Goal: Task Accomplishment & Management: Manage account settings

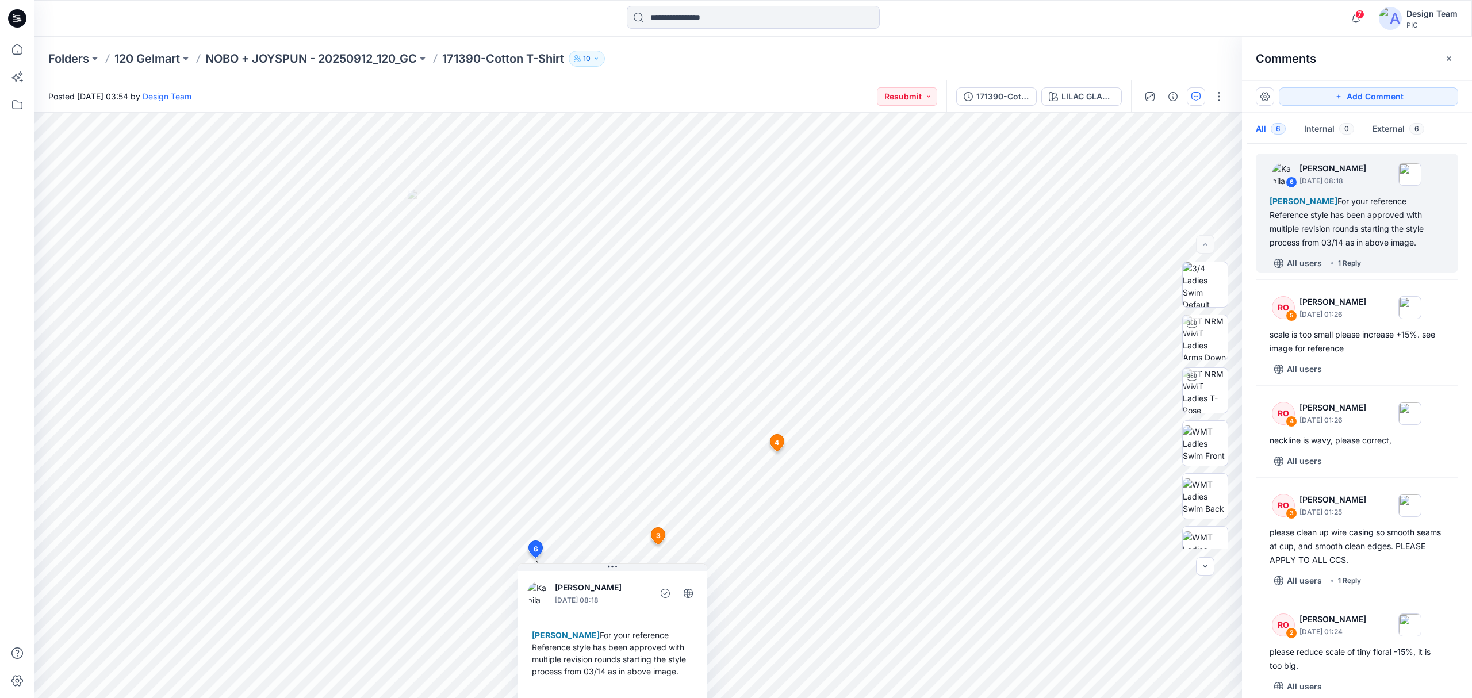
scroll to position [76, 0]
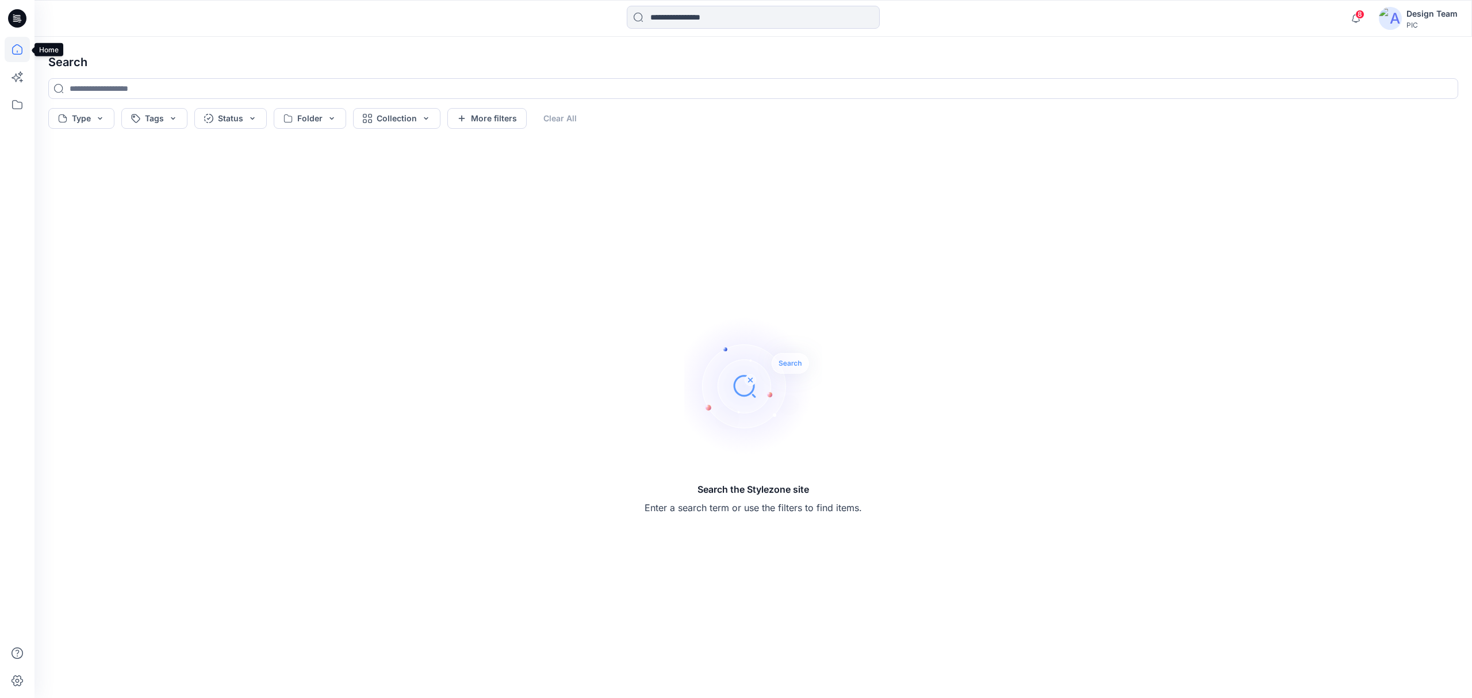
click at [19, 49] on icon at bounding box center [17, 49] width 25 height 25
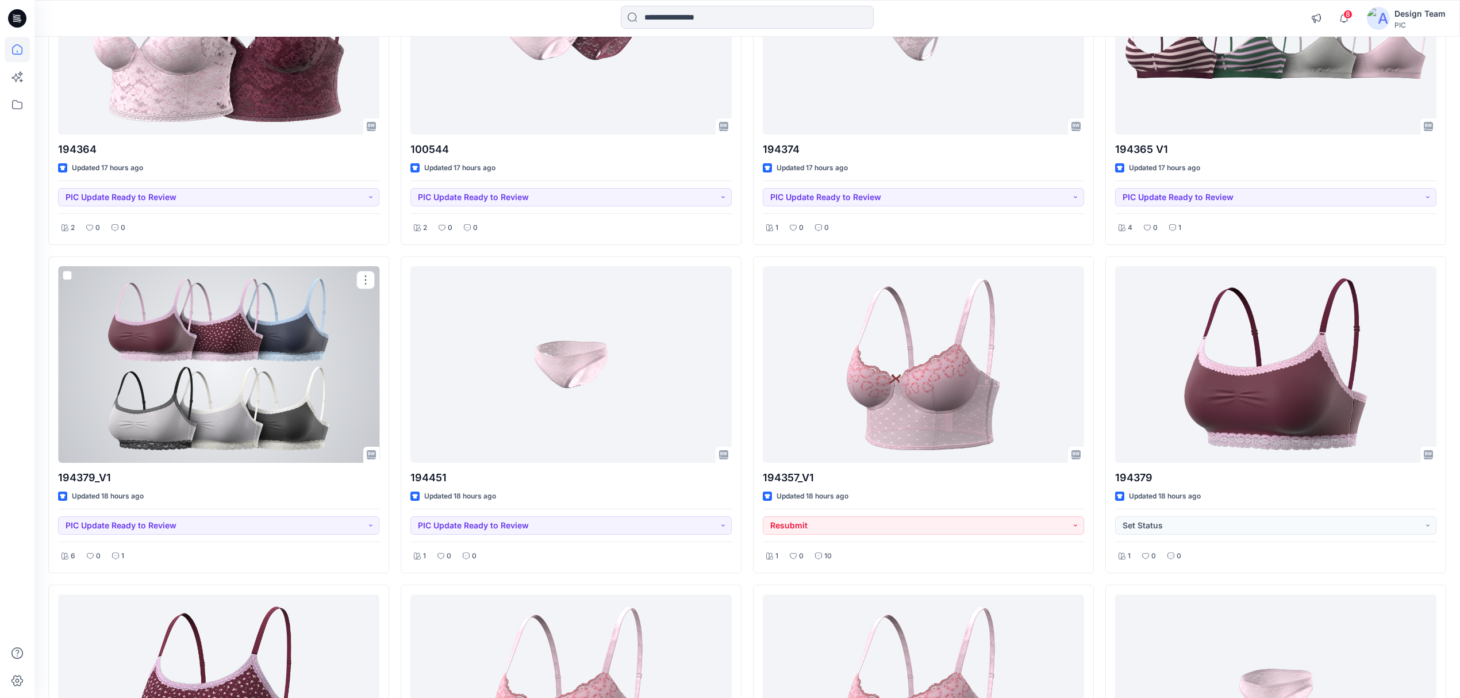
scroll to position [1470, 0]
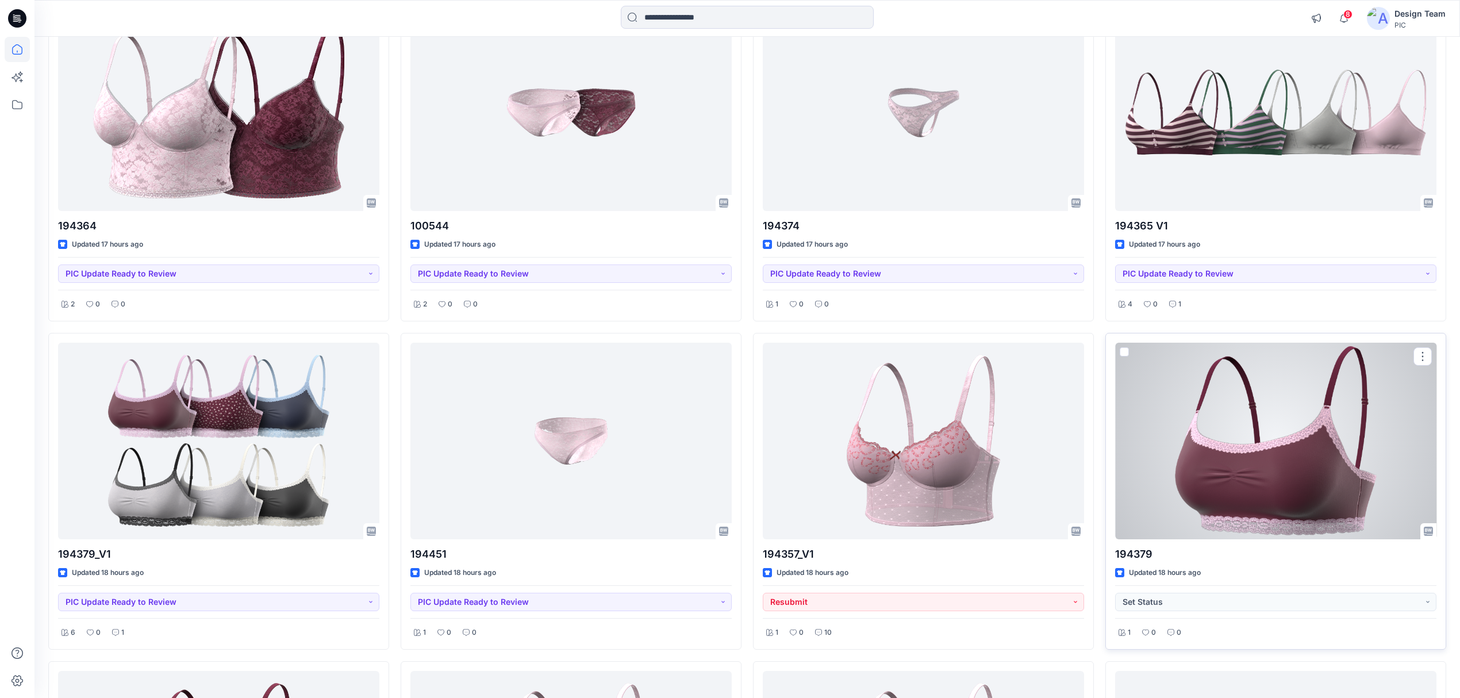
click at [1291, 473] on div at bounding box center [1275, 441] width 321 height 197
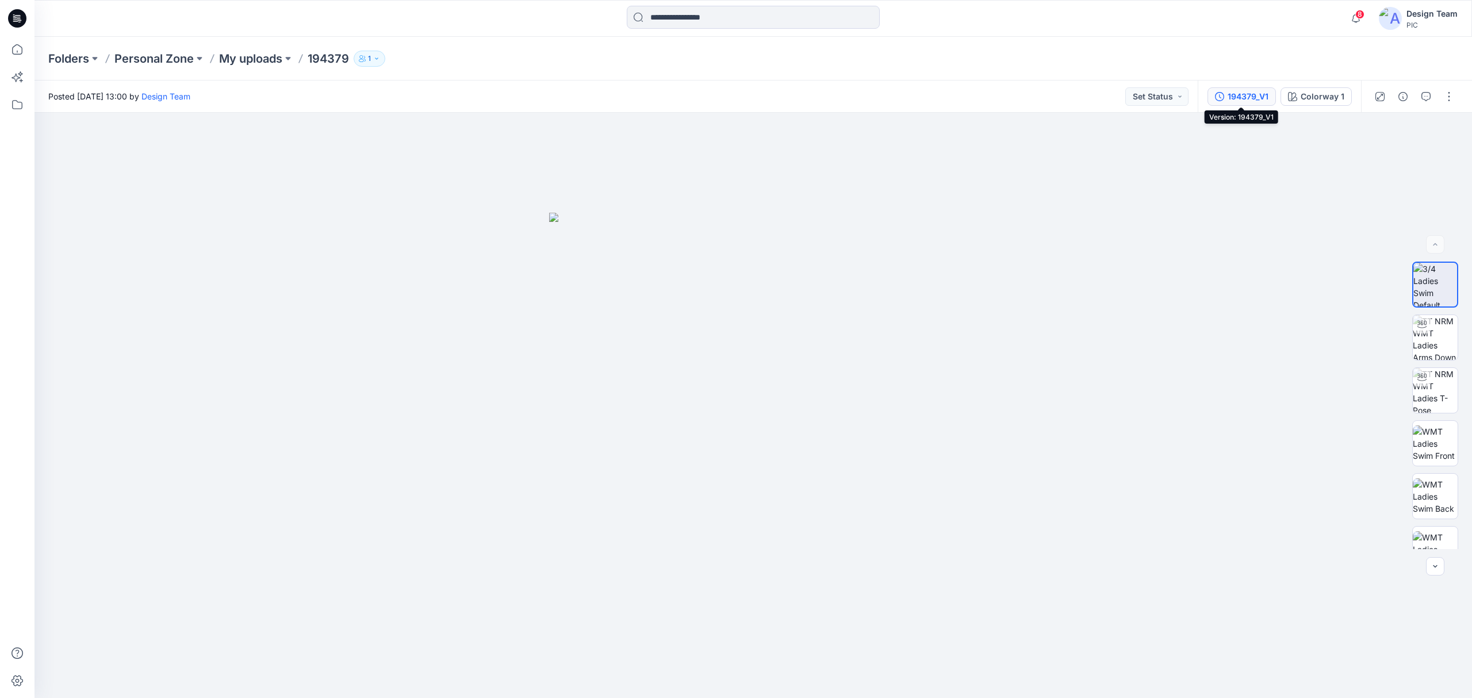
click at [1246, 99] on div "194379_V1" at bounding box center [1247, 96] width 41 height 13
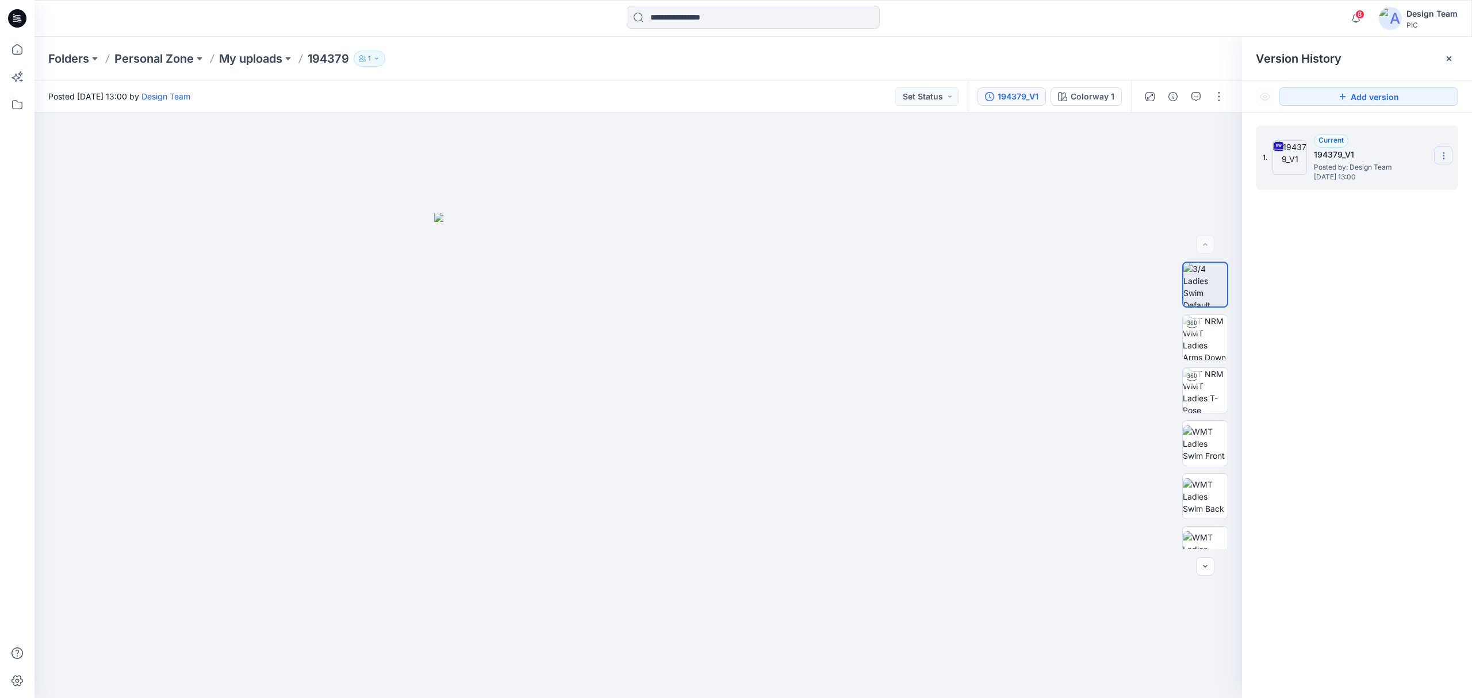
click at [1442, 155] on icon at bounding box center [1443, 155] width 9 height 9
click at [1419, 178] on span "Download Source BW File" at bounding box center [1385, 179] width 97 height 14
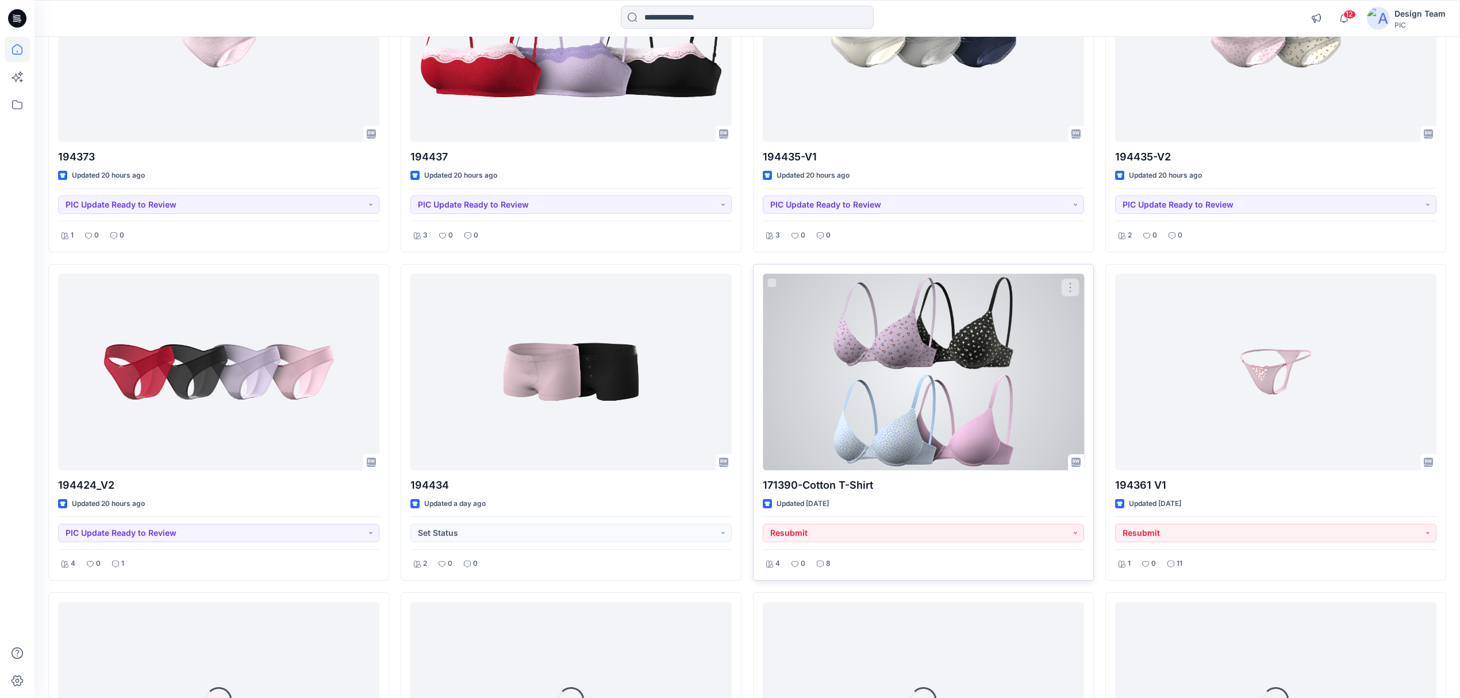
scroll to position [2620, 0]
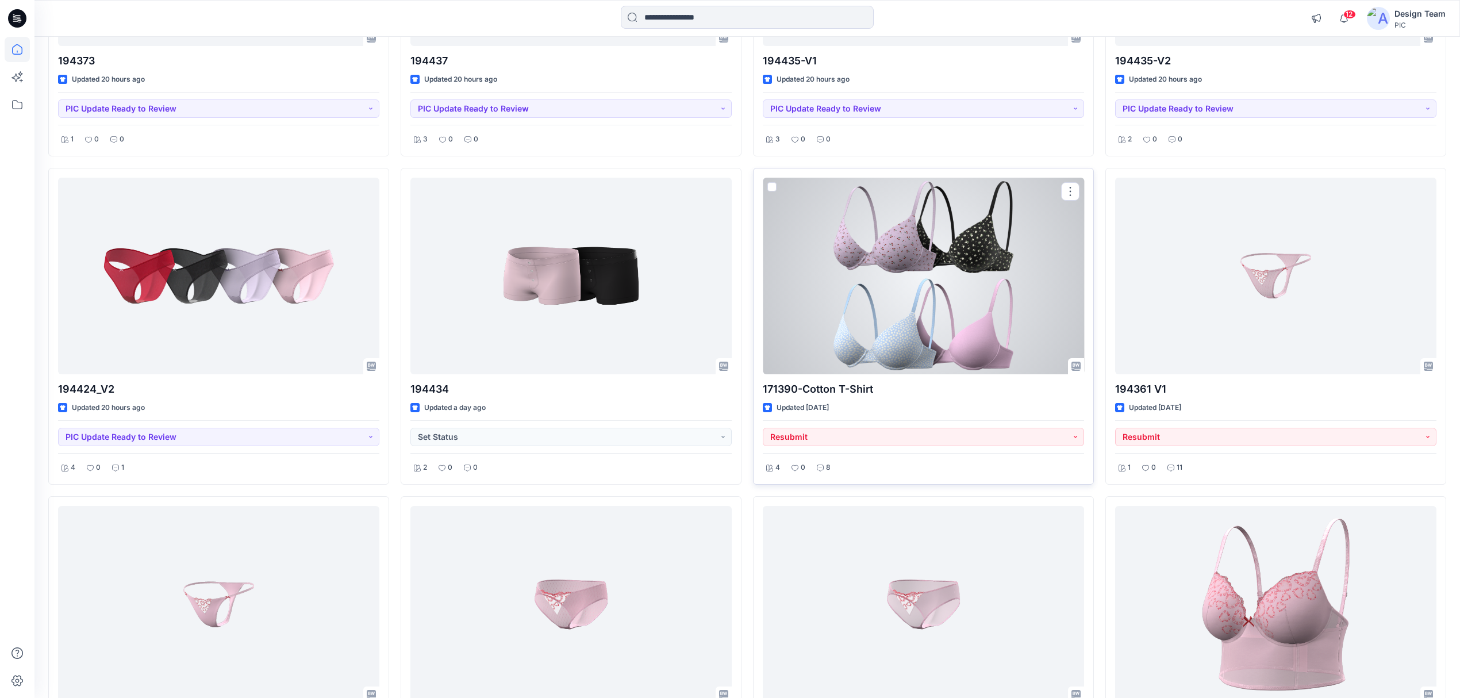
click at [957, 339] on div at bounding box center [923, 276] width 321 height 197
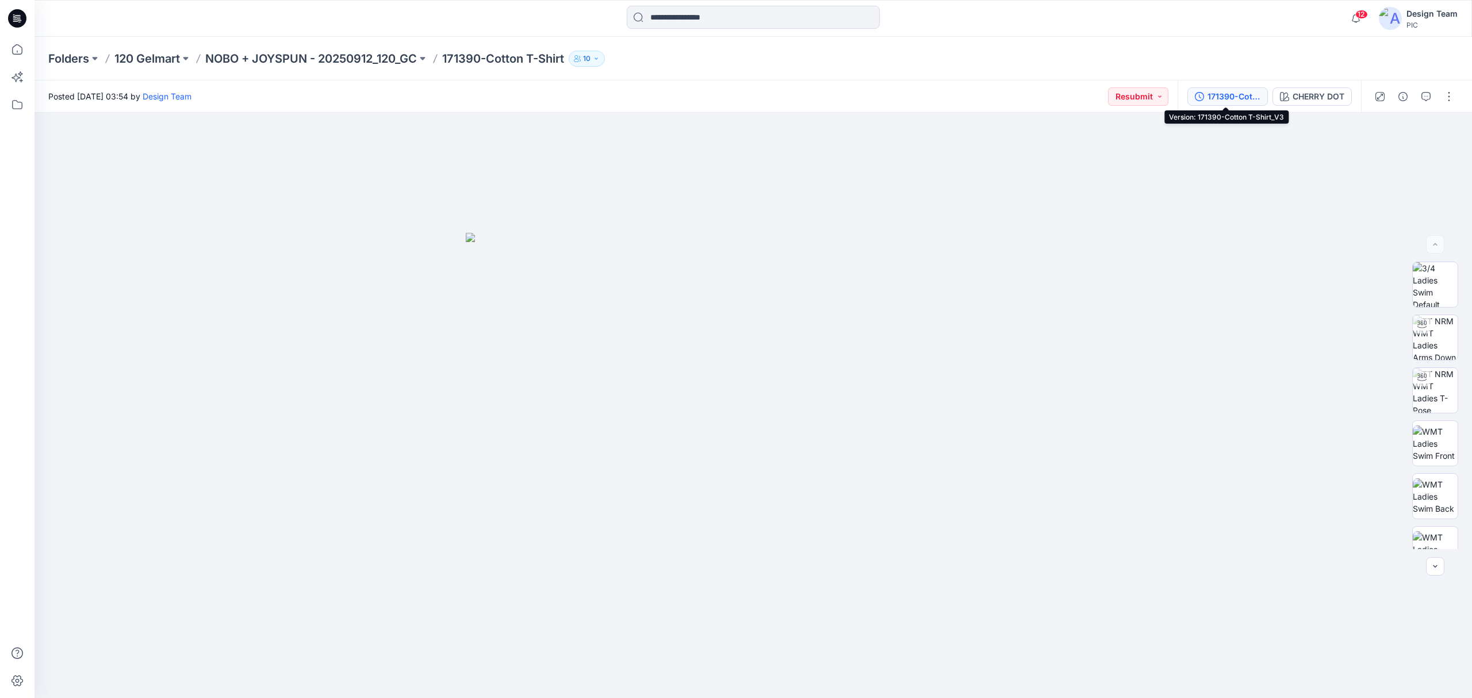
click at [1226, 97] on div "171390-Cotton T-Shirt_V3" at bounding box center [1233, 96] width 53 height 13
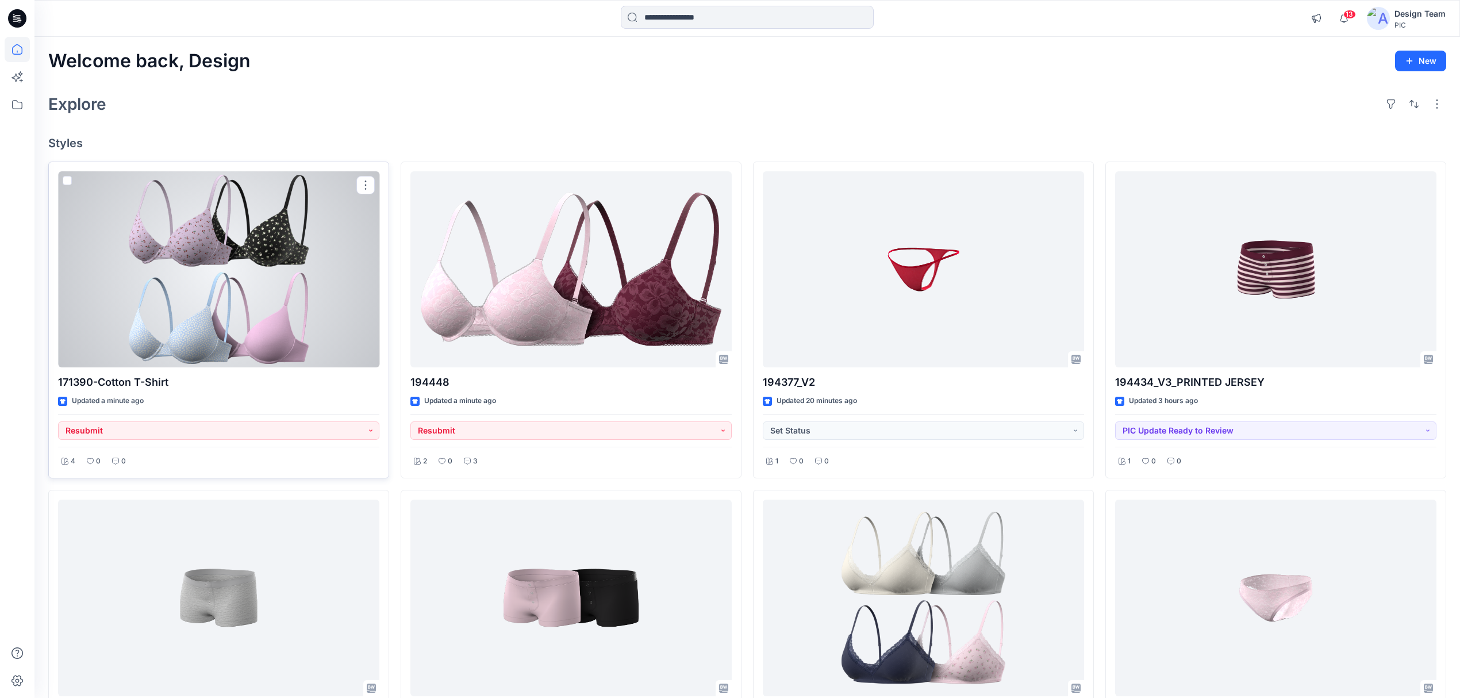
click at [311, 332] on div at bounding box center [218, 269] width 321 height 197
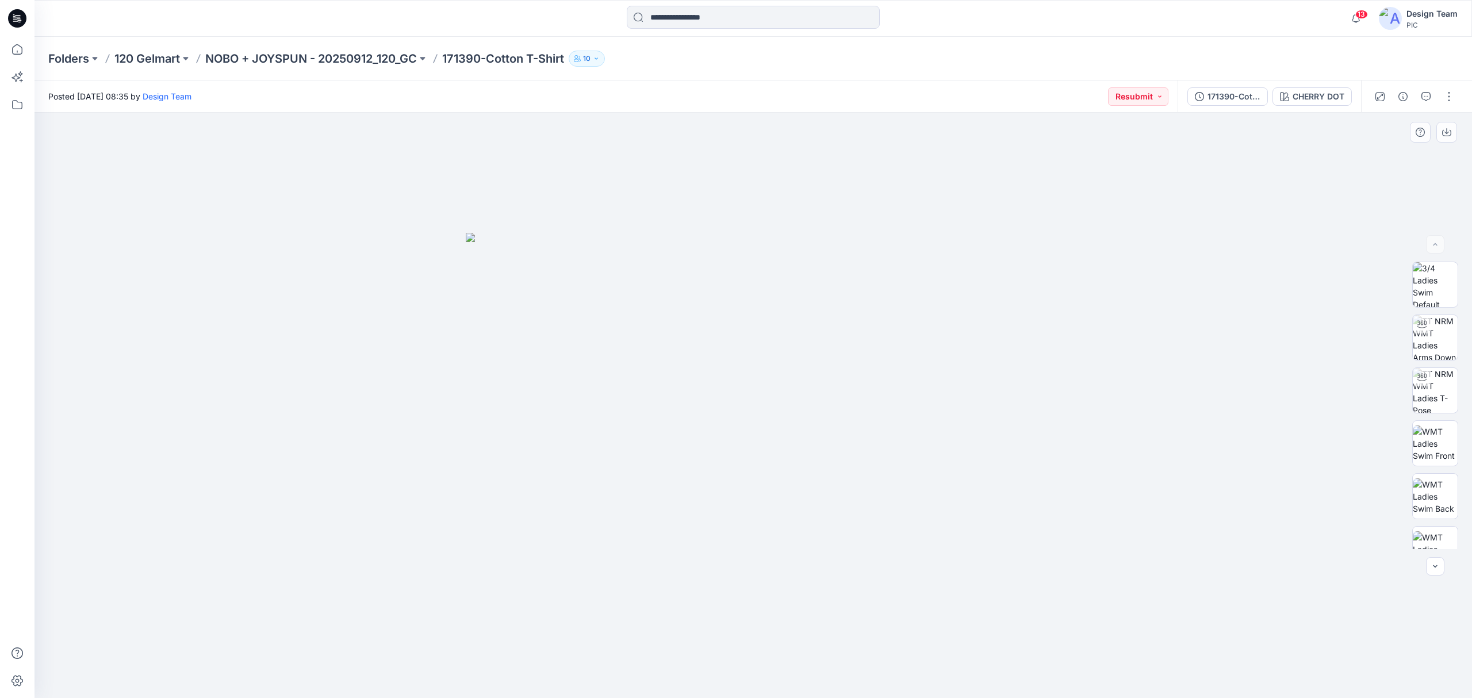
drag, startPoint x: 555, startPoint y: 194, endPoint x: 681, endPoint y: 344, distance: 195.9
click at [681, 344] on div at bounding box center [752, 406] width 1437 height 586
click at [1238, 93] on div "171390-Cotton T-Shirt_V4" at bounding box center [1233, 96] width 53 height 13
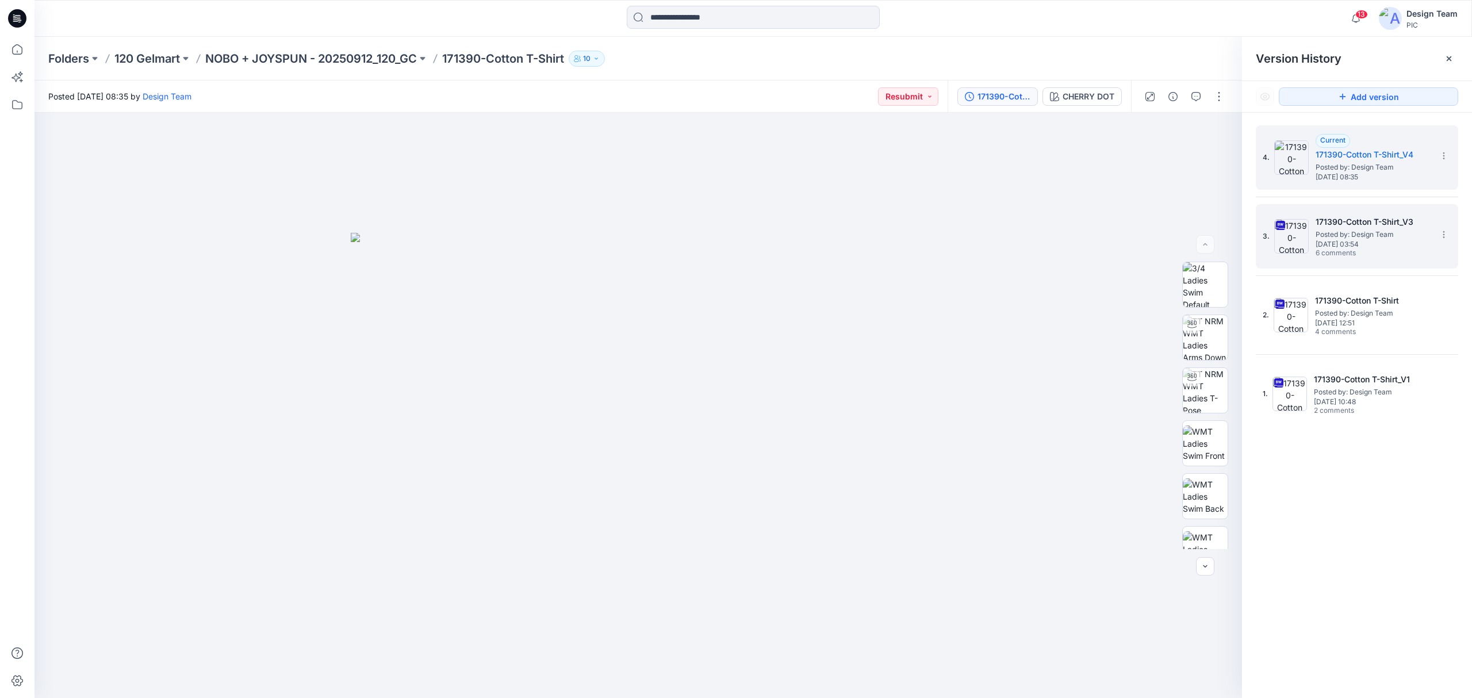
click at [1353, 225] on h5 "171390-Cotton T-Shirt_V3" at bounding box center [1372, 222] width 115 height 14
click at [258, 56] on p "NOBO + JOYSPUN - 20250912_120_GC" at bounding box center [311, 59] width 212 height 16
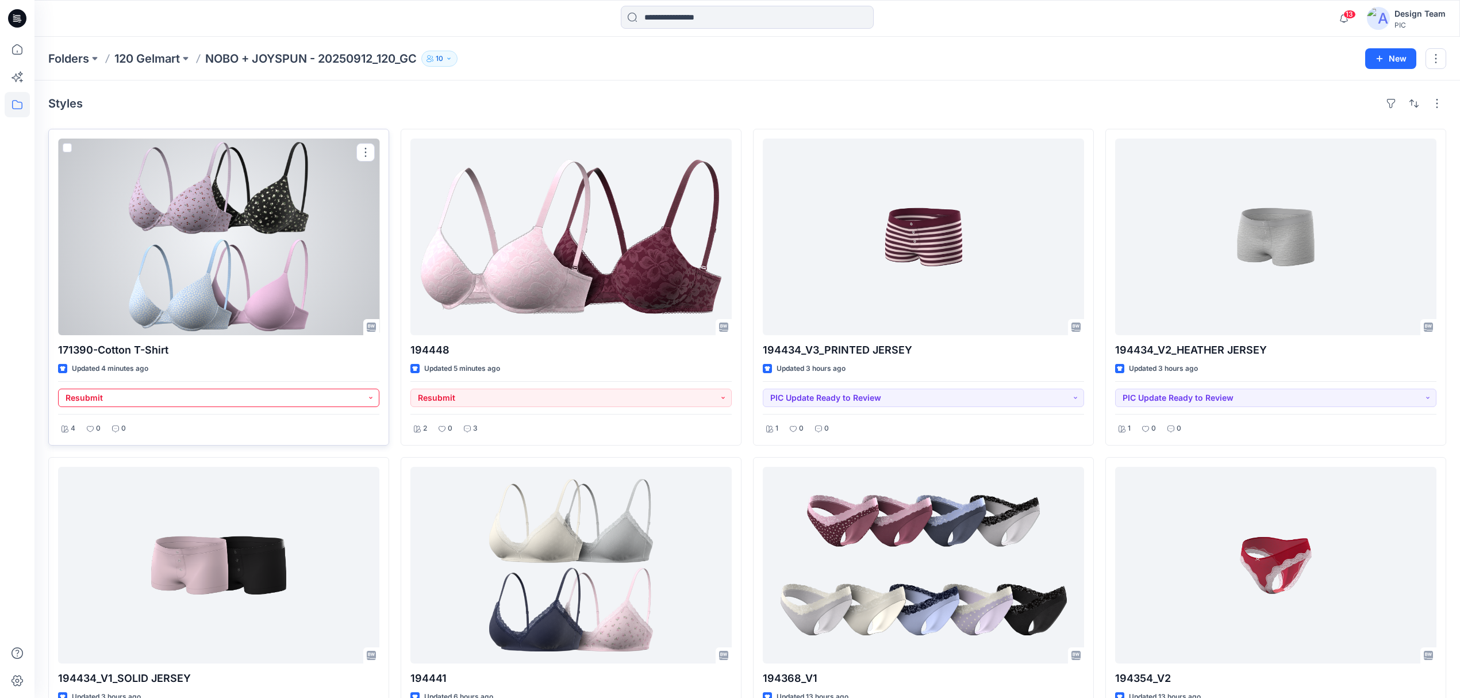
click at [163, 405] on button "Resubmit" at bounding box center [218, 398] width 321 height 18
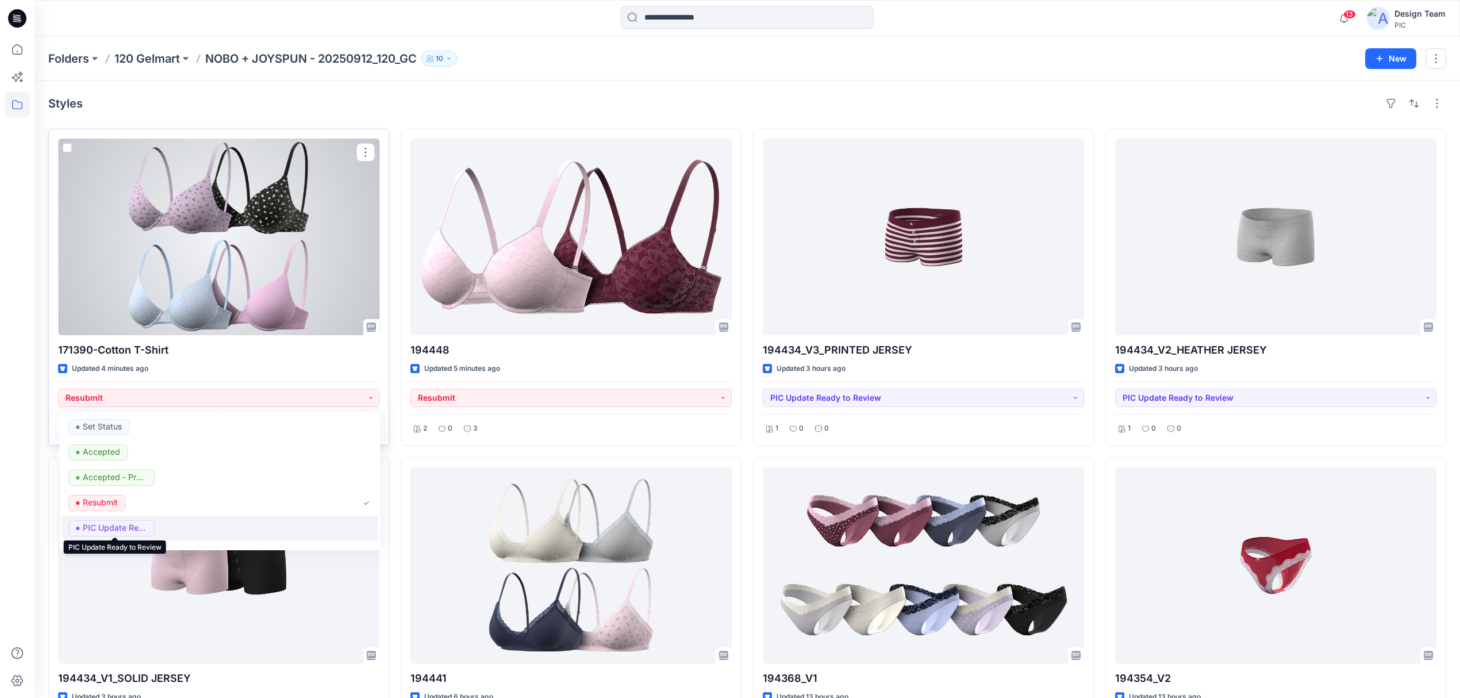
click at [118, 523] on p "PIC Update Ready to Review" at bounding box center [115, 527] width 64 height 15
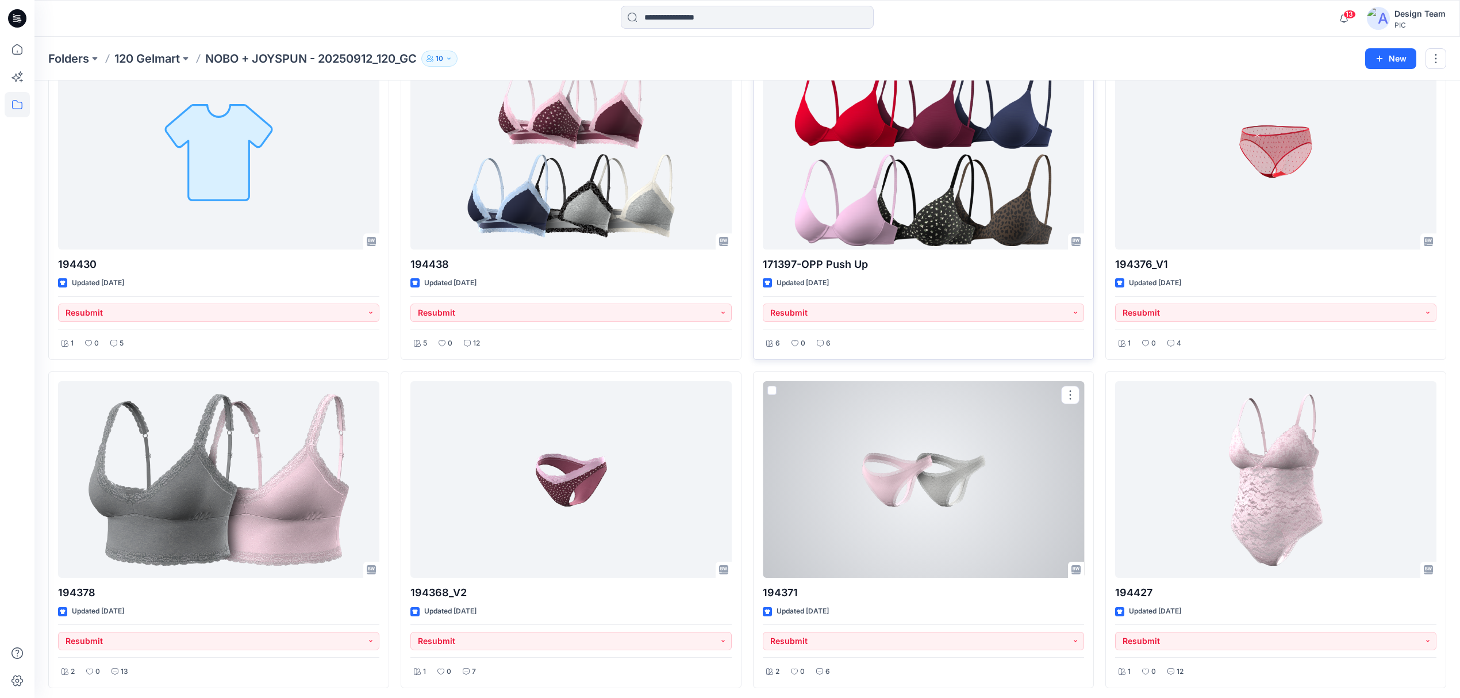
scroll to position [2807, 0]
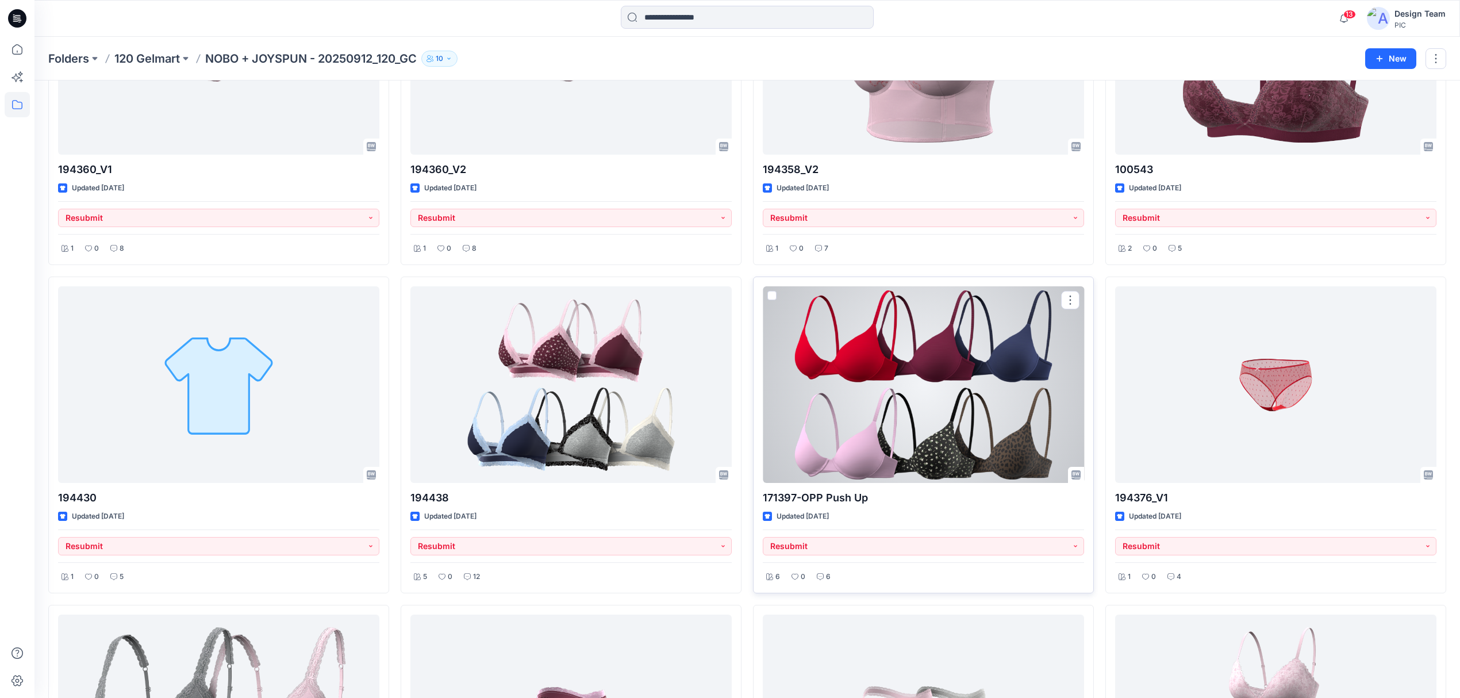
click at [923, 359] on div at bounding box center [923, 384] width 321 height 197
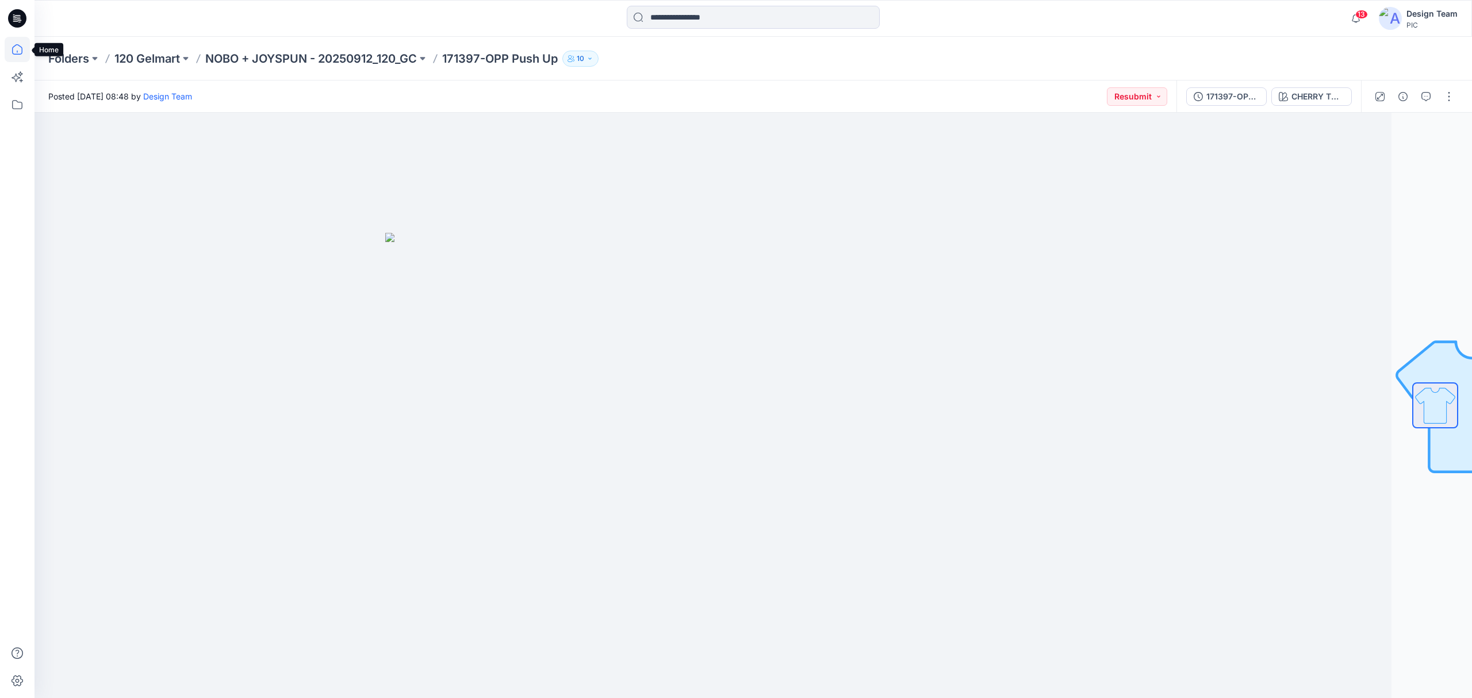
click at [10, 49] on icon at bounding box center [17, 49] width 25 height 25
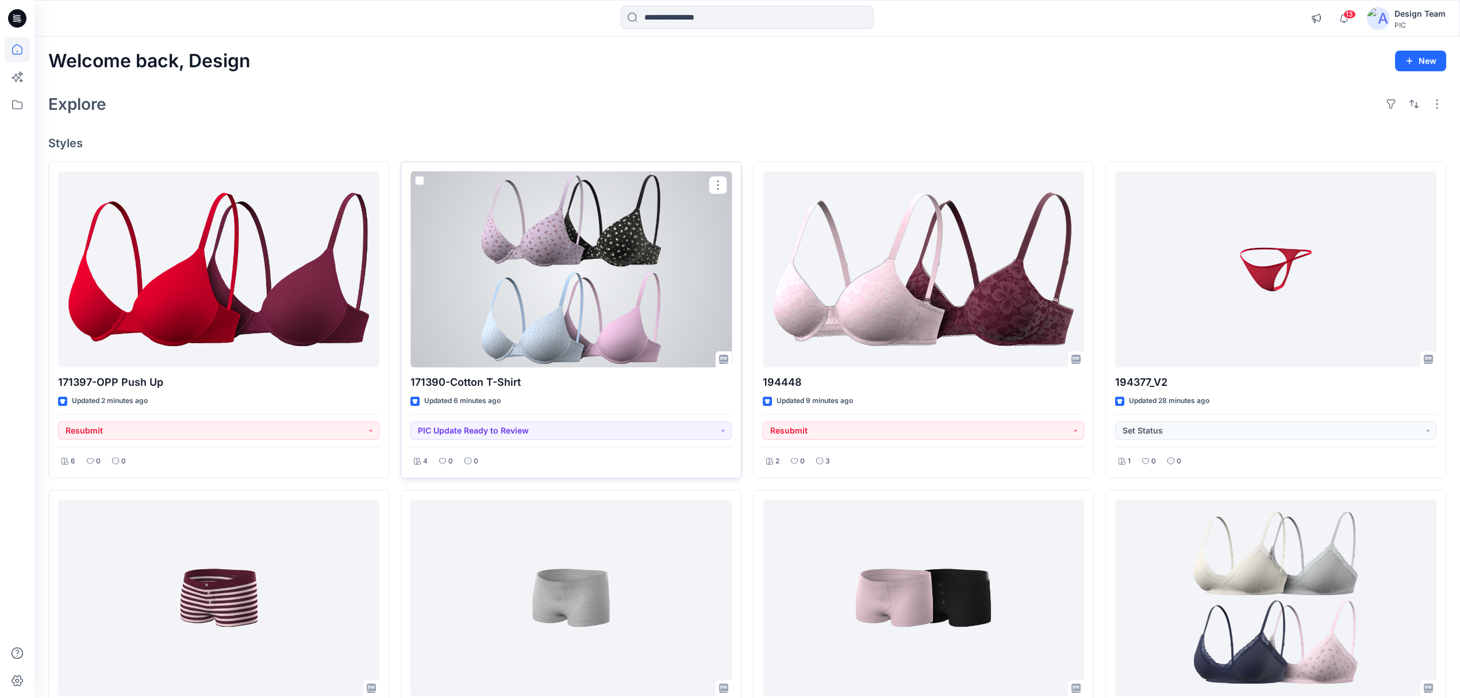
click at [488, 286] on div at bounding box center [570, 269] width 321 height 197
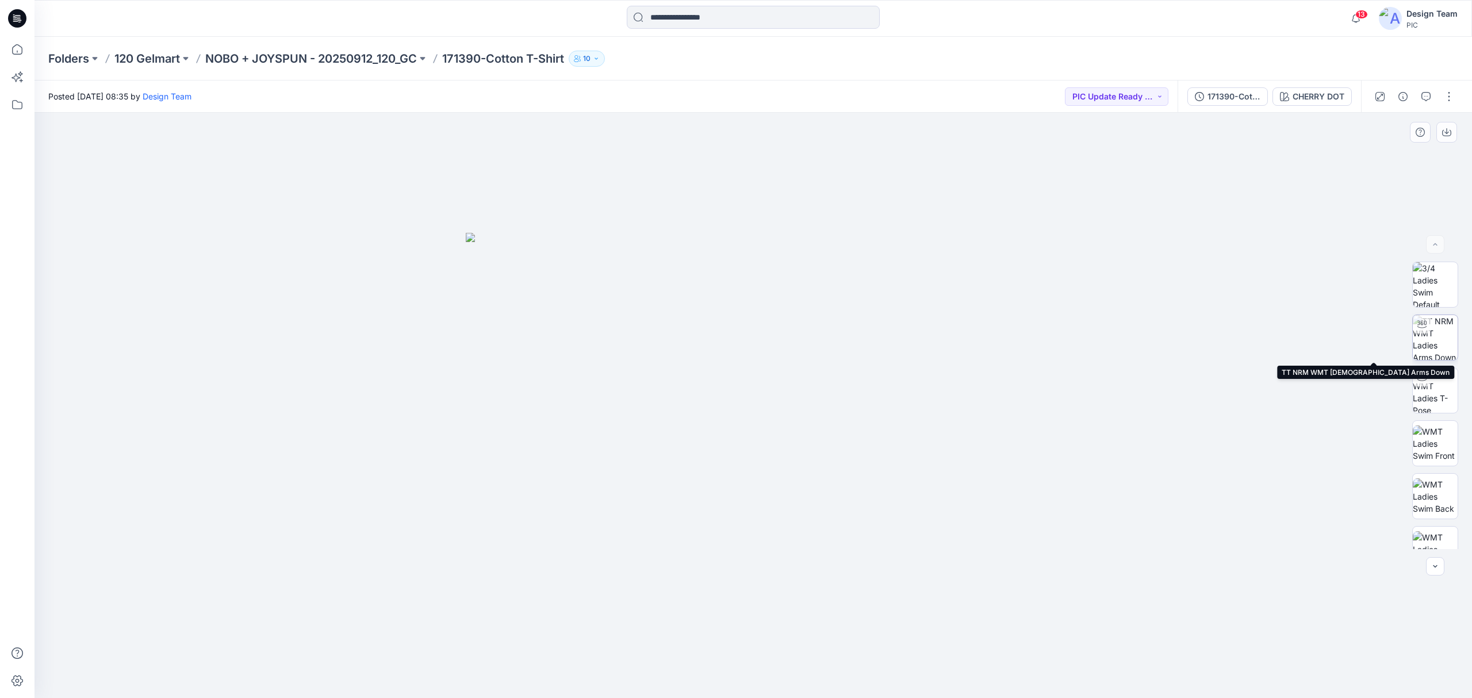
click at [1431, 346] on img at bounding box center [1435, 337] width 45 height 45
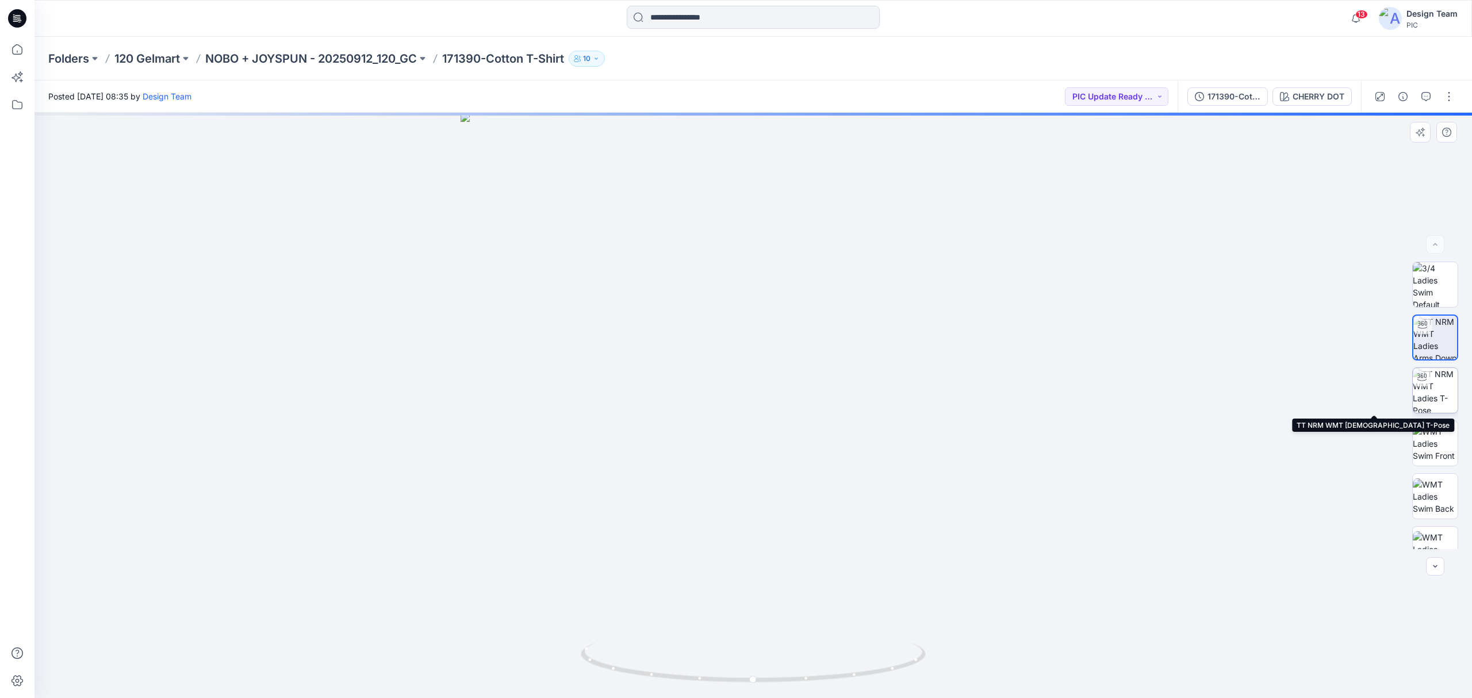
click at [1427, 383] on img at bounding box center [1435, 390] width 45 height 45
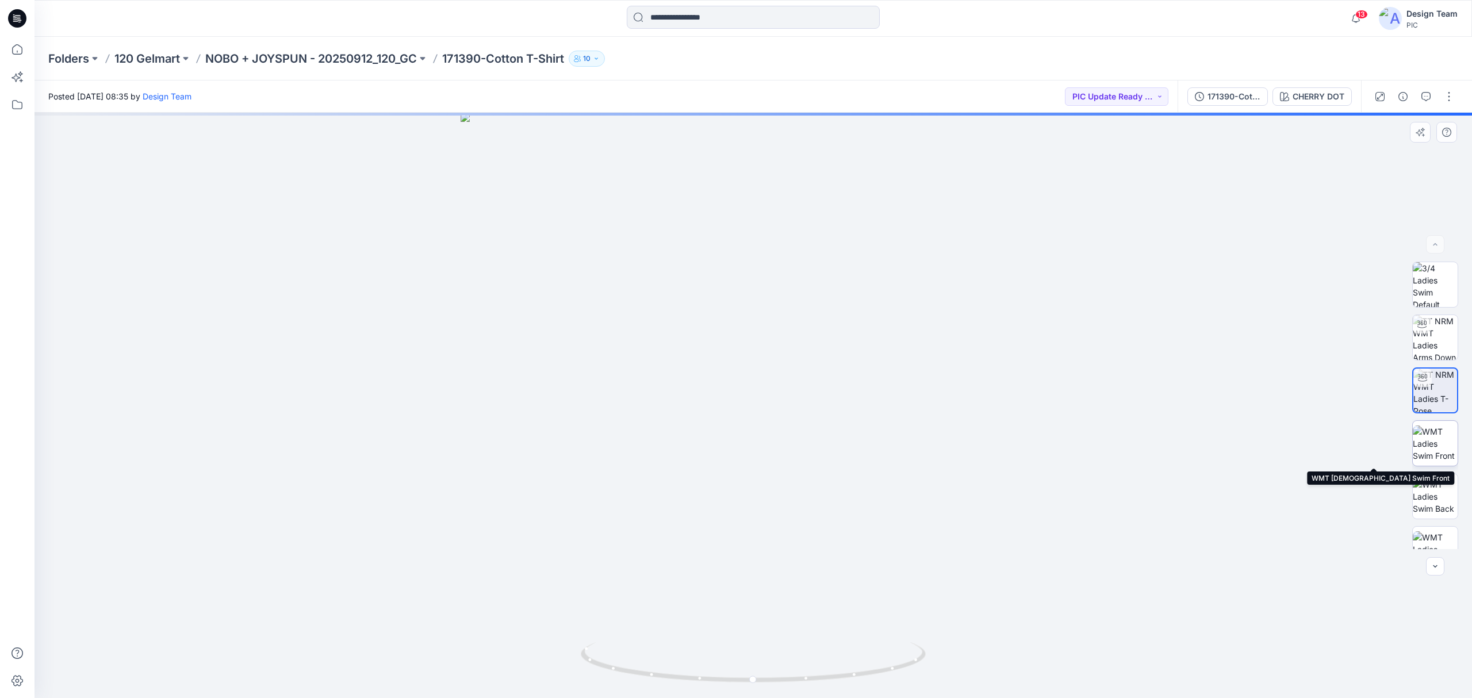
click at [1429, 447] on img at bounding box center [1435, 443] width 45 height 36
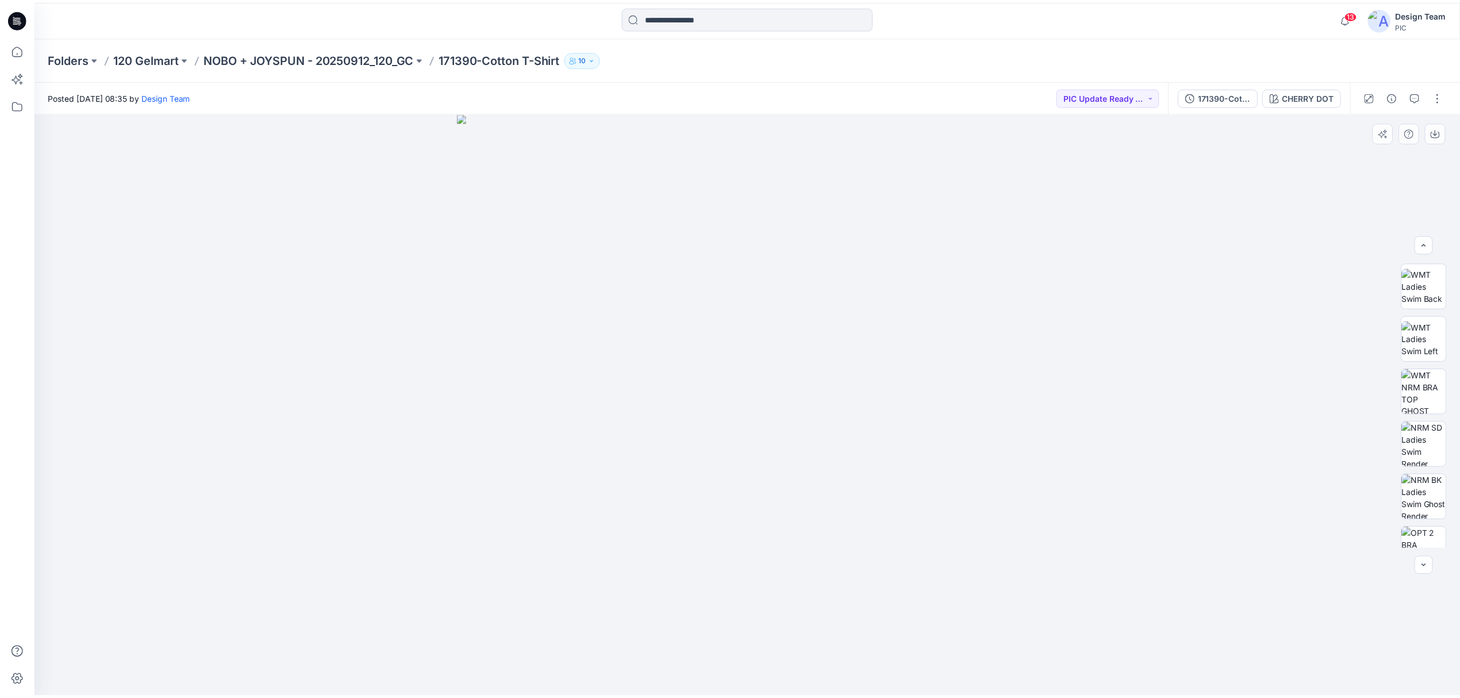
scroll to position [230, 0]
click at [1422, 375] on img at bounding box center [1435, 372] width 45 height 45
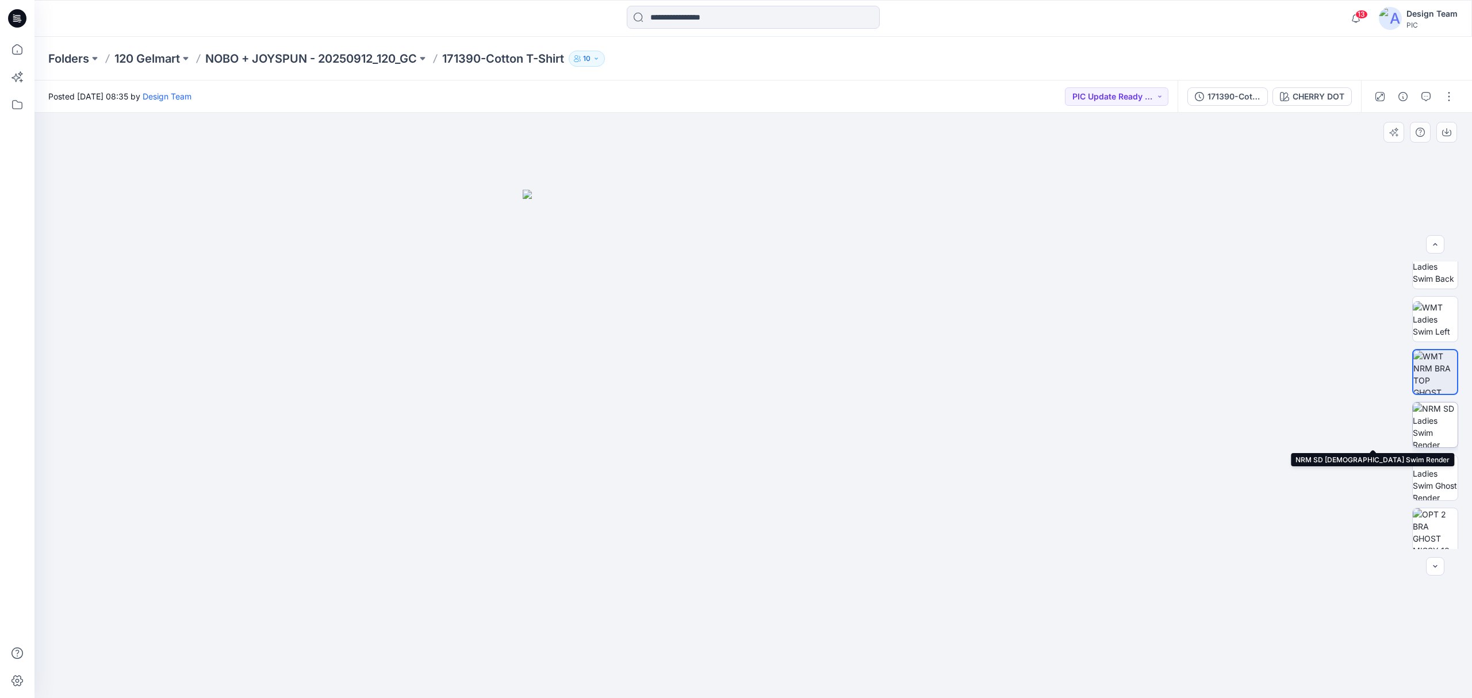
click at [1428, 440] on img at bounding box center [1435, 424] width 45 height 45
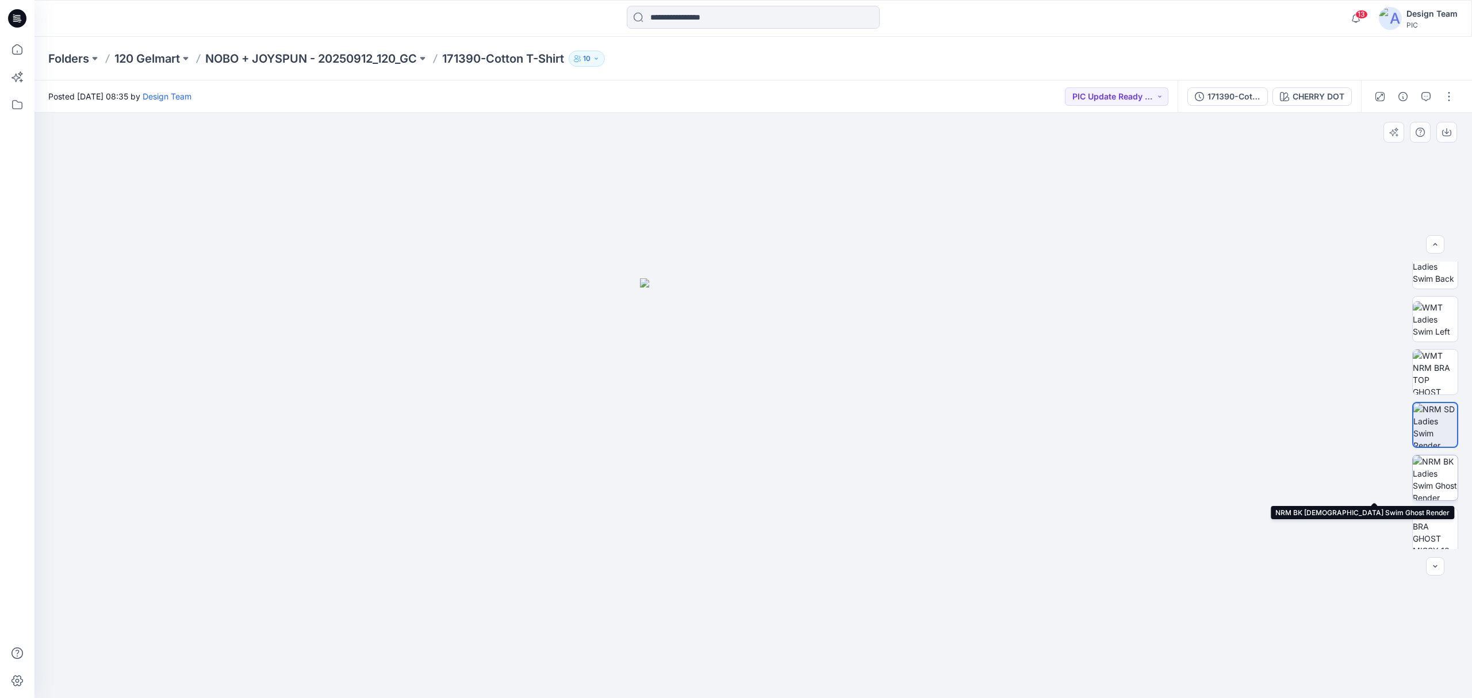
click at [1436, 482] on img at bounding box center [1435, 477] width 45 height 45
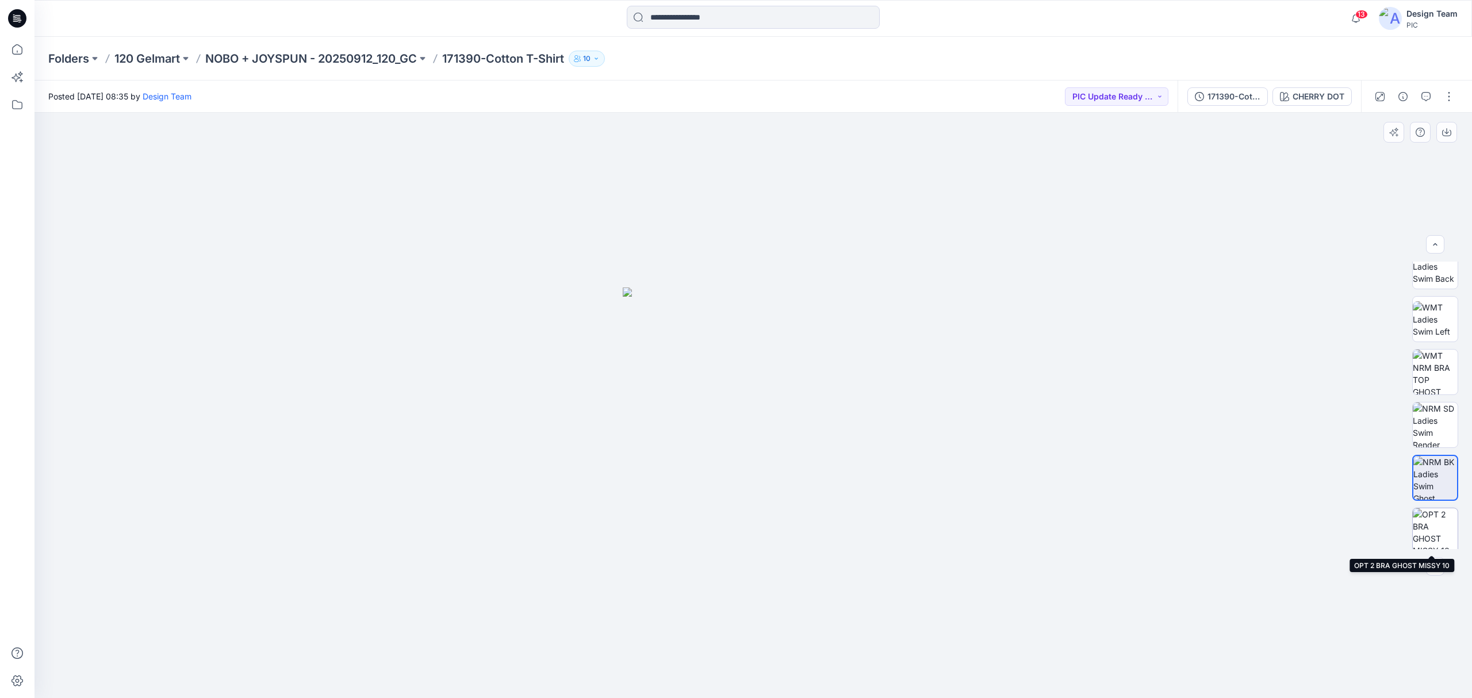
click at [1428, 525] on img at bounding box center [1435, 530] width 45 height 45
click at [19, 51] on icon at bounding box center [17, 49] width 25 height 25
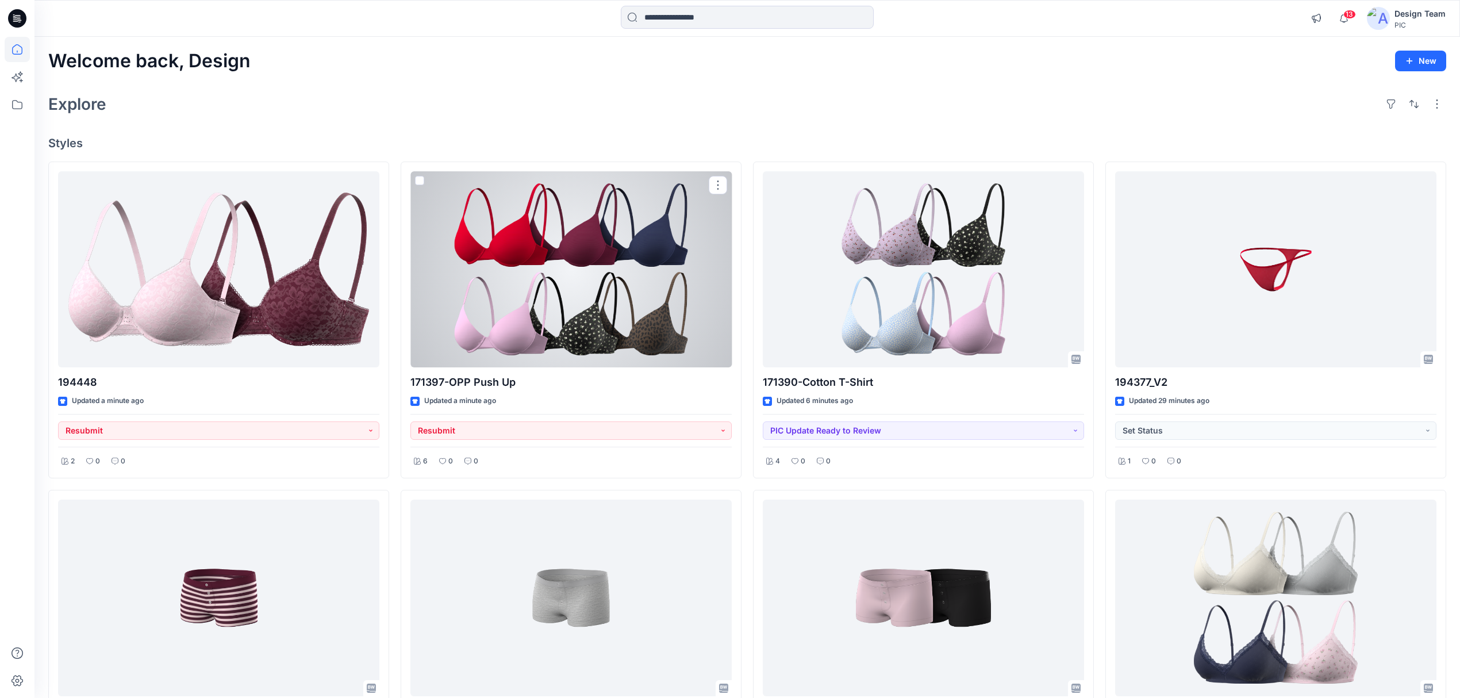
click at [652, 309] on div at bounding box center [570, 269] width 321 height 197
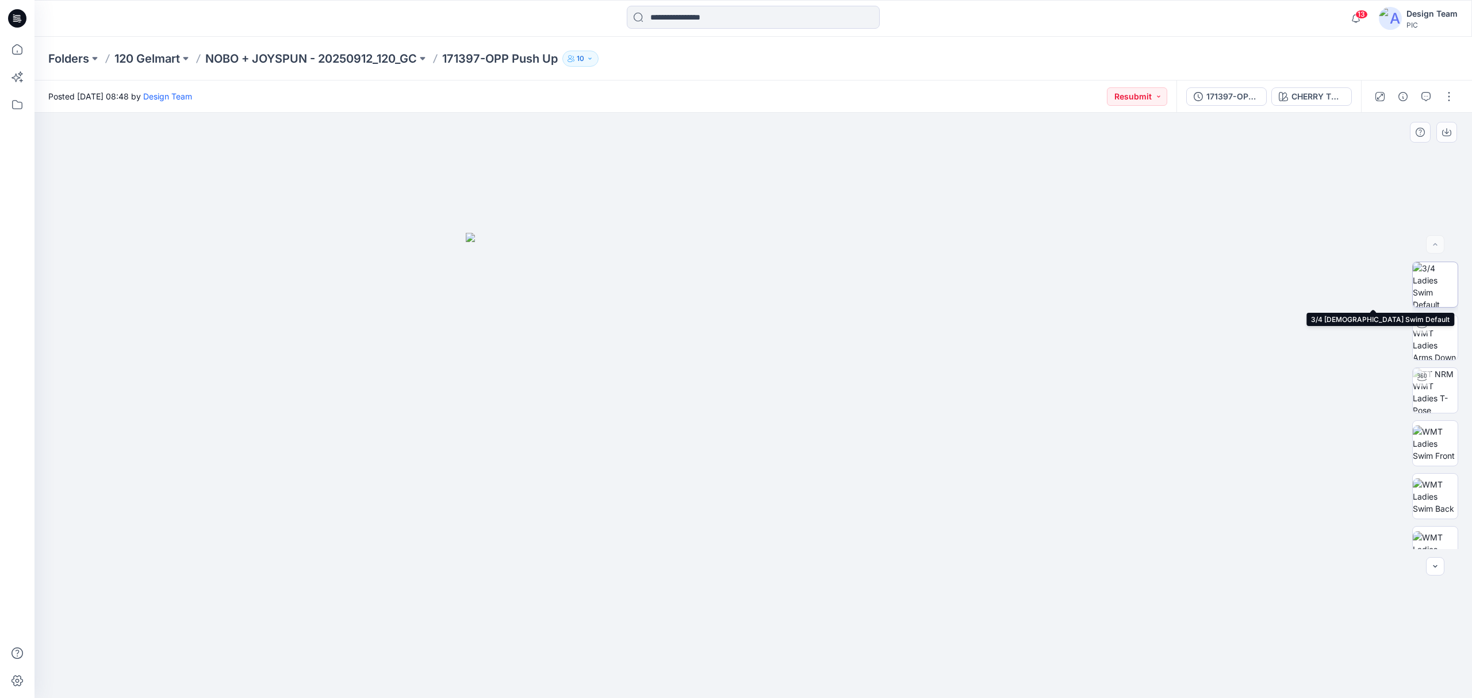
click at [1433, 286] on img at bounding box center [1435, 284] width 45 height 45
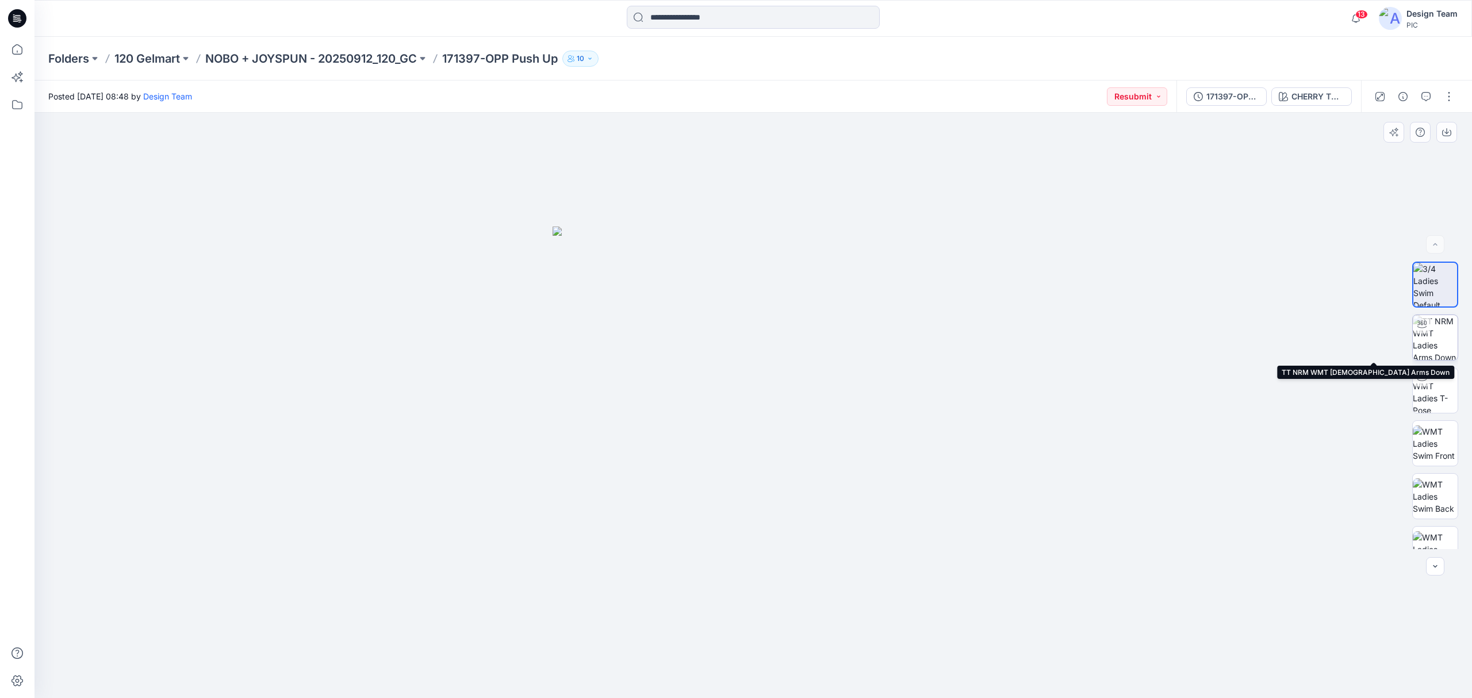
click at [1426, 327] on div at bounding box center [1422, 324] width 18 height 18
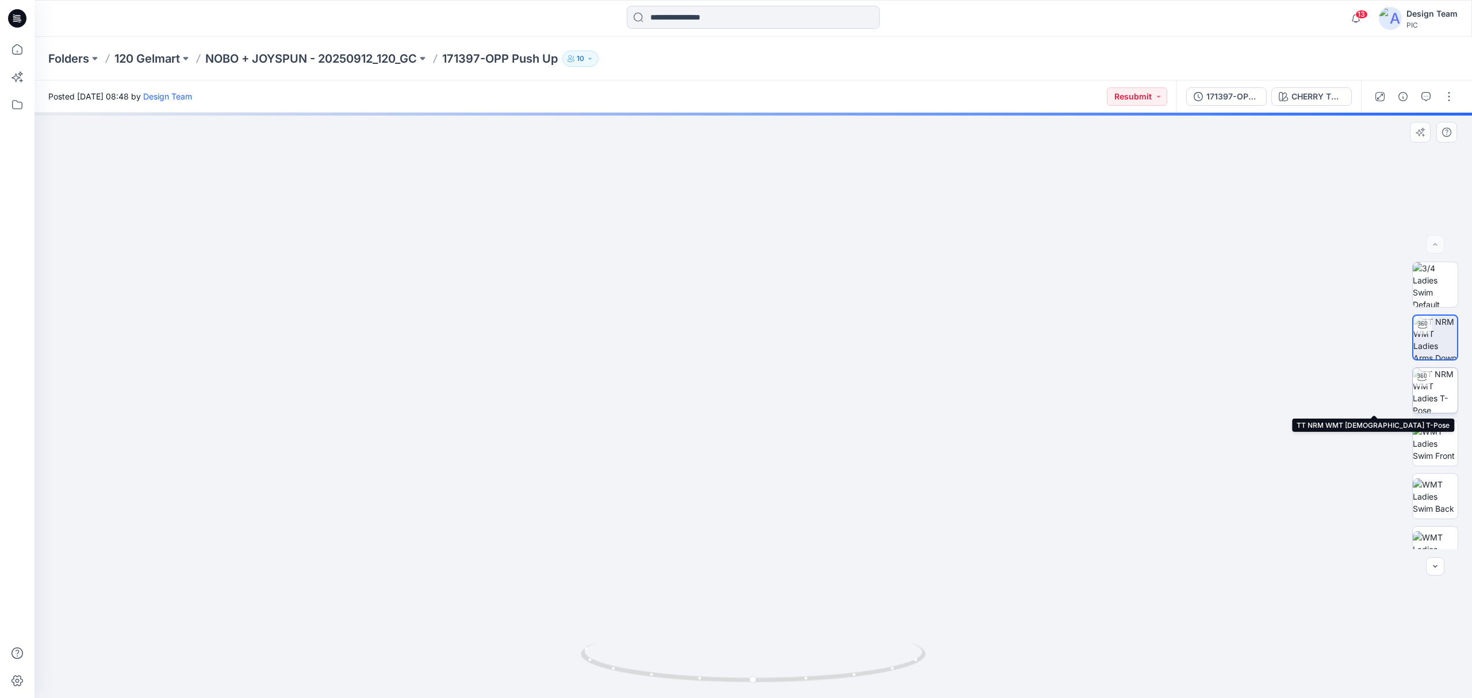
click at [1427, 384] on img at bounding box center [1435, 390] width 45 height 45
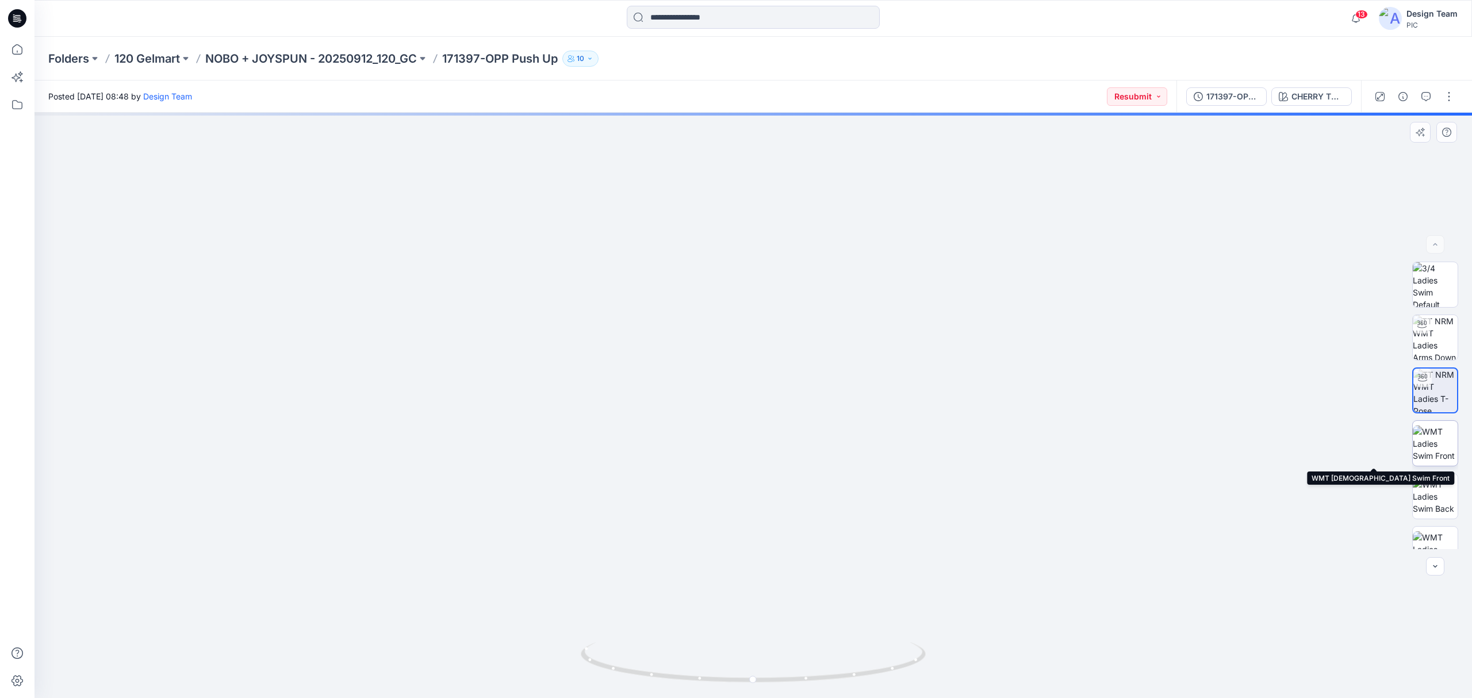
click at [1438, 442] on img at bounding box center [1435, 443] width 45 height 36
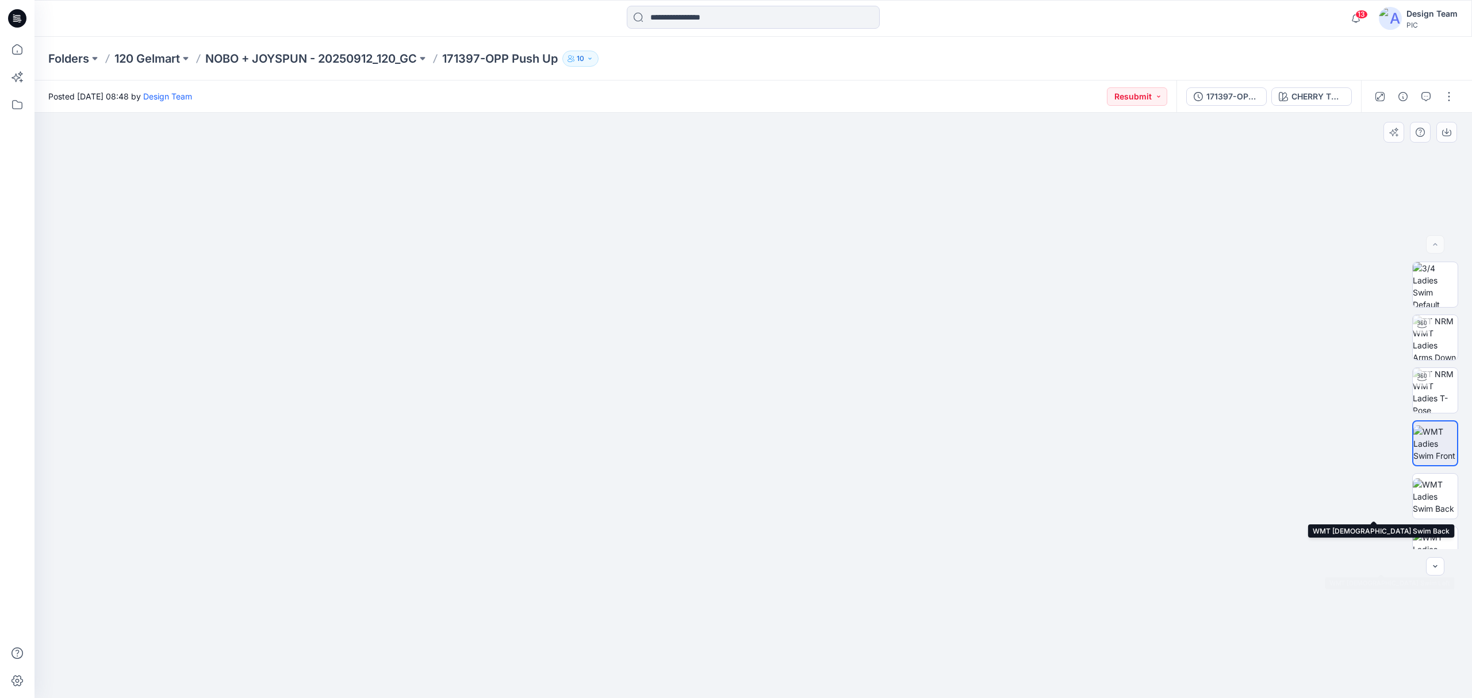
drag, startPoint x: 1403, startPoint y: 545, endPoint x: 1404, endPoint y: 529, distance: 15.5
click at [1402, 541] on div at bounding box center [1435, 405] width 74 height 287
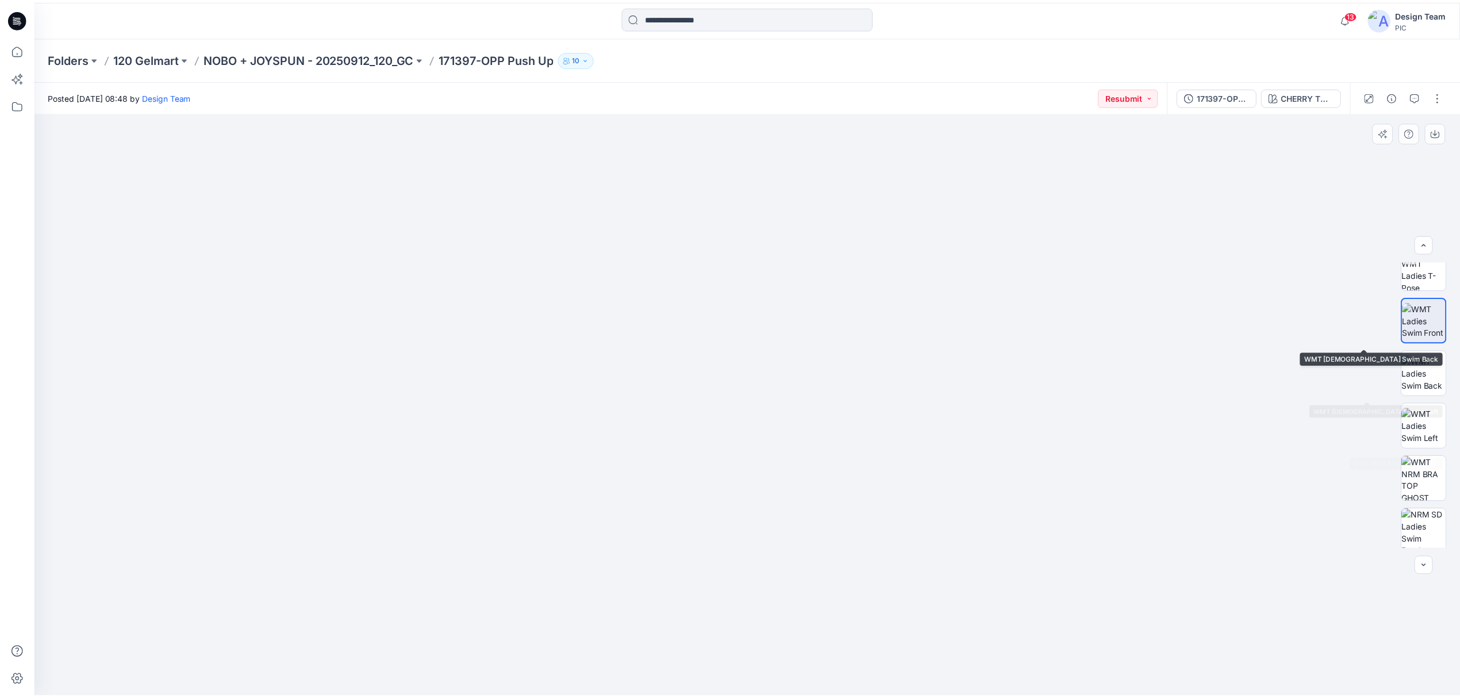
scroll to position [287, 0]
click at [1415, 318] on img at bounding box center [1435, 314] width 45 height 45
click at [14, 53] on icon at bounding box center [17, 49] width 25 height 25
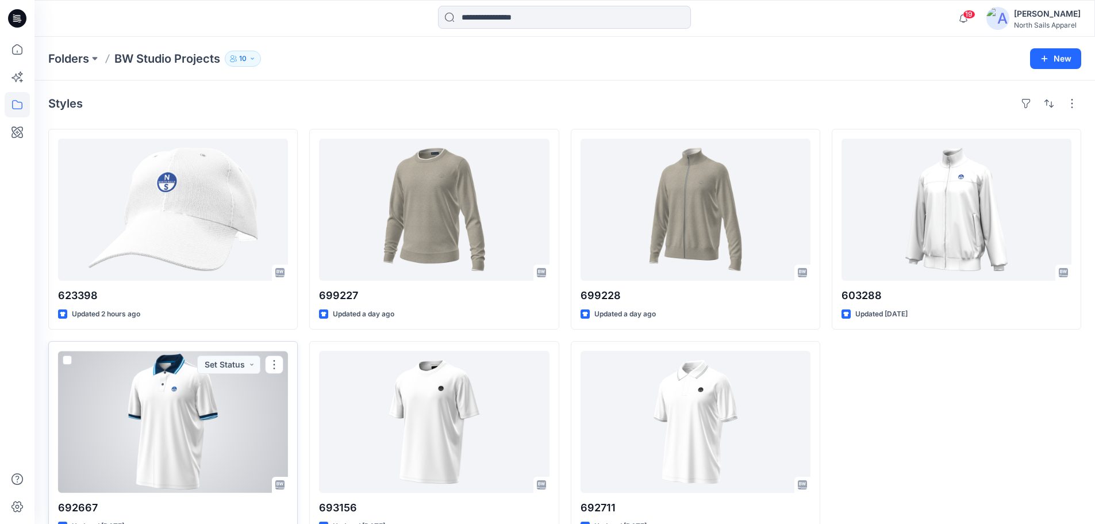
click at [216, 473] on div at bounding box center [173, 422] width 230 height 142
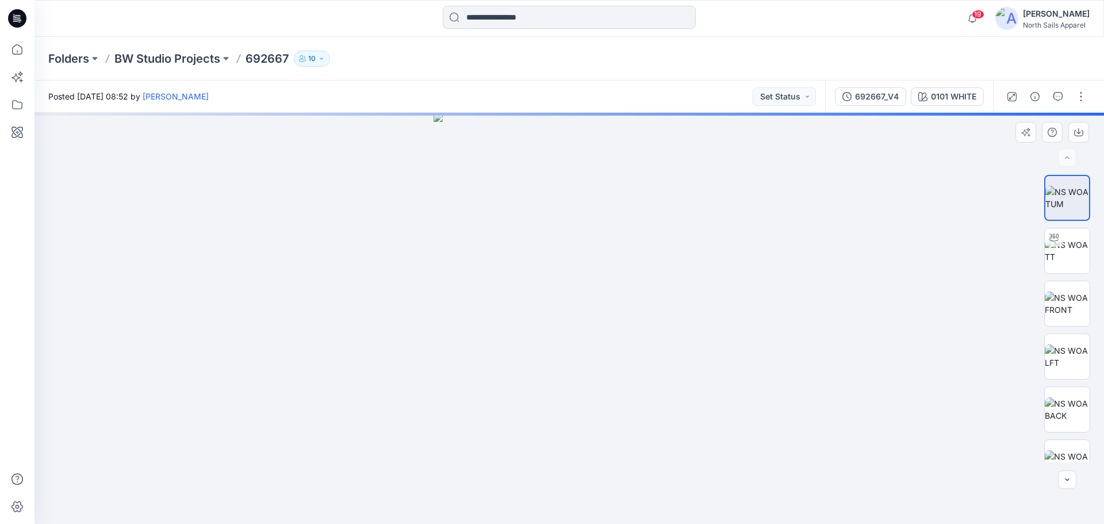
drag, startPoint x: 483, startPoint y: 262, endPoint x: 490, endPoint y: 337, distance: 75.6
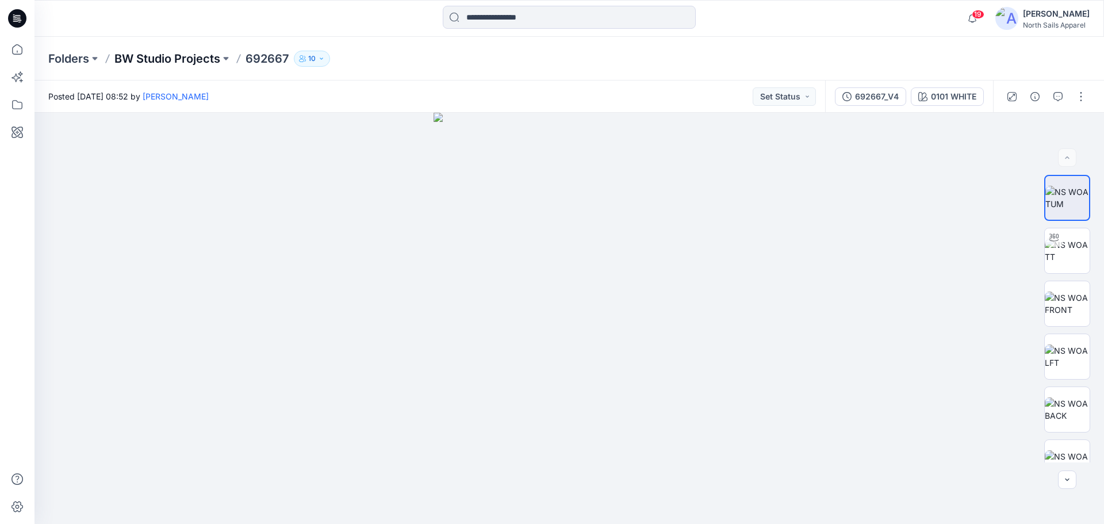
click at [143, 57] on p "BW Studio Projects" at bounding box center [167, 59] width 106 height 16
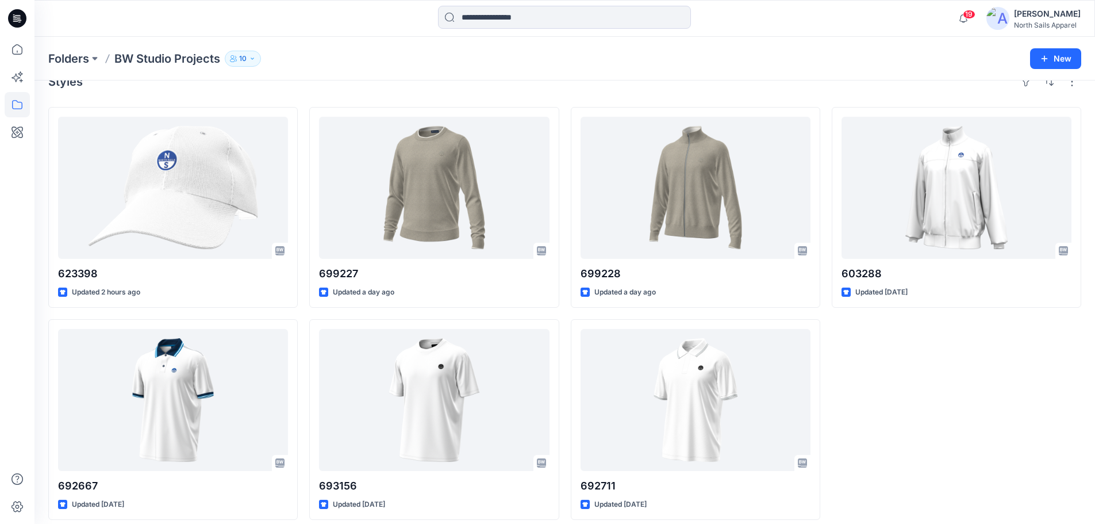
scroll to position [32, 0]
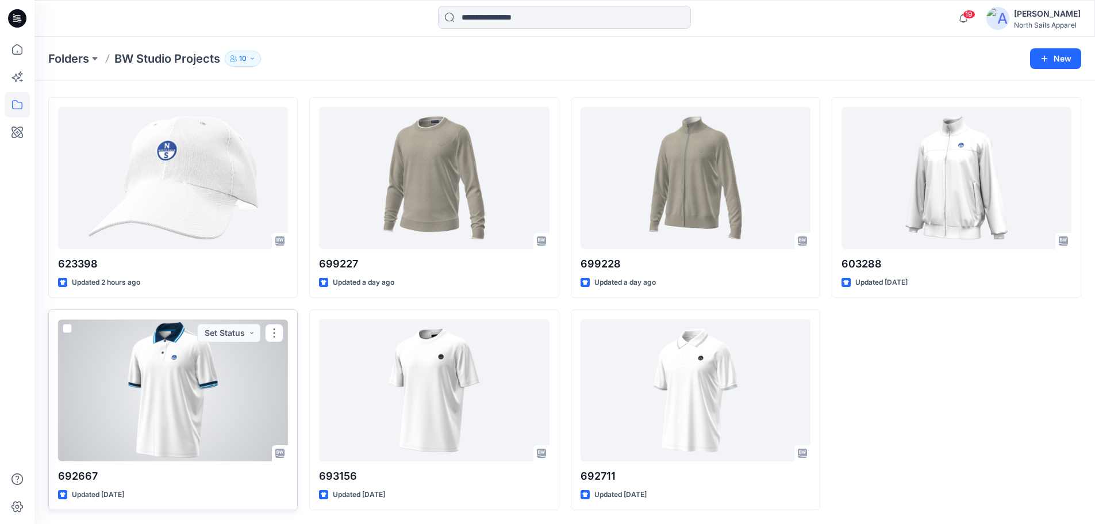
click at [244, 397] on div at bounding box center [173, 390] width 230 height 142
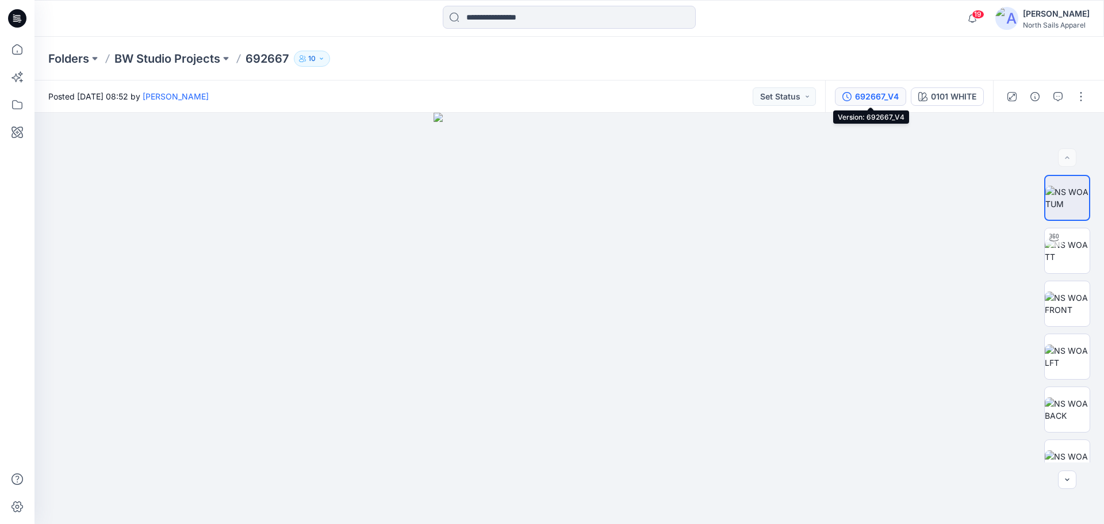
click at [866, 93] on div "692667_V4" at bounding box center [877, 96] width 44 height 13
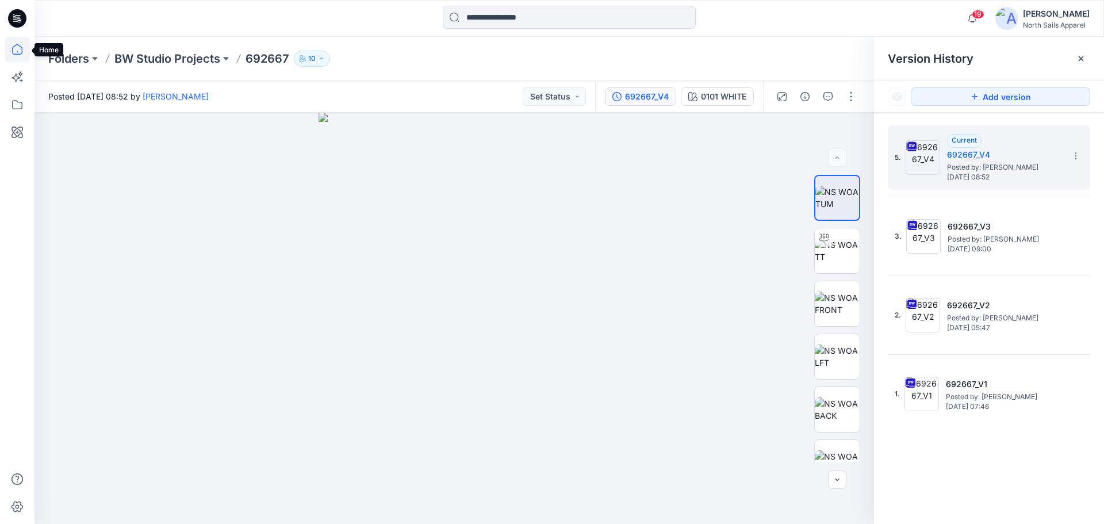
click at [25, 53] on icon at bounding box center [17, 49] width 25 height 25
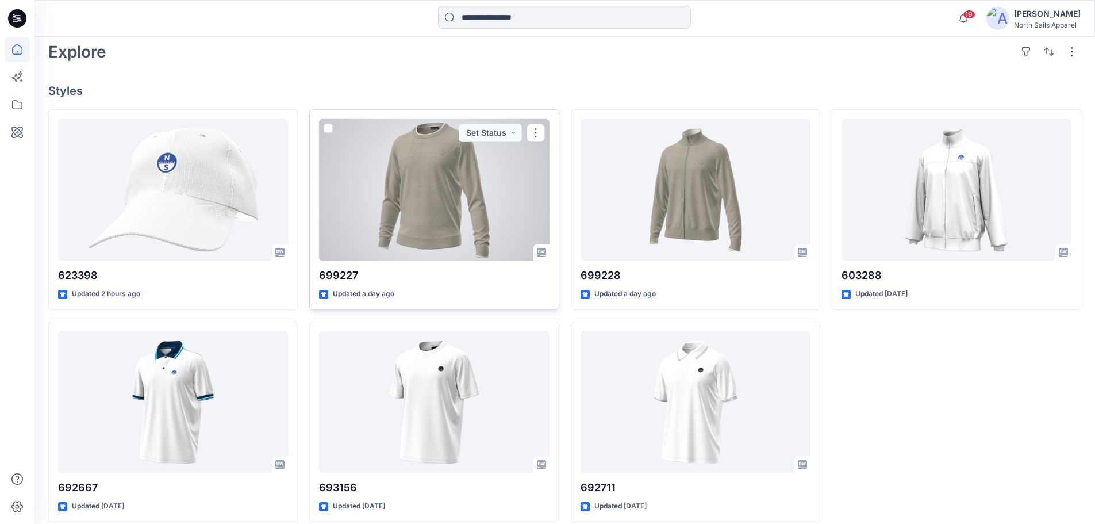
scroll to position [268, 0]
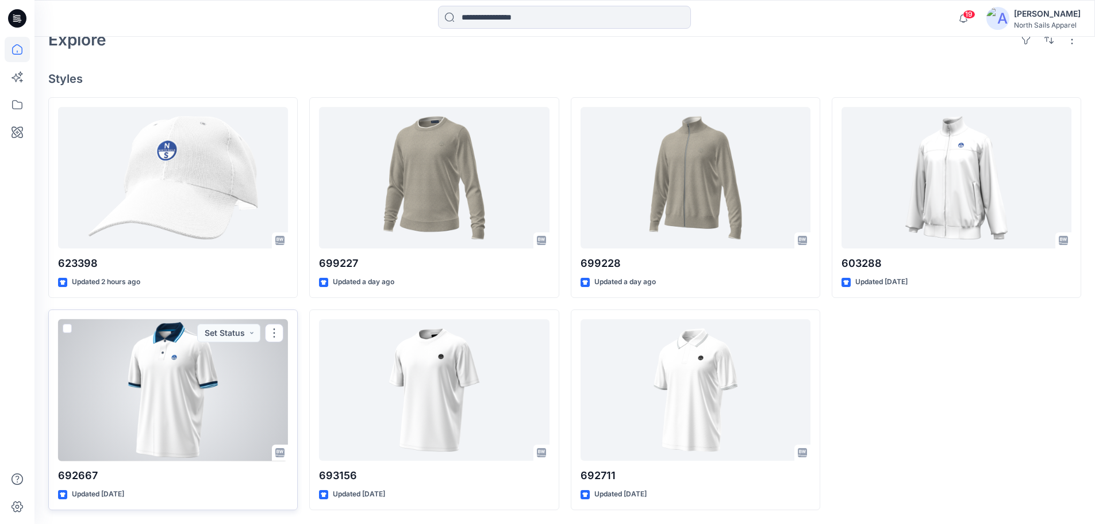
click at [218, 396] on div at bounding box center [173, 390] width 230 height 142
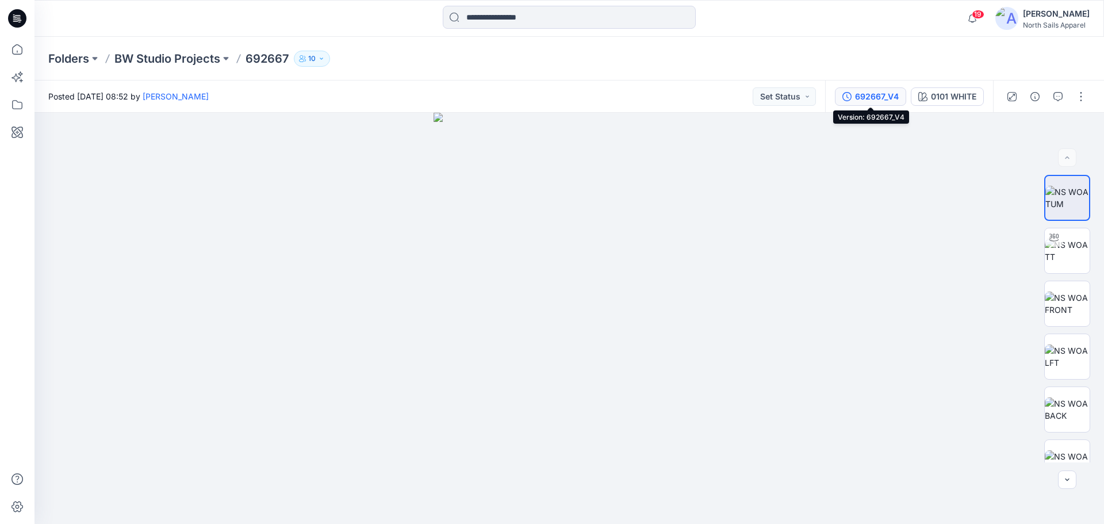
click at [871, 97] on div "692667_V4" at bounding box center [877, 96] width 44 height 13
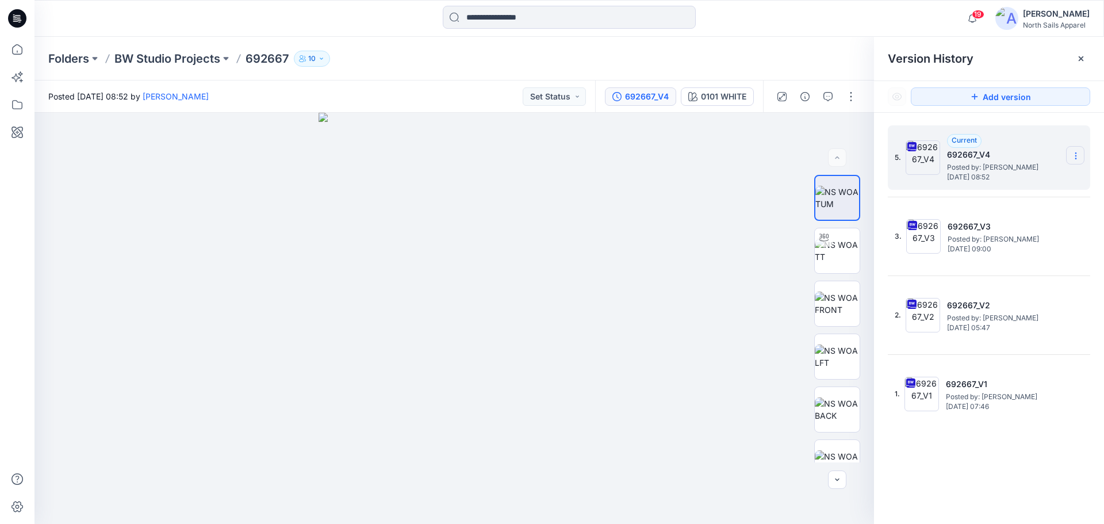
click at [1077, 154] on icon at bounding box center [1075, 155] width 9 height 9
click at [1028, 177] on span "Download Source BW File" at bounding box center [1017, 178] width 97 height 14
click at [202, 57] on p "BW Studio Projects" at bounding box center [167, 59] width 106 height 16
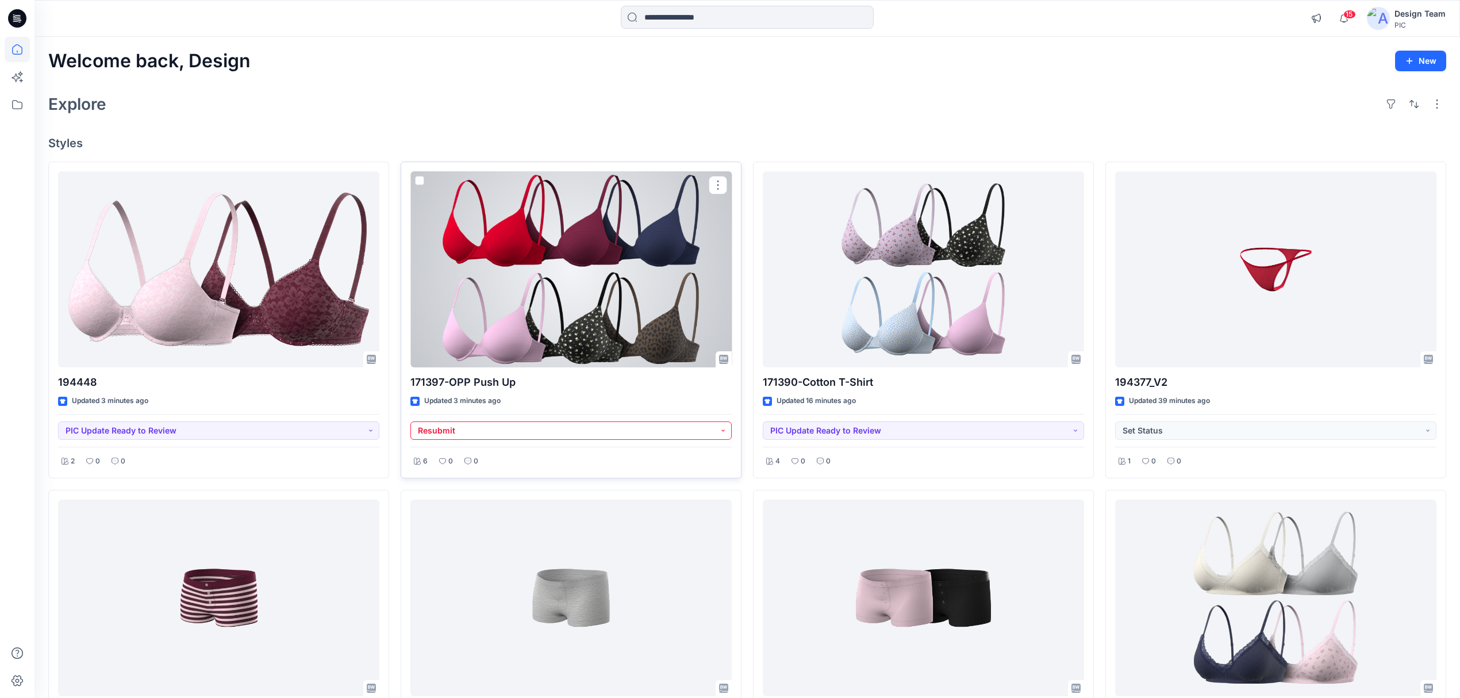
click at [644, 438] on button "Resubmit" at bounding box center [570, 430] width 321 height 18
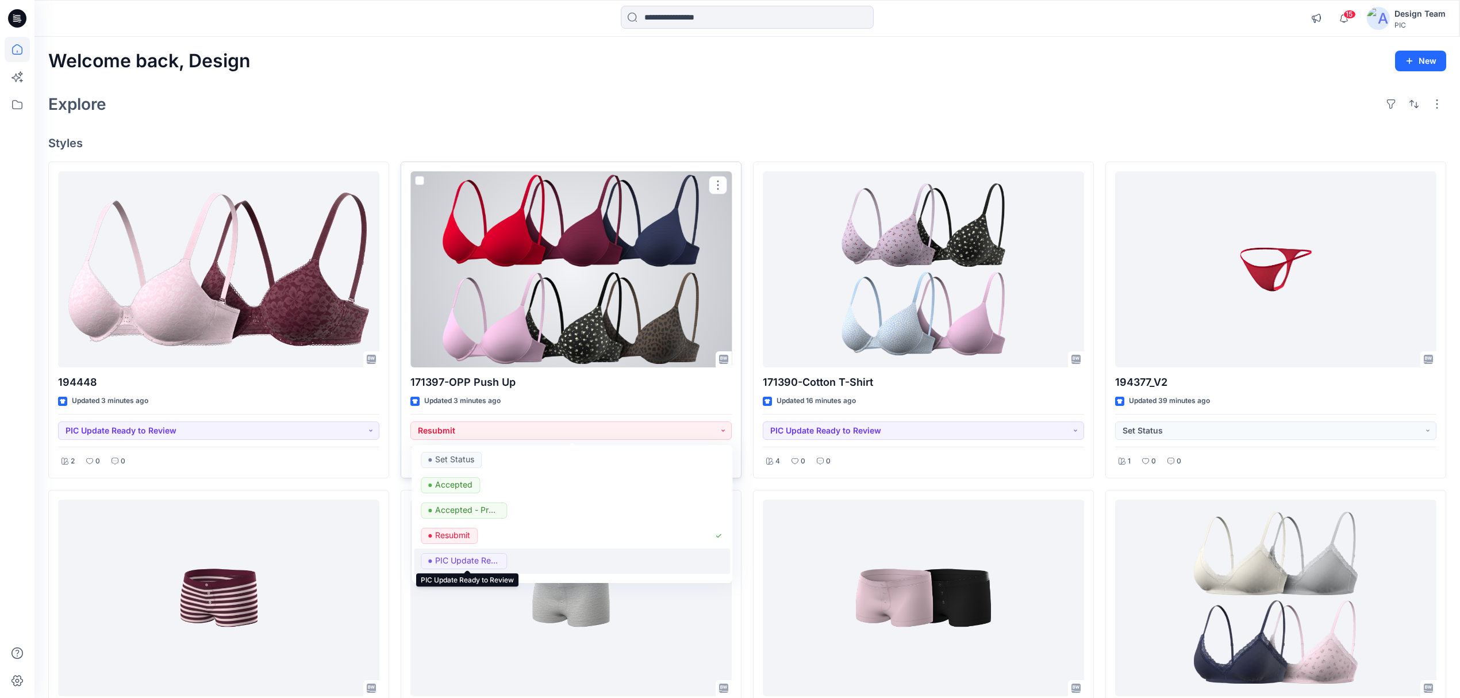
click at [484, 564] on p "PIC Update Ready to Review" at bounding box center [467, 560] width 64 height 15
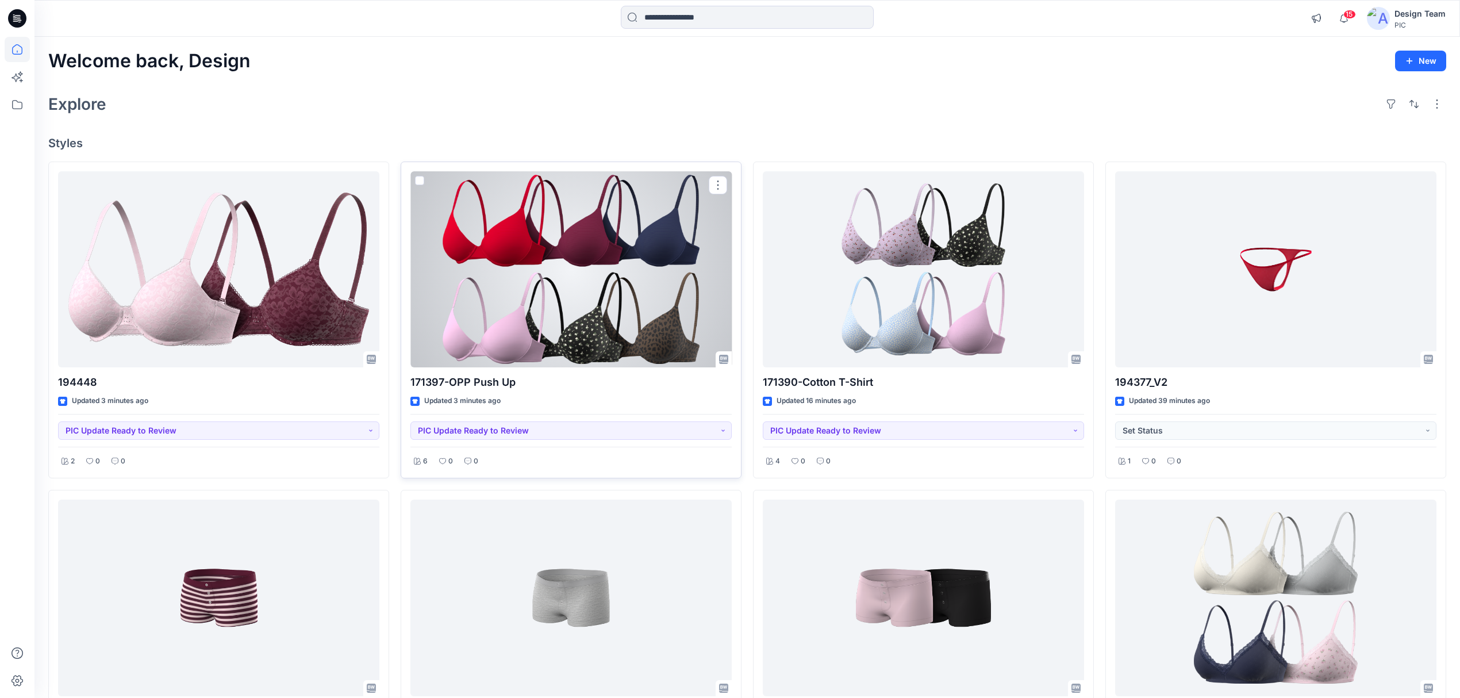
click at [577, 316] on div at bounding box center [570, 269] width 321 height 197
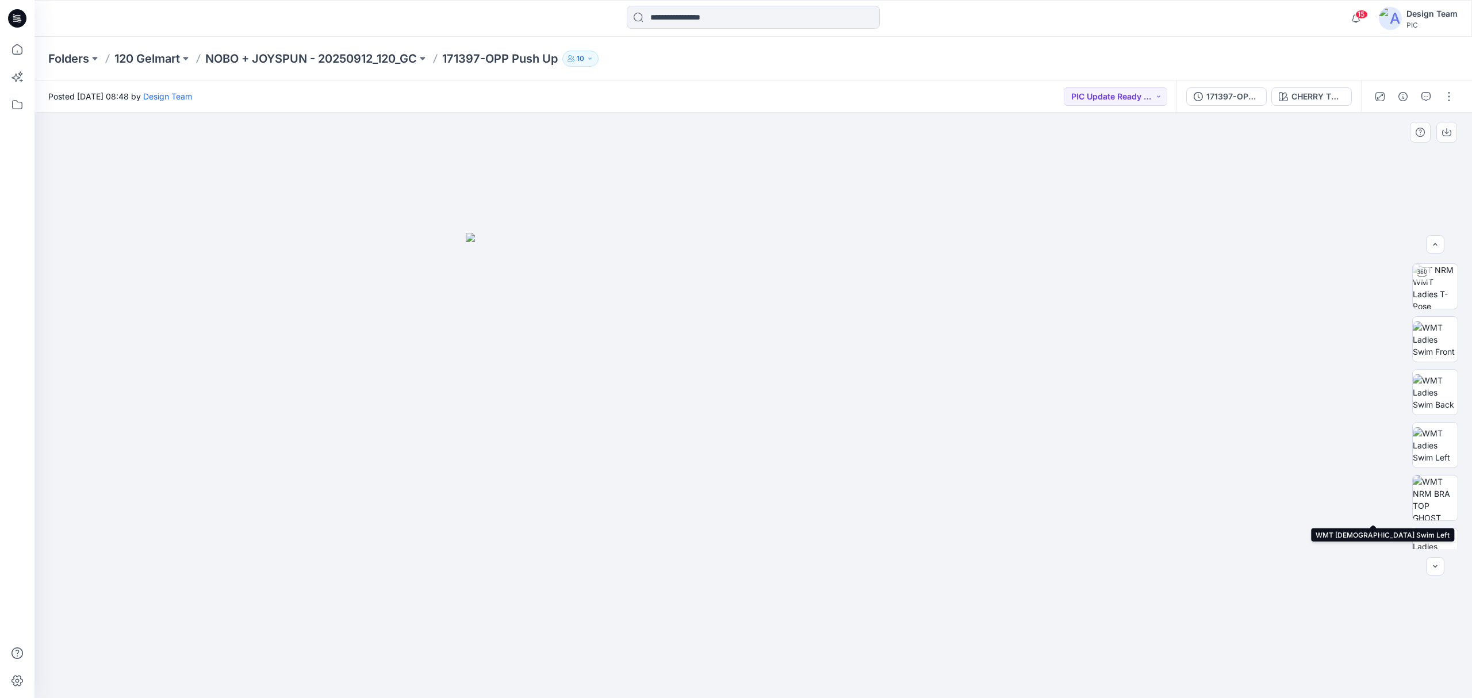
scroll to position [287, 0]
click at [1438, 466] on img at bounding box center [1435, 473] width 45 height 45
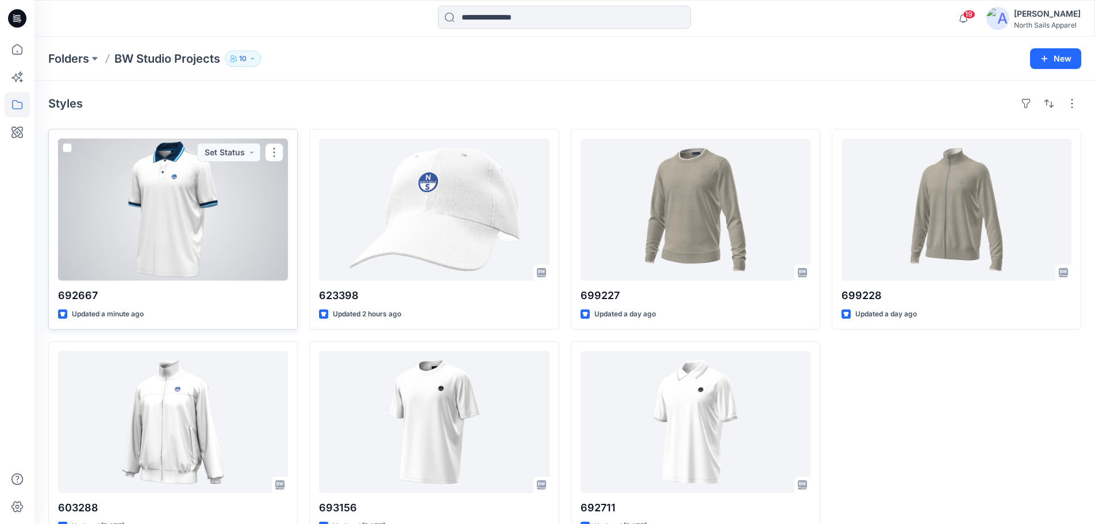
click at [239, 245] on div at bounding box center [173, 210] width 230 height 142
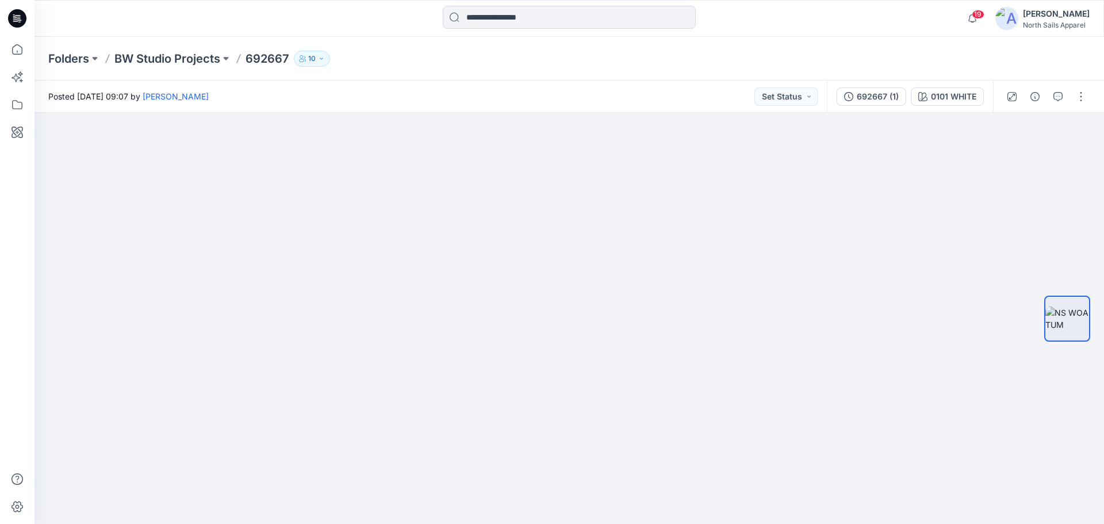
drag, startPoint x: 515, startPoint y: 355, endPoint x: 552, endPoint y: 96, distance: 261.4
drag, startPoint x: 471, startPoint y: 336, endPoint x: 463, endPoint y: 186, distance: 150.3
drag, startPoint x: 416, startPoint y: 277, endPoint x: 436, endPoint y: 420, distance: 144.6
drag, startPoint x: 437, startPoint y: 279, endPoint x: 513, endPoint y: 516, distance: 248.9
drag, startPoint x: 426, startPoint y: 210, endPoint x: 502, endPoint y: 486, distance: 286.4
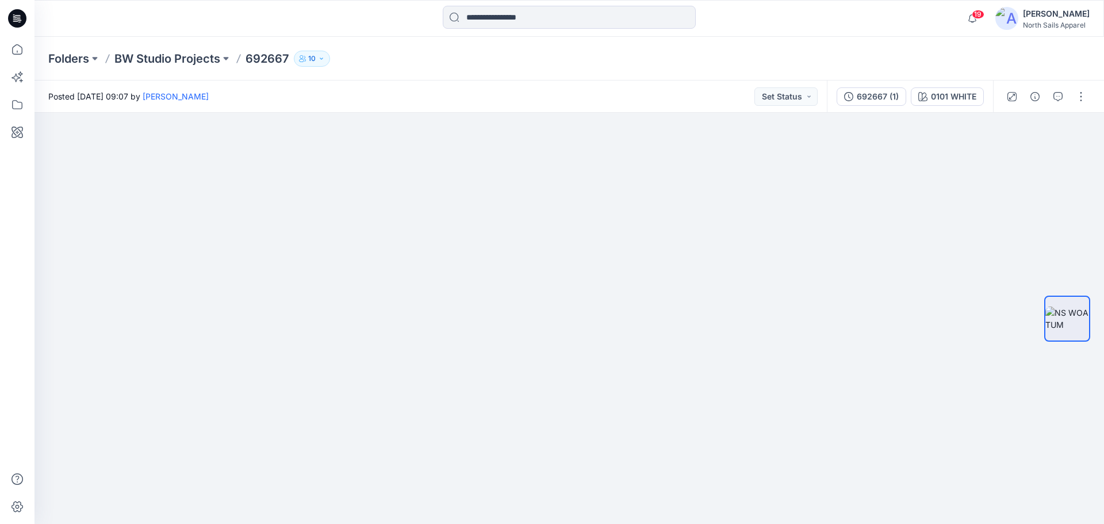
drag, startPoint x: 457, startPoint y: 194, endPoint x: 563, endPoint y: 551, distance: 371.8
click at [889, 92] on div "692667 (1)" at bounding box center [878, 96] width 42 height 13
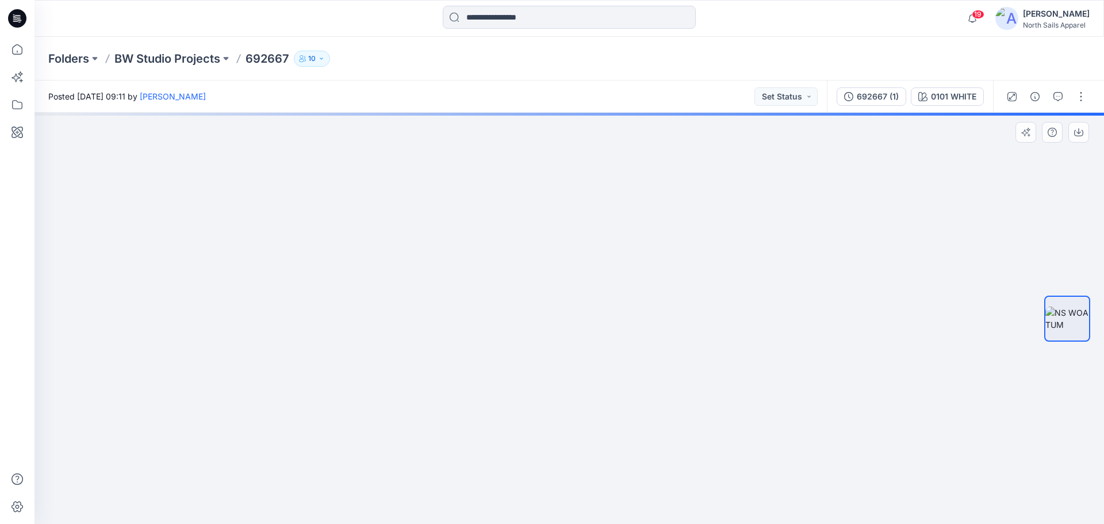
drag, startPoint x: 788, startPoint y: 281, endPoint x: 781, endPoint y: 513, distance: 232.9
drag, startPoint x: 665, startPoint y: 343, endPoint x: 711, endPoint y: 521, distance: 184.1
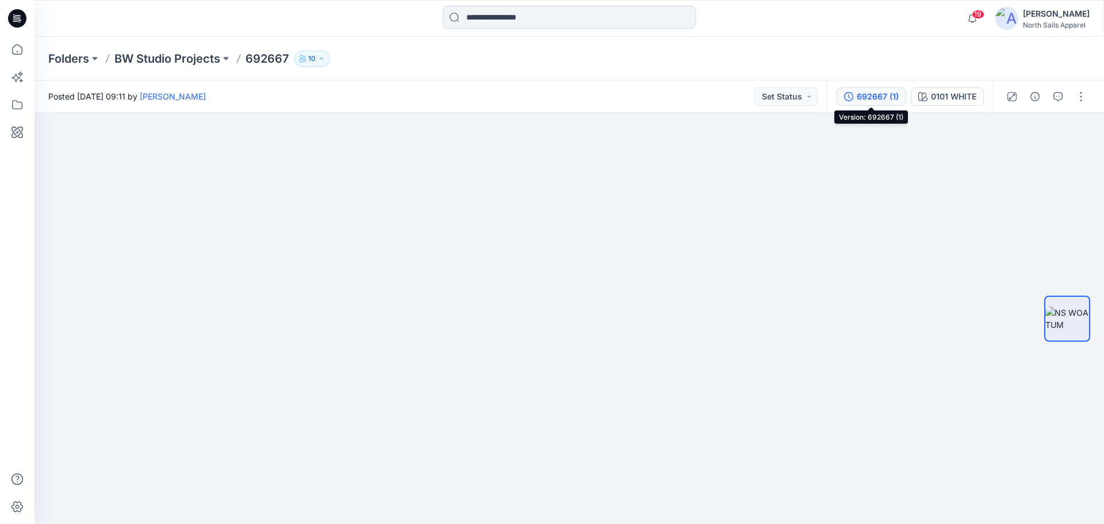
click at [864, 97] on div "692667 (1)" at bounding box center [878, 96] width 42 height 13
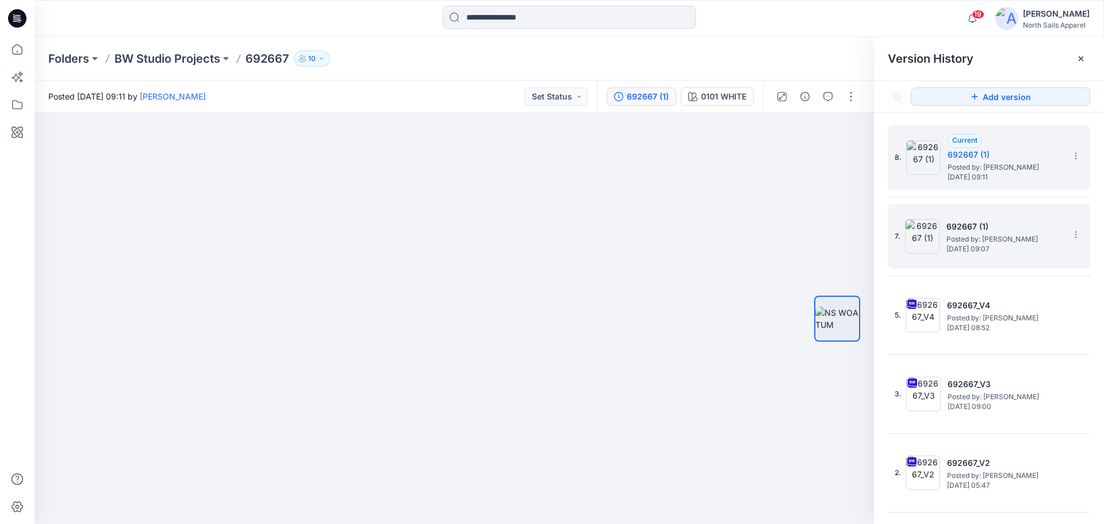
click at [983, 237] on span "Posted by: [PERSON_NAME]" at bounding box center [1003, 238] width 115 height 11
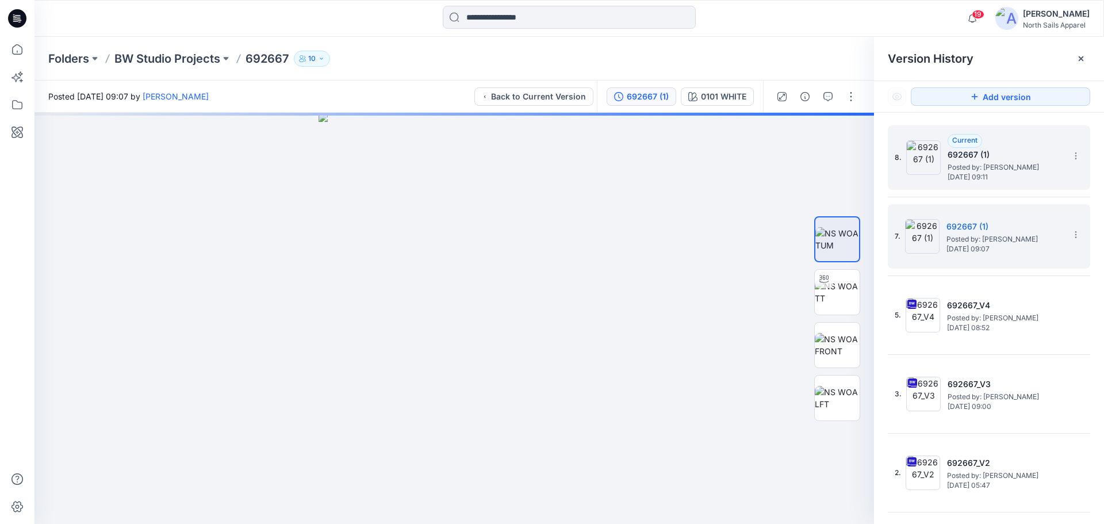
click at [977, 166] on span "Posted by: [PERSON_NAME]" at bounding box center [1004, 167] width 115 height 11
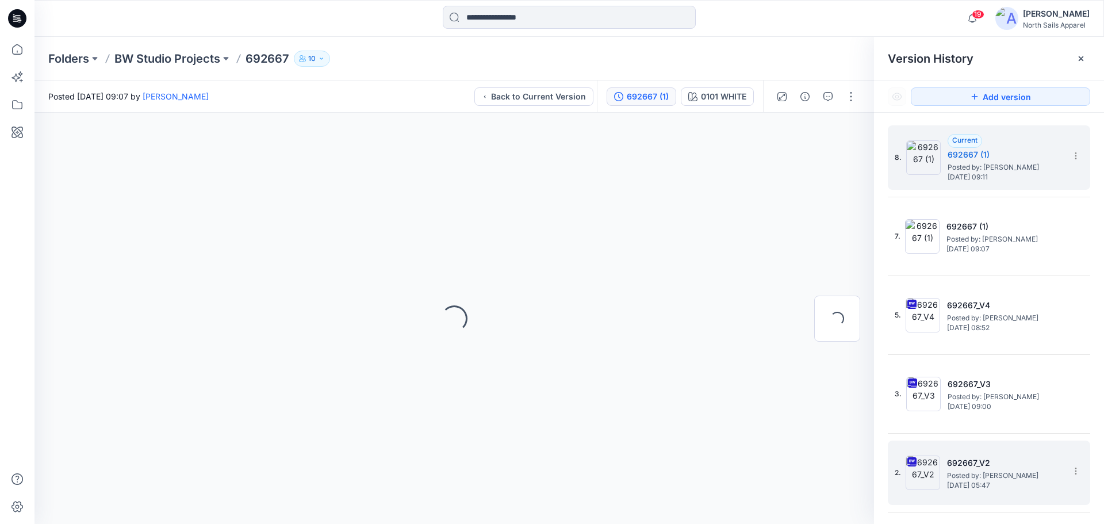
click at [978, 473] on span "Posted by: [PERSON_NAME]" at bounding box center [1004, 475] width 115 height 11
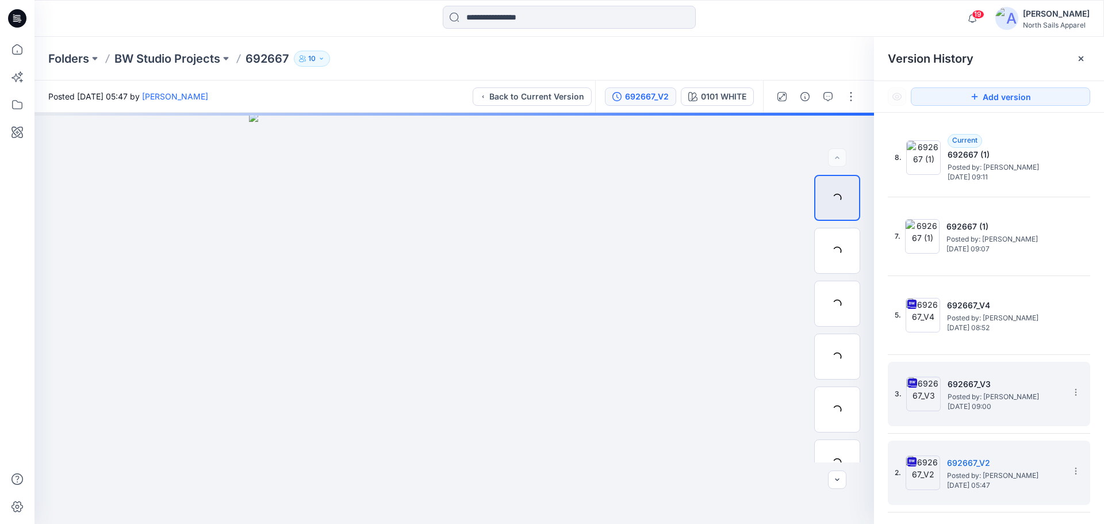
scroll to position [56, 0]
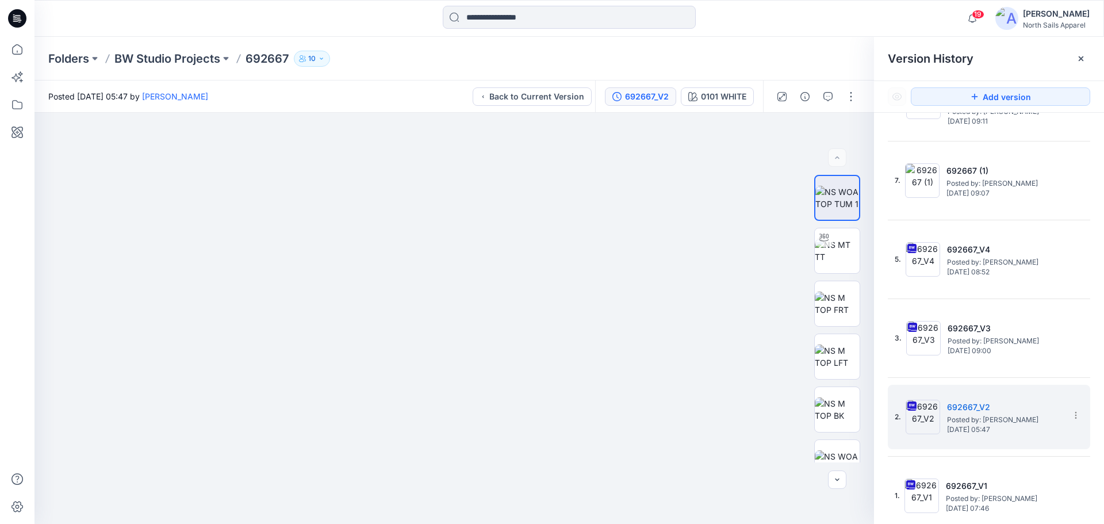
drag, startPoint x: 468, startPoint y: 308, endPoint x: 481, endPoint y: 534, distance: 226.3
drag, startPoint x: 400, startPoint y: 303, endPoint x: 444, endPoint y: 550, distance: 251.2
drag, startPoint x: 432, startPoint y: 302, endPoint x: 419, endPoint y: 417, distance: 115.7
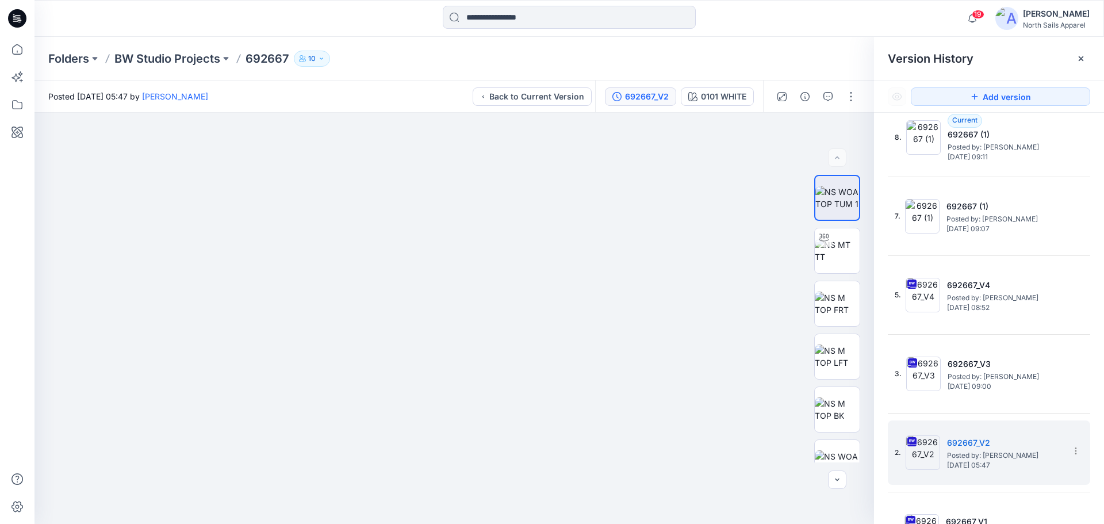
scroll to position [0, 0]
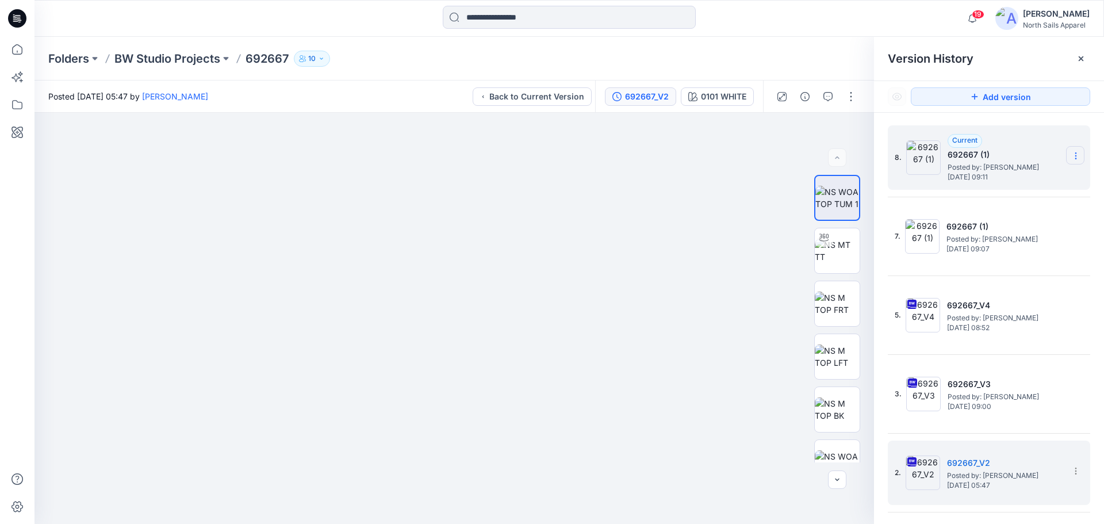
click at [1071, 160] on icon at bounding box center [1075, 155] width 9 height 9
click at [1016, 233] on span "Delete Version" at bounding box center [996, 229] width 54 height 14
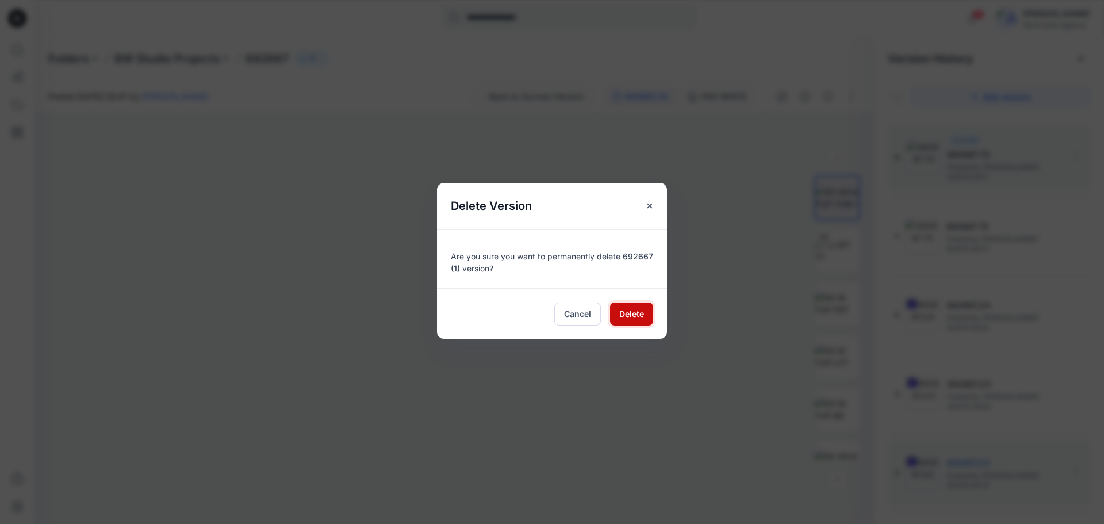
click at [635, 314] on span "Delete" at bounding box center [631, 314] width 25 height 12
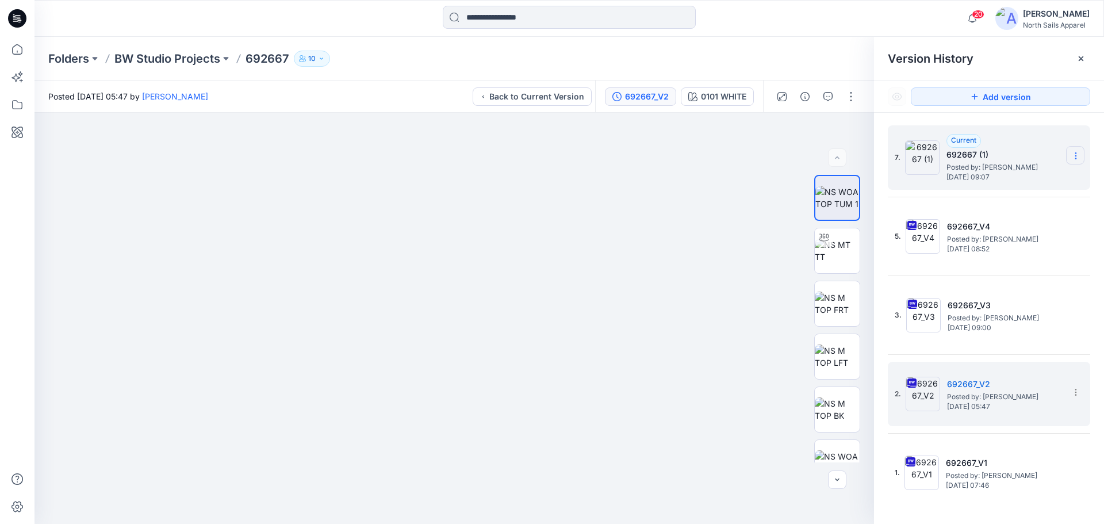
click at [1073, 156] on icon at bounding box center [1075, 155] width 9 height 9
click at [992, 229] on span "Delete Version" at bounding box center [996, 229] width 54 height 14
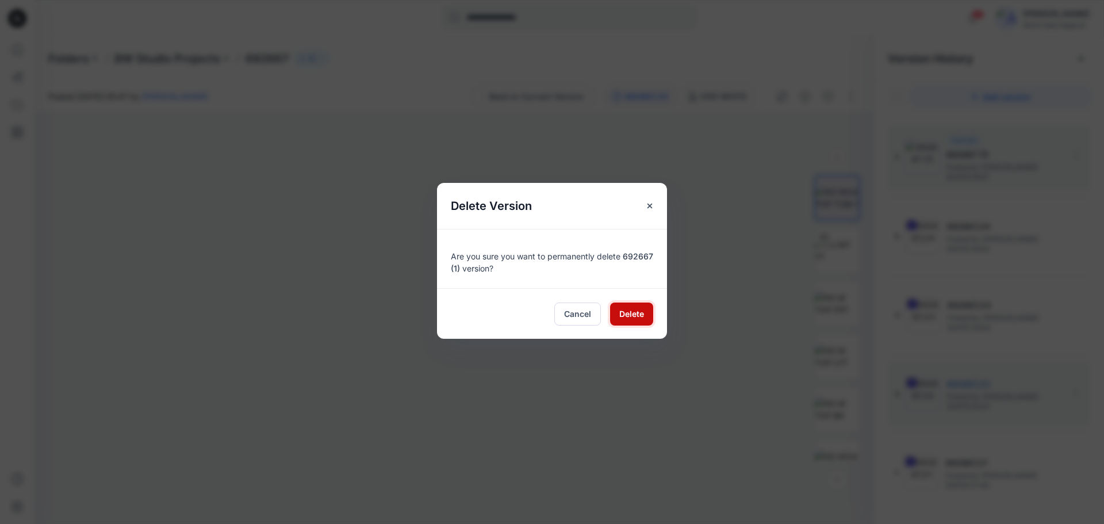
click at [626, 318] on span "Delete" at bounding box center [631, 314] width 25 height 12
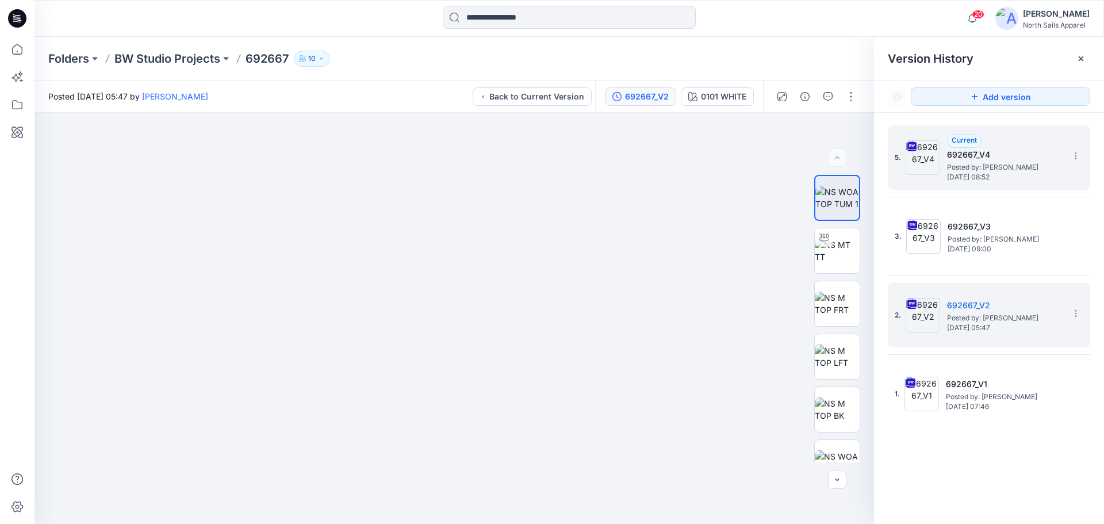
click at [993, 171] on span "Posted by: [PERSON_NAME]" at bounding box center [1004, 167] width 115 height 11
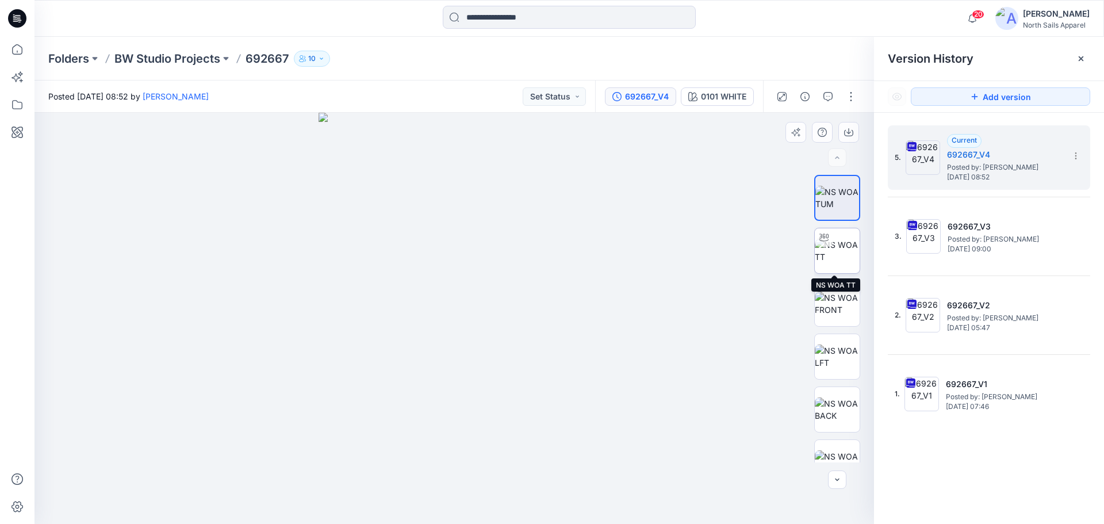
click at [840, 255] on img at bounding box center [837, 251] width 45 height 24
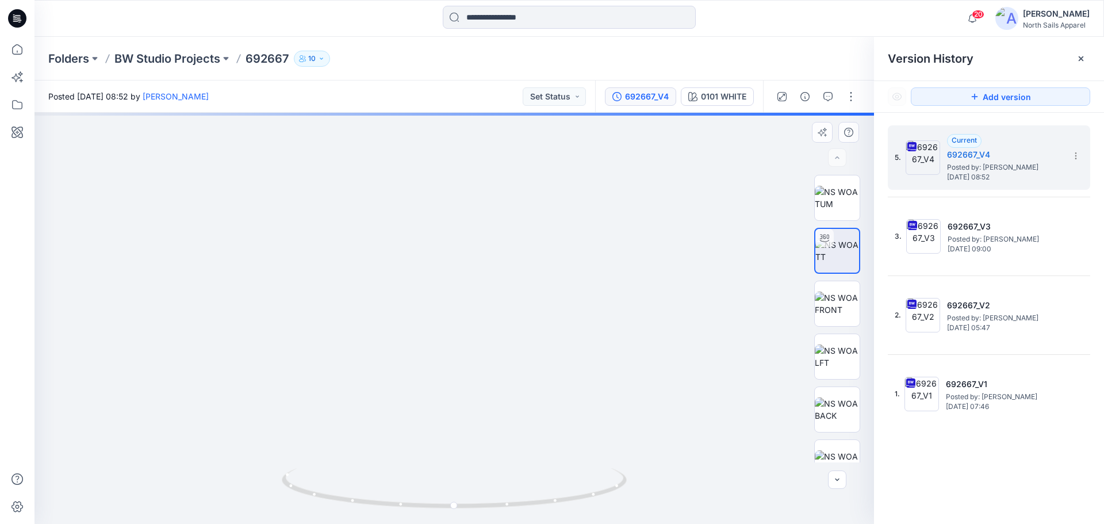
drag, startPoint x: 450, startPoint y: 380, endPoint x: 498, endPoint y: 519, distance: 147.5
drag, startPoint x: 486, startPoint y: 405, endPoint x: 485, endPoint y: 432, distance: 27.0
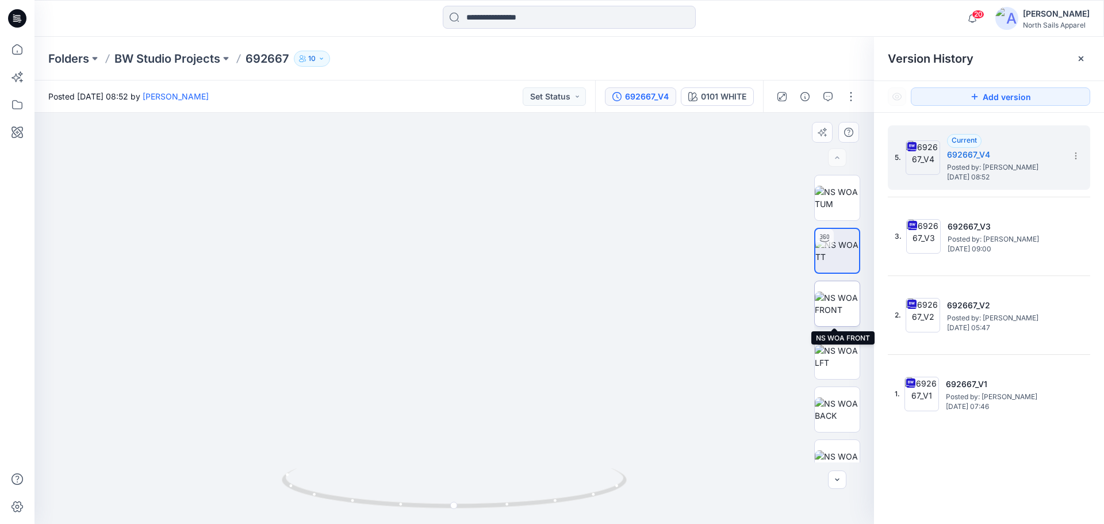
click at [828, 309] on img at bounding box center [837, 303] width 45 height 24
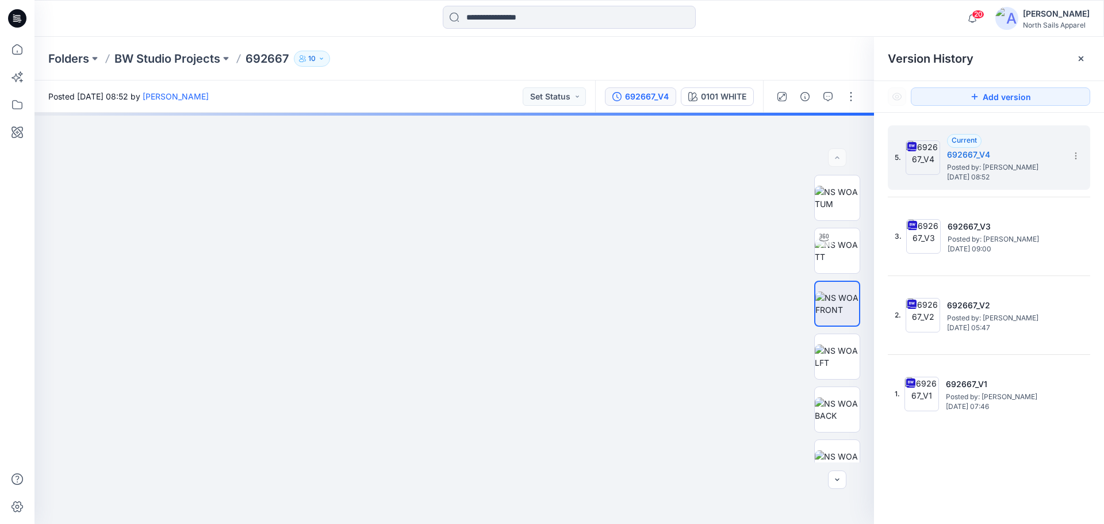
drag, startPoint x: 458, startPoint y: 471, endPoint x: 512, endPoint y: 551, distance: 96.5
drag, startPoint x: 482, startPoint y: 340, endPoint x: 496, endPoint y: 454, distance: 114.7
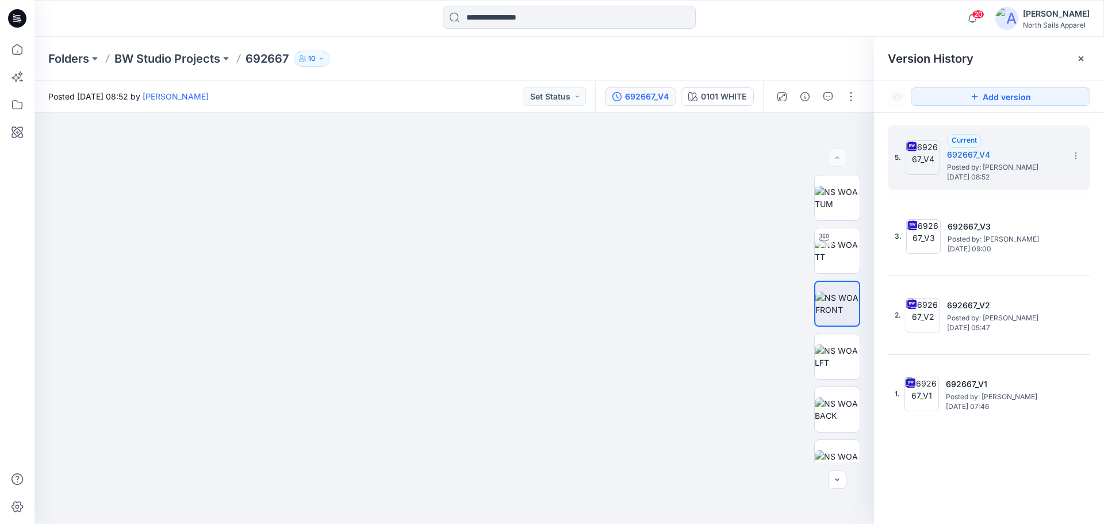
drag, startPoint x: 442, startPoint y: 460, endPoint x: 521, endPoint y: 5, distance: 461.6
drag, startPoint x: 546, startPoint y: 309, endPoint x: 550, endPoint y: -70, distance: 378.3
drag, startPoint x: 561, startPoint y: 398, endPoint x: 510, endPoint y: 124, distance: 279.0
drag, startPoint x: 512, startPoint y: 372, endPoint x: 512, endPoint y: 305, distance: 67.3
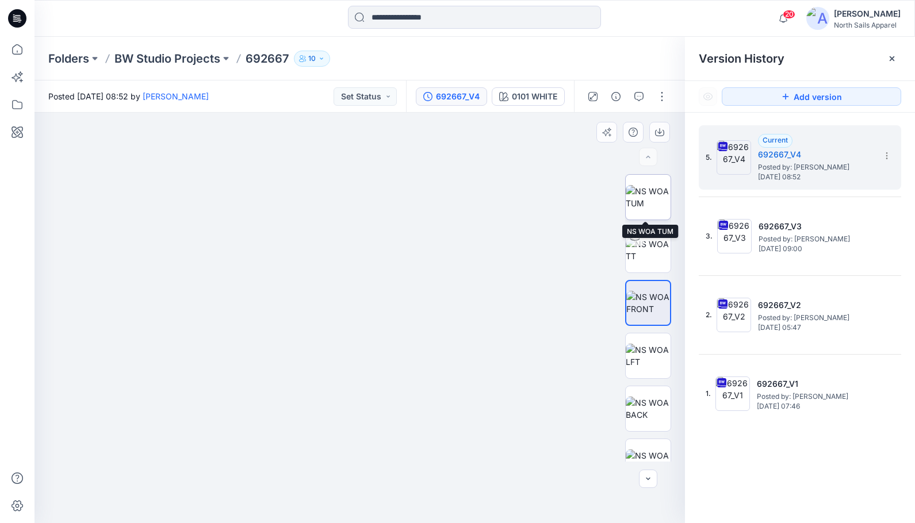
click at [647, 204] on img at bounding box center [648, 197] width 45 height 24
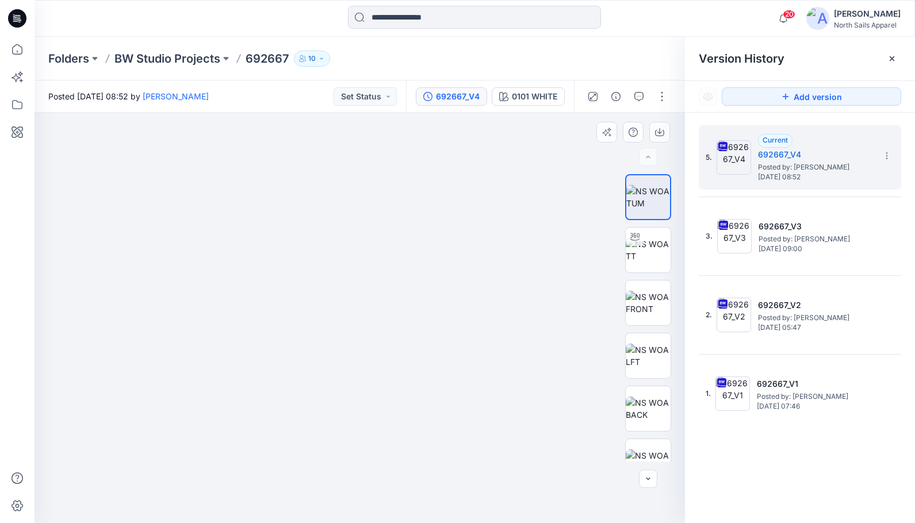
drag, startPoint x: 316, startPoint y: 251, endPoint x: 327, endPoint y: 368, distance: 117.2
drag, startPoint x: 312, startPoint y: 17, endPoint x: 123, endPoint y: -2, distance: 190.1
click at [123, 0] on html "20 Notifications Your style 623398 is ready 2 hours ago Your style 699227 has b…" at bounding box center [457, 261] width 915 height 523
drag, startPoint x: 204, startPoint y: 24, endPoint x: 170, endPoint y: 20, distance: 34.8
click at [170, 20] on div at bounding box center [144, 18] width 220 height 25
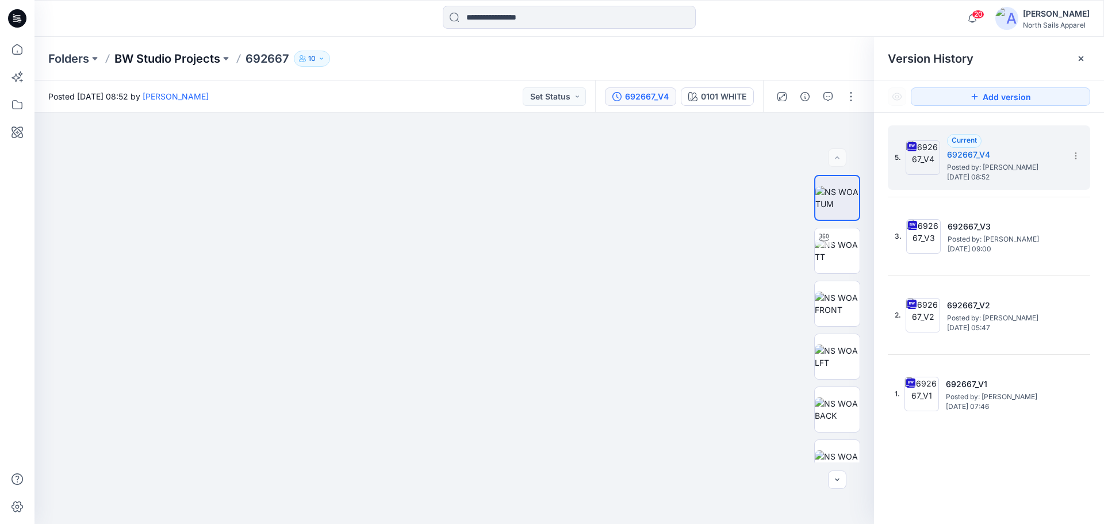
click at [171, 57] on p "BW Studio Projects" at bounding box center [167, 59] width 106 height 16
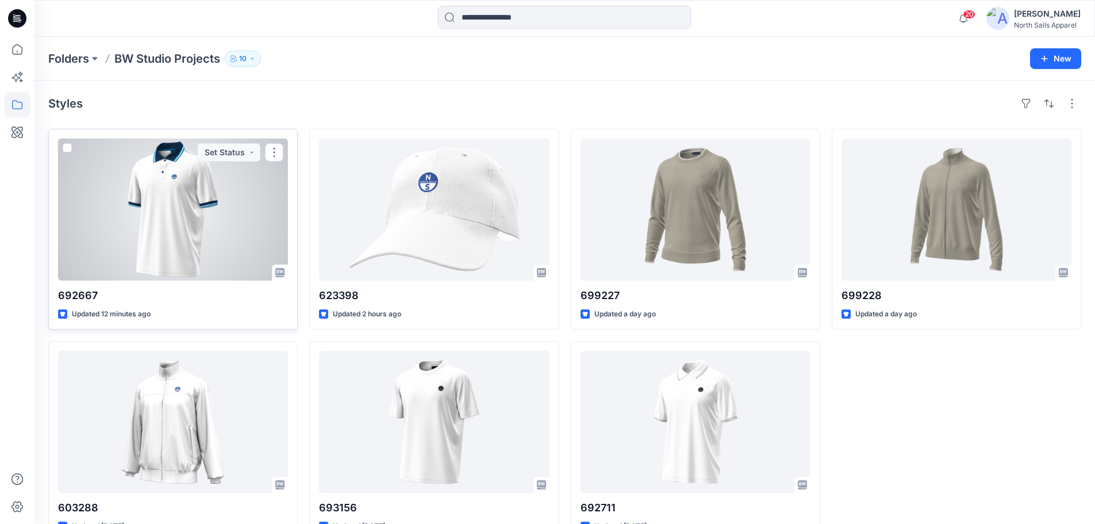
click at [217, 238] on div at bounding box center [173, 210] width 230 height 142
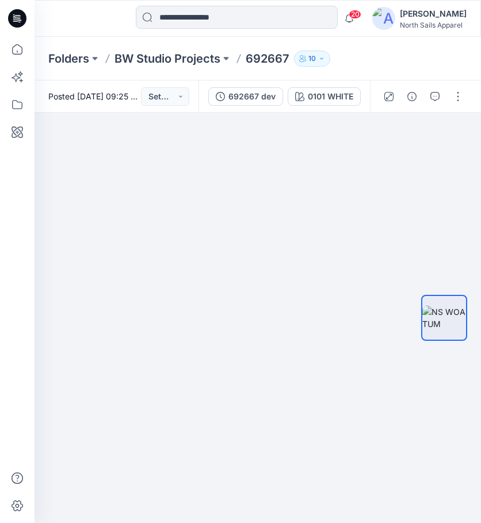
drag, startPoint x: 212, startPoint y: 263, endPoint x: 331, endPoint y: 551, distance: 311.7
drag, startPoint x: 199, startPoint y: 305, endPoint x: 188, endPoint y: 439, distance: 133.8
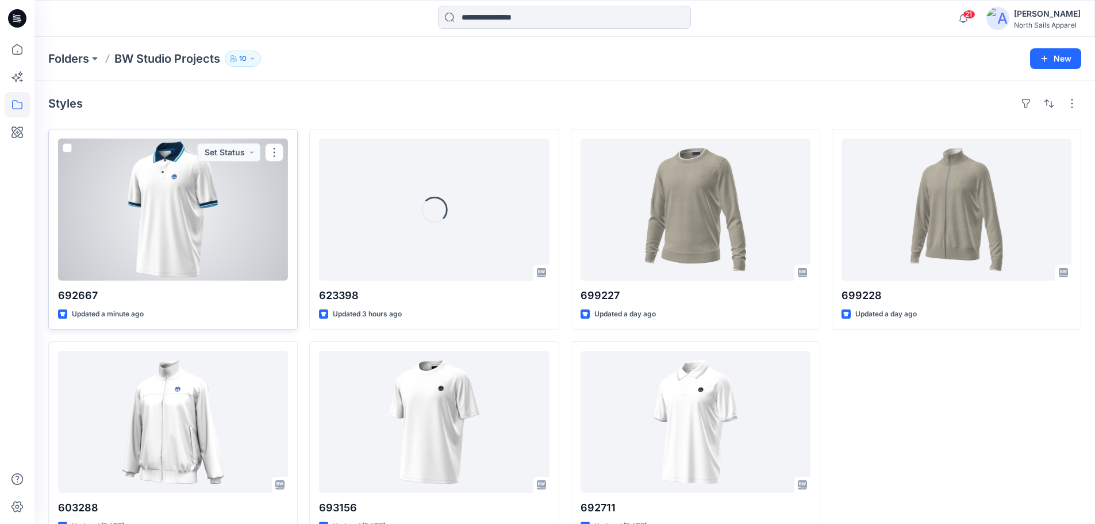
click at [232, 244] on div at bounding box center [173, 210] width 230 height 142
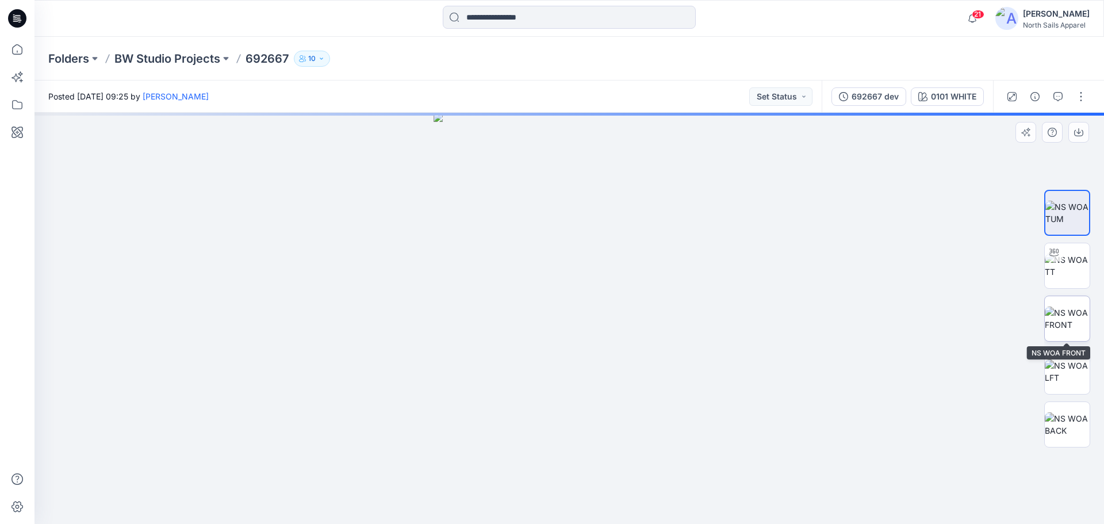
click at [1055, 318] on img at bounding box center [1067, 318] width 45 height 24
drag, startPoint x: 590, startPoint y: 344, endPoint x: 590, endPoint y: 125, distance: 219.0
drag, startPoint x: 594, startPoint y: 355, endPoint x: 581, endPoint y: 191, distance: 164.4
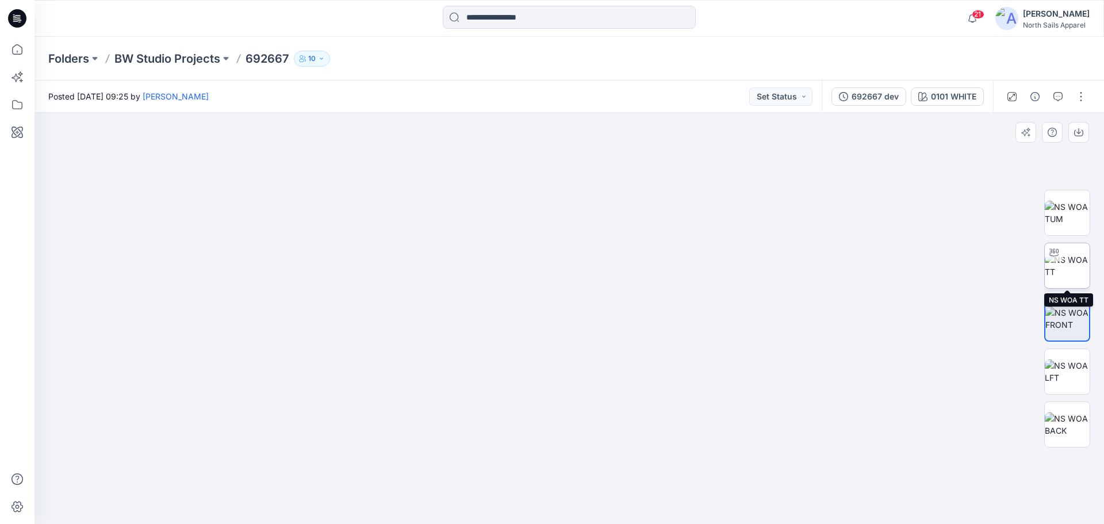
click at [1078, 264] on img at bounding box center [1067, 266] width 45 height 24
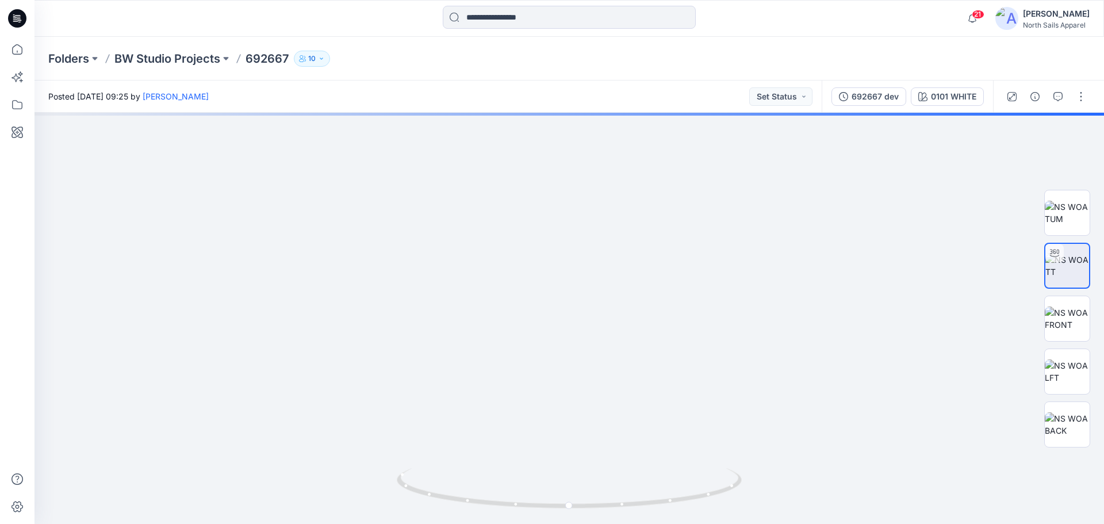
drag, startPoint x: 594, startPoint y: 392, endPoint x: 703, endPoint y: 551, distance: 192.0
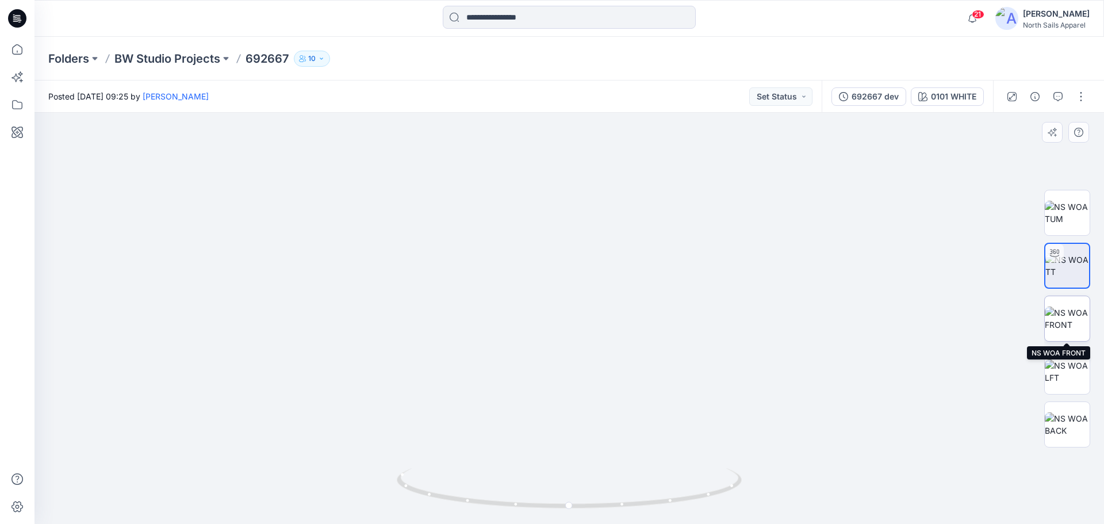
click at [1069, 315] on img at bounding box center [1067, 318] width 45 height 24
drag, startPoint x: 596, startPoint y: 409, endPoint x: 621, endPoint y: -39, distance: 449.1
drag, startPoint x: 676, startPoint y: 433, endPoint x: 615, endPoint y: 59, distance: 379.2
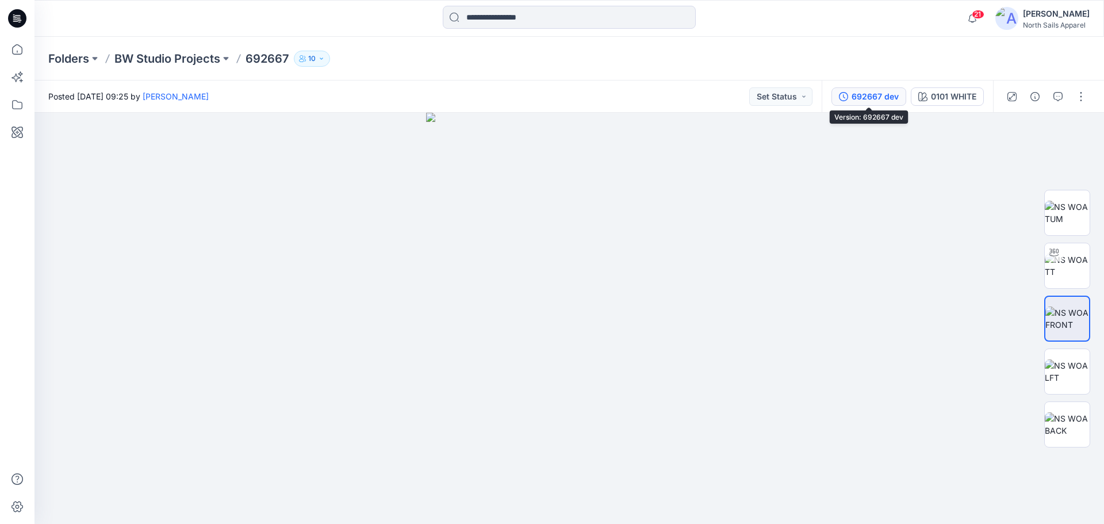
click at [876, 98] on div "692667 dev" at bounding box center [874, 96] width 47 height 13
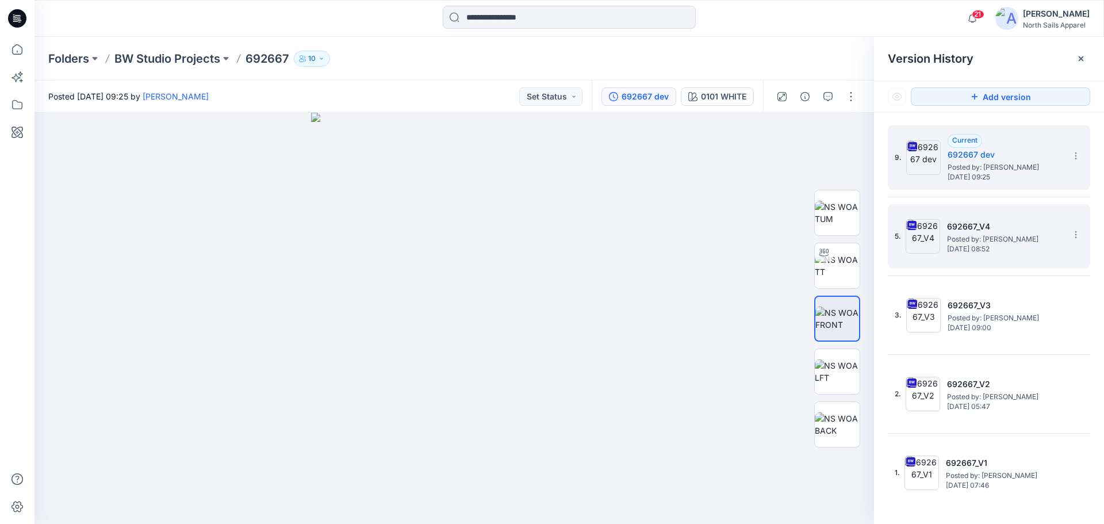
click at [1007, 249] on span "[DATE] 08:52" at bounding box center [1004, 249] width 115 height 8
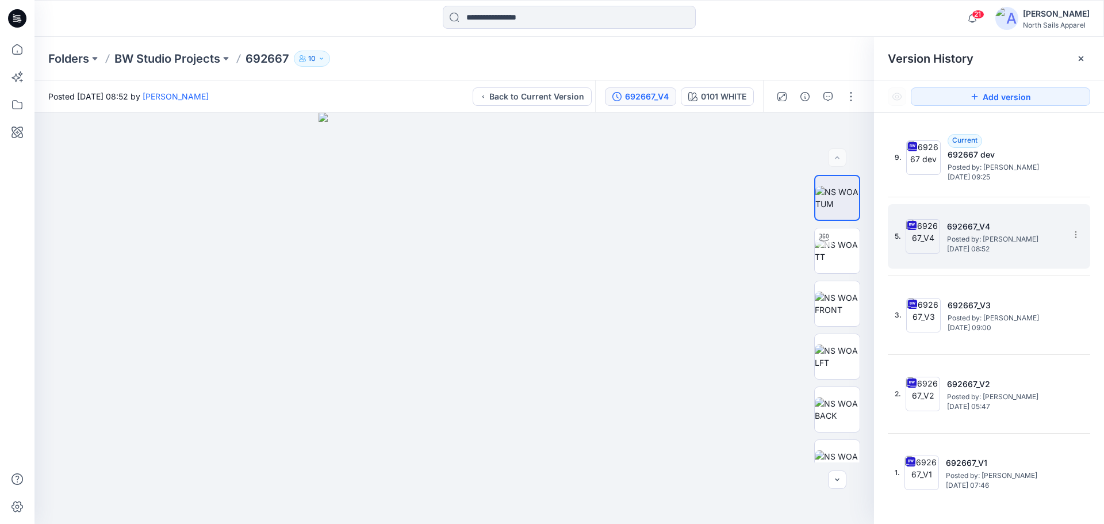
click at [987, 239] on span "Posted by: [PERSON_NAME]" at bounding box center [1004, 238] width 115 height 11
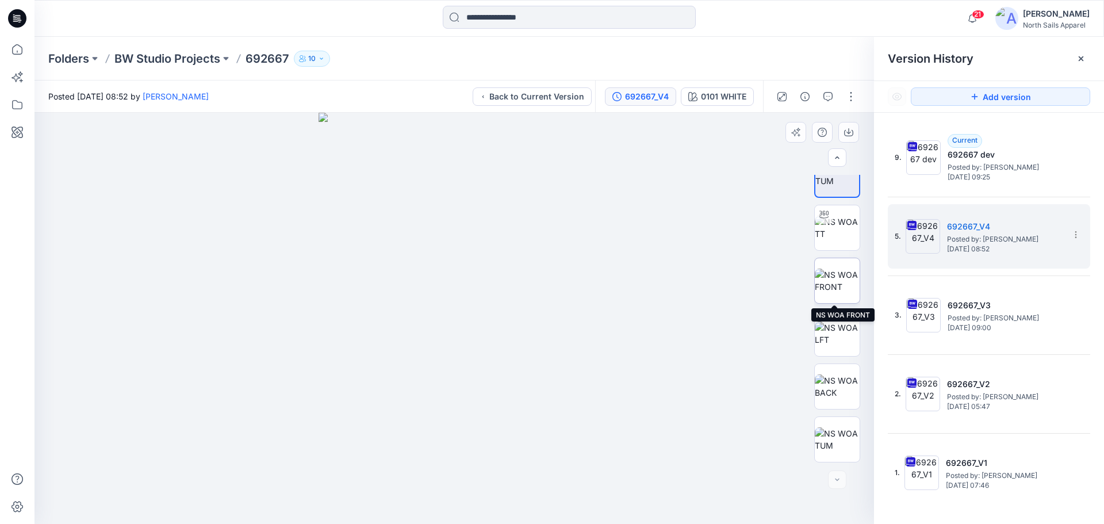
click at [841, 278] on img at bounding box center [837, 280] width 45 height 24
drag, startPoint x: 462, startPoint y: 371, endPoint x: 503, endPoint y: 17, distance: 356.5
drag, startPoint x: 527, startPoint y: 442, endPoint x: 503, endPoint y: 185, distance: 258.7
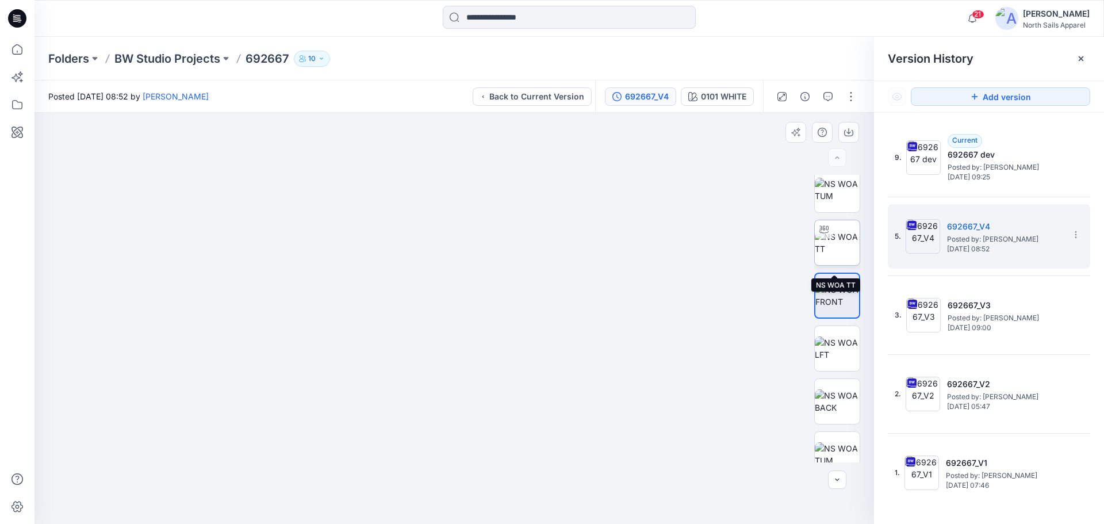
scroll to position [0, 0]
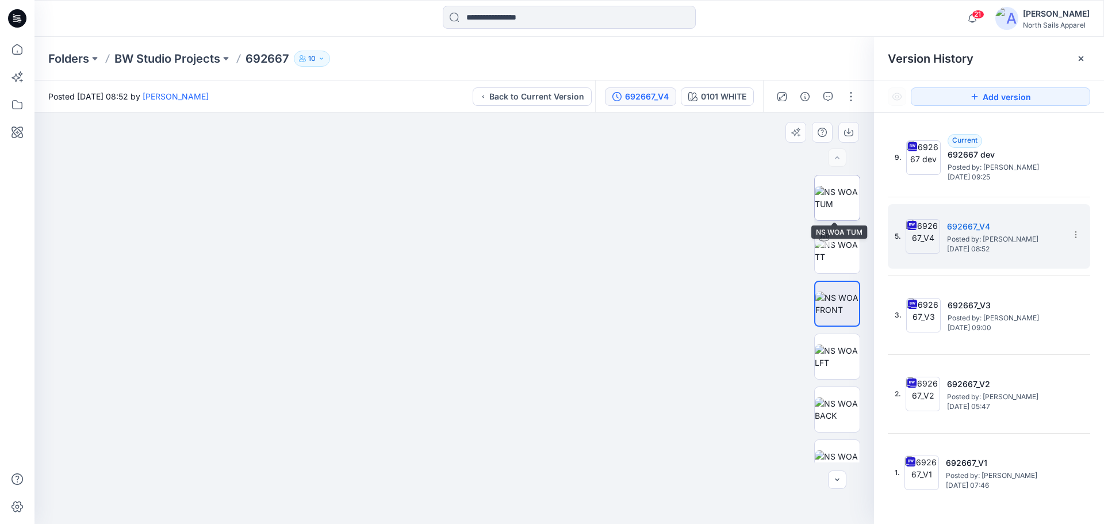
click at [837, 210] on img at bounding box center [837, 198] width 45 height 24
drag, startPoint x: 408, startPoint y: 361, endPoint x: 522, endPoint y: 493, distance: 174.0
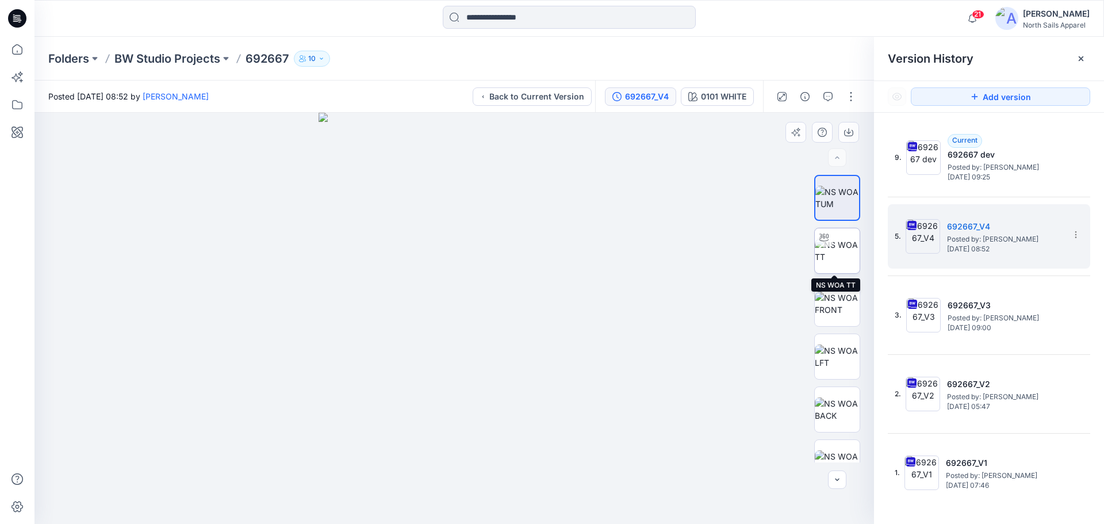
click at [848, 257] on img at bounding box center [837, 251] width 45 height 24
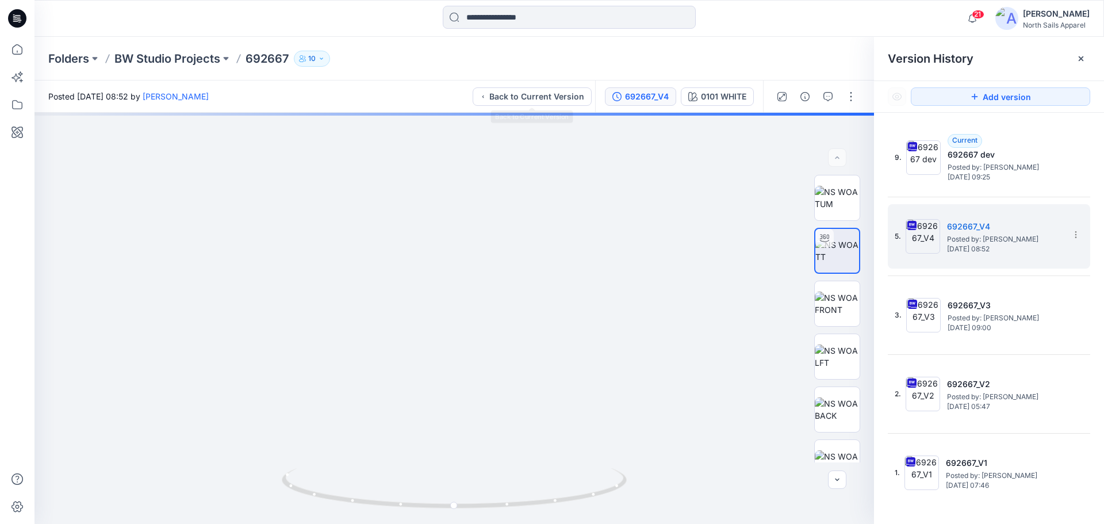
drag, startPoint x: 495, startPoint y: 440, endPoint x: 508, endPoint y: 40, distance: 399.8
drag, startPoint x: 458, startPoint y: 241, endPoint x: 577, endPoint y: 405, distance: 203.0
drag, startPoint x: 548, startPoint y: 200, endPoint x: 564, endPoint y: 371, distance: 171.5
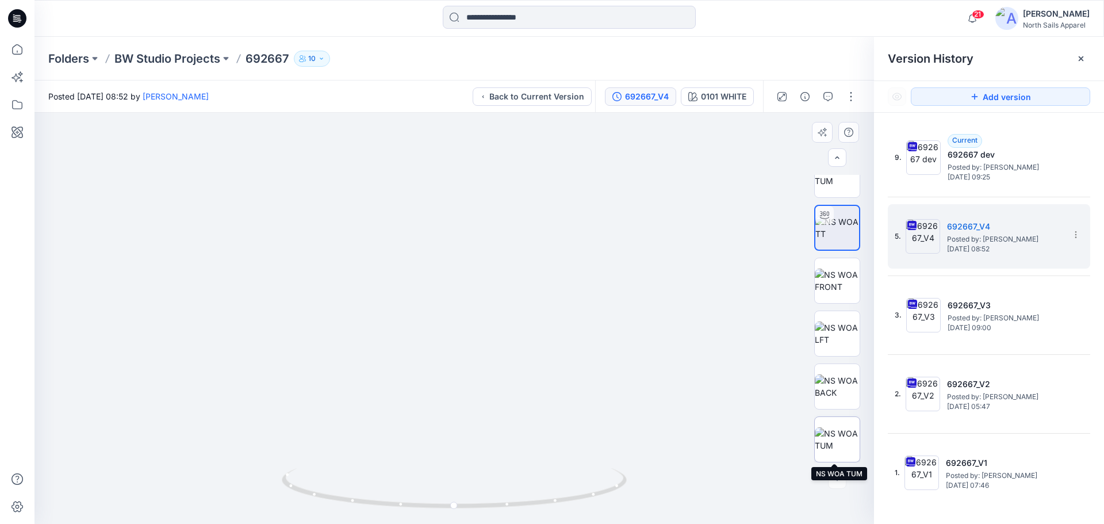
click at [842, 432] on img at bounding box center [837, 439] width 45 height 24
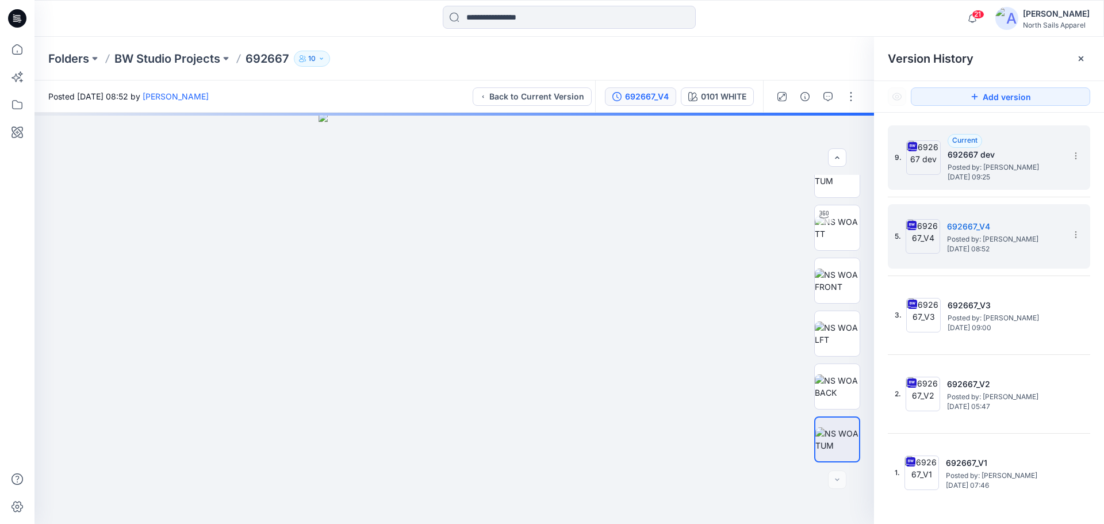
click at [966, 161] on h5 "692667 dev" at bounding box center [1004, 155] width 115 height 14
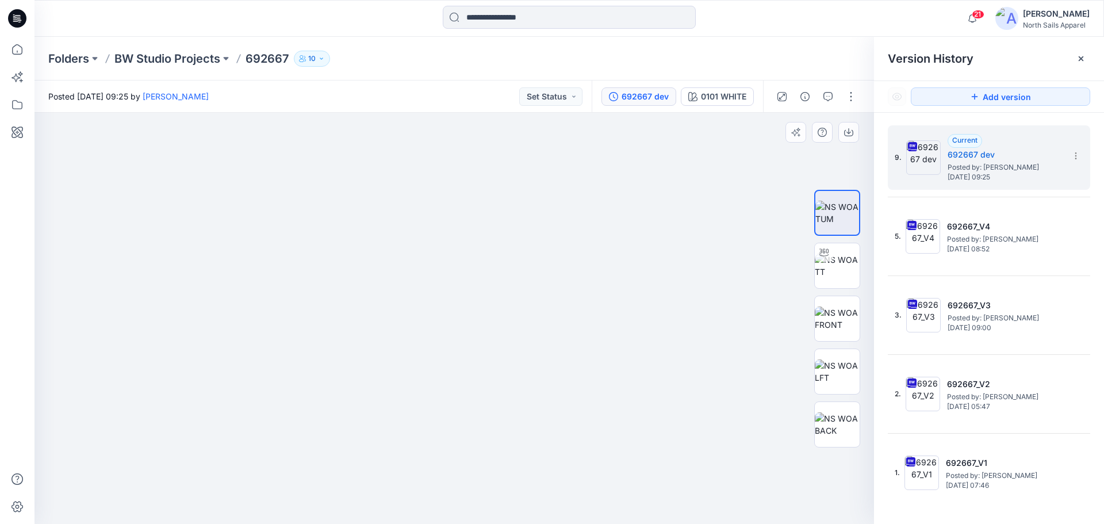
drag, startPoint x: 461, startPoint y: 358, endPoint x: 567, endPoint y: 436, distance: 132.5
click at [840, 256] on img at bounding box center [837, 266] width 45 height 24
drag, startPoint x: 459, startPoint y: 307, endPoint x: 520, endPoint y: 497, distance: 199.8
drag, startPoint x: 540, startPoint y: 438, endPoint x: 570, endPoint y: 255, distance: 185.3
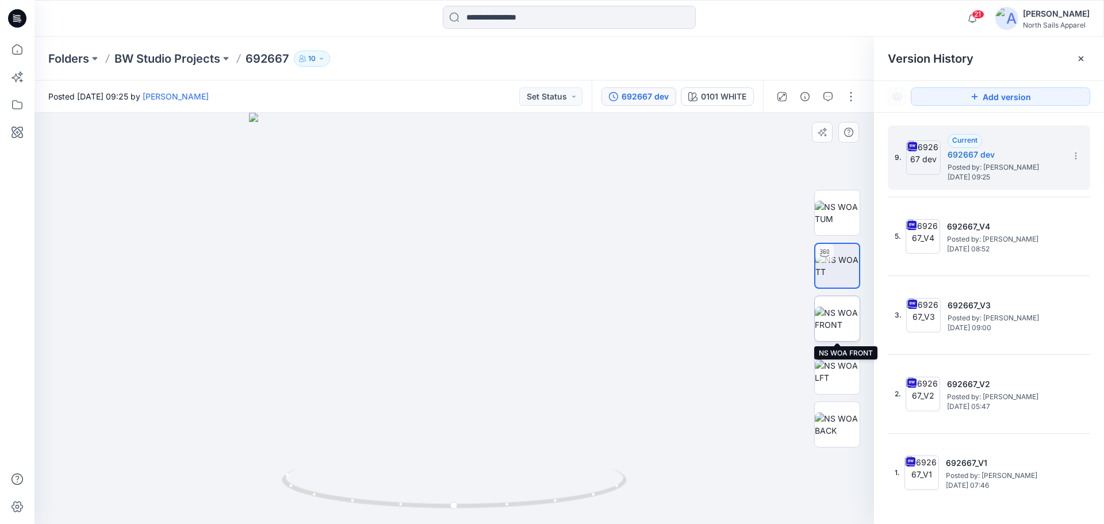
click at [852, 320] on img at bounding box center [837, 318] width 45 height 24
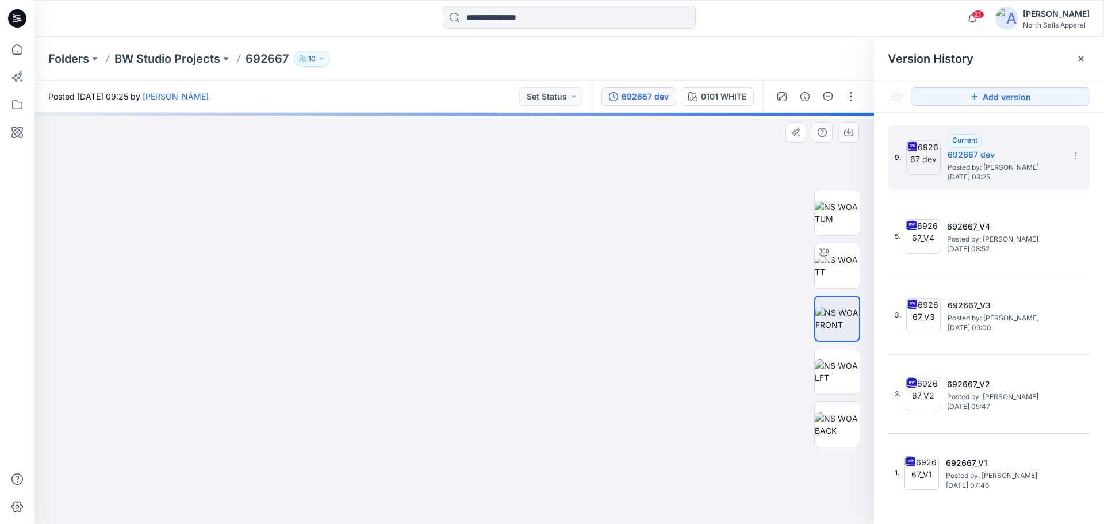
drag, startPoint x: 478, startPoint y: 444, endPoint x: 486, endPoint y: 507, distance: 63.2
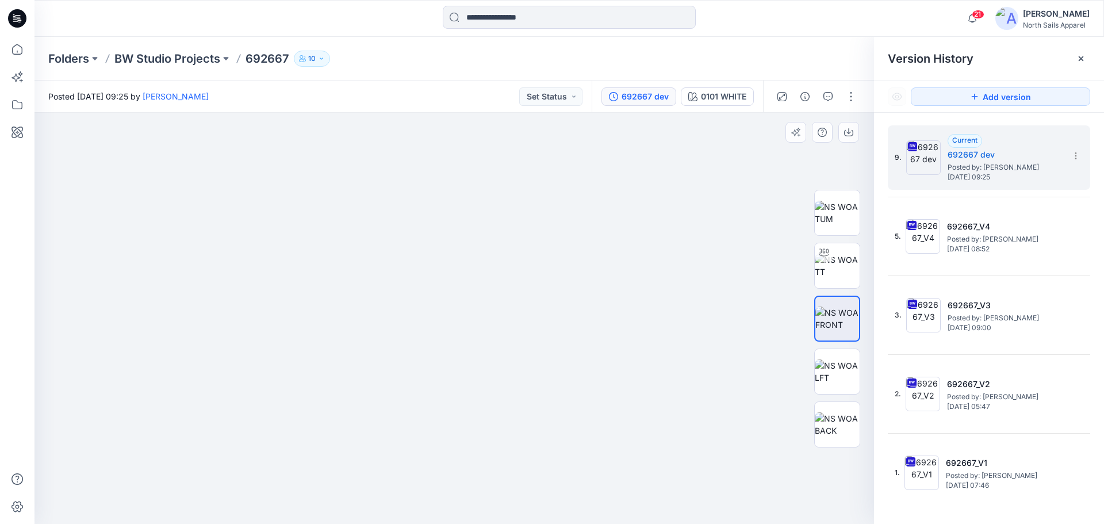
drag, startPoint x: 505, startPoint y: 392, endPoint x: 508, endPoint y: 297, distance: 95.5
drag, startPoint x: 489, startPoint y: 450, endPoint x: 596, endPoint y: 469, distance: 109.2
drag, startPoint x: 569, startPoint y: 450, endPoint x: 578, endPoint y: 482, distance: 33.5
drag, startPoint x: 486, startPoint y: 243, endPoint x: 507, endPoint y: 347, distance: 106.1
drag, startPoint x: 436, startPoint y: 320, endPoint x: 534, endPoint y: 379, distance: 114.3
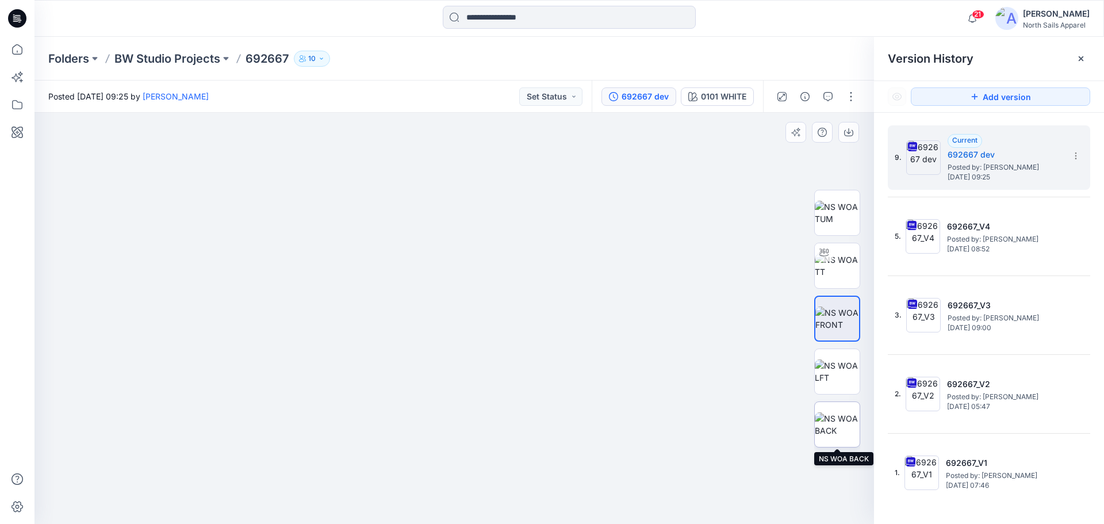
click at [832, 423] on img at bounding box center [837, 424] width 45 height 24
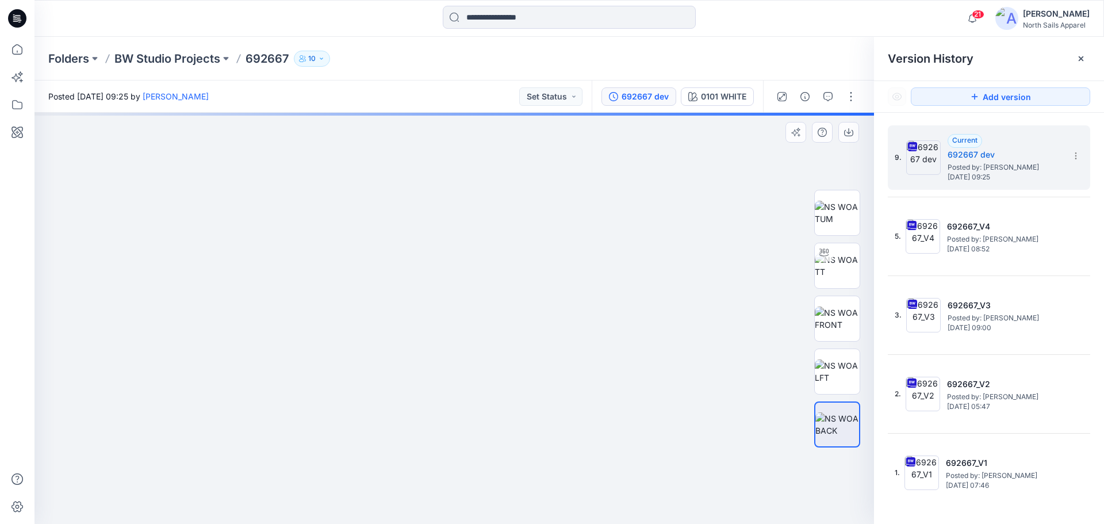
drag, startPoint x: 566, startPoint y: 384, endPoint x: 593, endPoint y: 489, distance: 108.2
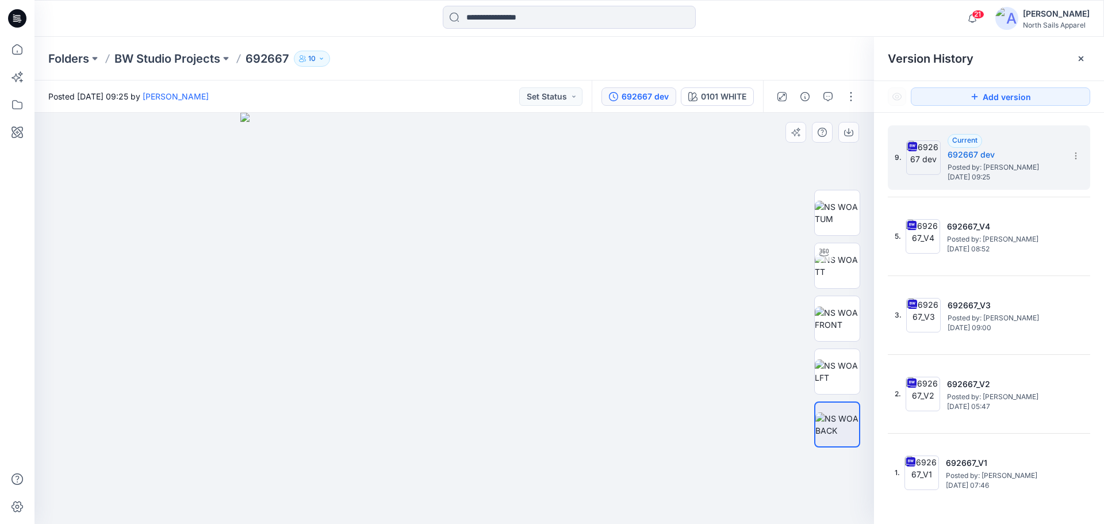
drag, startPoint x: 568, startPoint y: 329, endPoint x: 547, endPoint y: 399, distance: 73.3
click at [835, 367] on img at bounding box center [837, 371] width 45 height 24
drag, startPoint x: 488, startPoint y: 282, endPoint x: 544, endPoint y: 337, distance: 78.9
click at [832, 224] on img at bounding box center [837, 213] width 45 height 24
drag, startPoint x: 446, startPoint y: 265, endPoint x: 554, endPoint y: 471, distance: 233.0
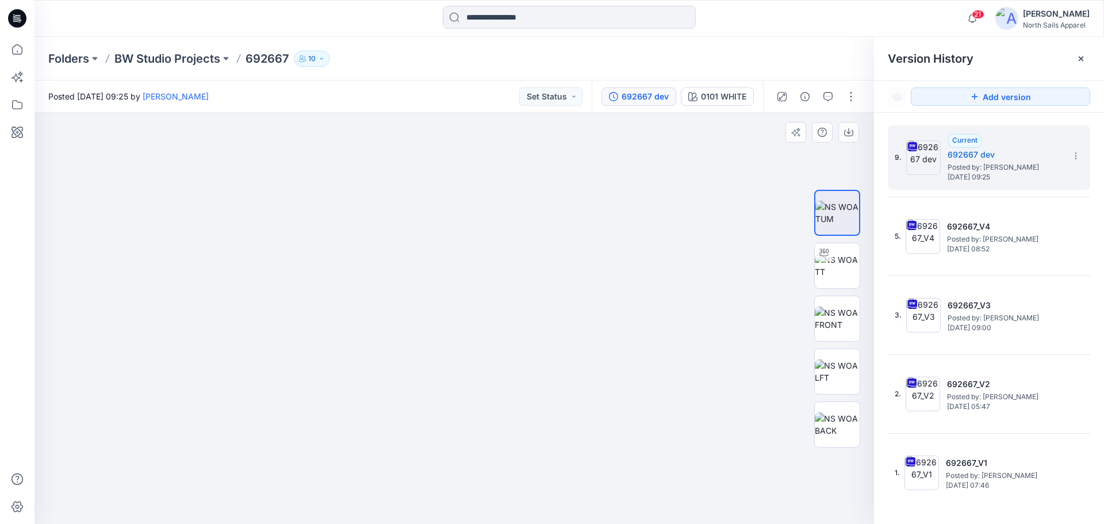
drag, startPoint x: 411, startPoint y: 273, endPoint x: 463, endPoint y: 411, distance: 147.6
click at [848, 273] on img at bounding box center [837, 266] width 45 height 24
drag, startPoint x: 465, startPoint y: 309, endPoint x: 498, endPoint y: 481, distance: 174.4
drag, startPoint x: 489, startPoint y: 433, endPoint x: 489, endPoint y: 314, distance: 119.6
drag, startPoint x: 547, startPoint y: 445, endPoint x: 544, endPoint y: 191, distance: 253.6
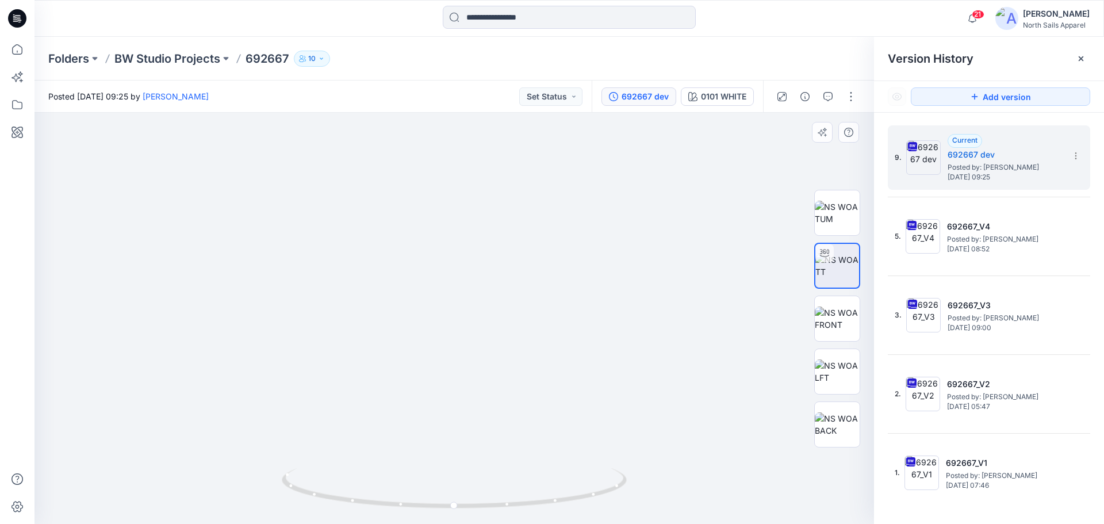
drag, startPoint x: 437, startPoint y: 417, endPoint x: 520, endPoint y: 210, distance: 223.7
drag, startPoint x: 544, startPoint y: 443, endPoint x: 517, endPoint y: 509, distance: 72.0
drag, startPoint x: 573, startPoint y: 360, endPoint x: 628, endPoint y: 515, distance: 164.2
drag, startPoint x: 647, startPoint y: 524, endPoint x: 650, endPoint y: 551, distance: 27.1
click at [832, 211] on img at bounding box center [837, 213] width 45 height 24
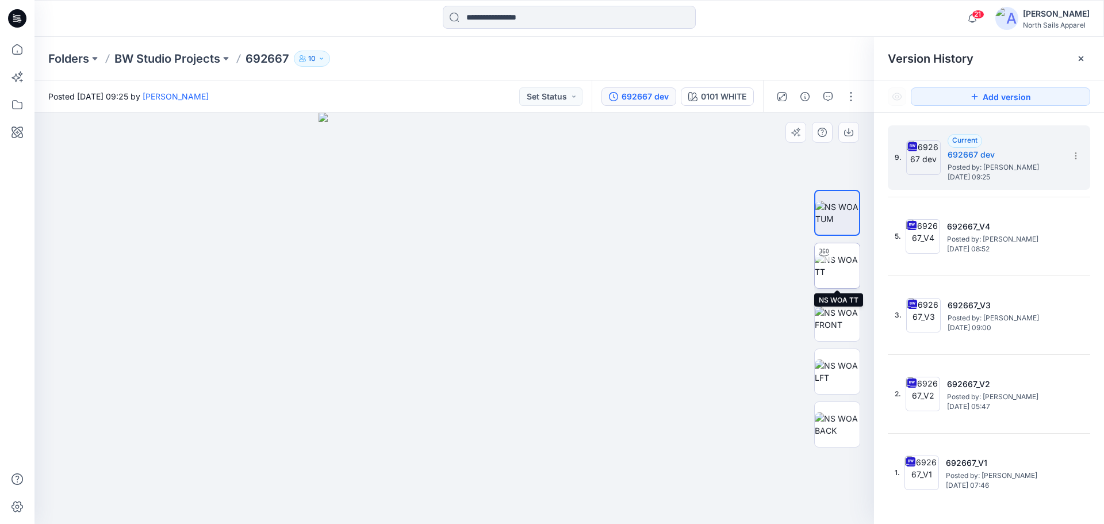
drag, startPoint x: 841, startPoint y: 262, endPoint x: 845, endPoint y: 245, distance: 17.3
click at [843, 257] on img at bounding box center [837, 266] width 45 height 24
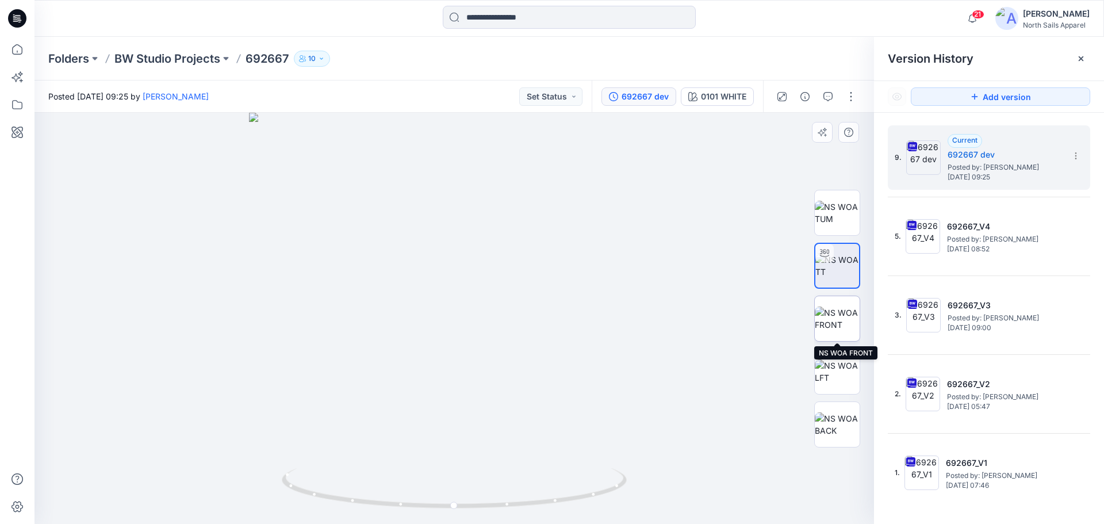
click at [836, 323] on img at bounding box center [837, 318] width 45 height 24
drag, startPoint x: 474, startPoint y: 306, endPoint x: 520, endPoint y: 500, distance: 199.0
drag, startPoint x: 494, startPoint y: 421, endPoint x: 532, endPoint y: 455, distance: 50.5
drag, startPoint x: 477, startPoint y: 324, endPoint x: 505, endPoint y: 415, distance: 94.6
drag, startPoint x: 412, startPoint y: 332, endPoint x: 519, endPoint y: 310, distance: 108.6
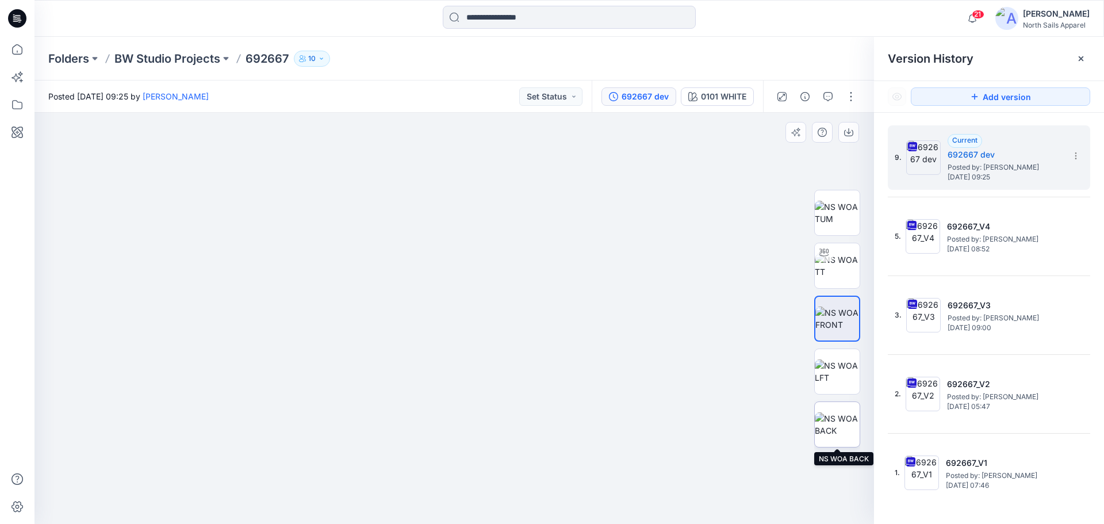
click at [831, 412] on img at bounding box center [837, 424] width 45 height 24
drag, startPoint x: 497, startPoint y: 310, endPoint x: 572, endPoint y: 547, distance: 248.0
drag, startPoint x: 526, startPoint y: 396, endPoint x: 550, endPoint y: 504, distance: 110.6
drag, startPoint x: 494, startPoint y: 347, endPoint x: 540, endPoint y: 493, distance: 153.3
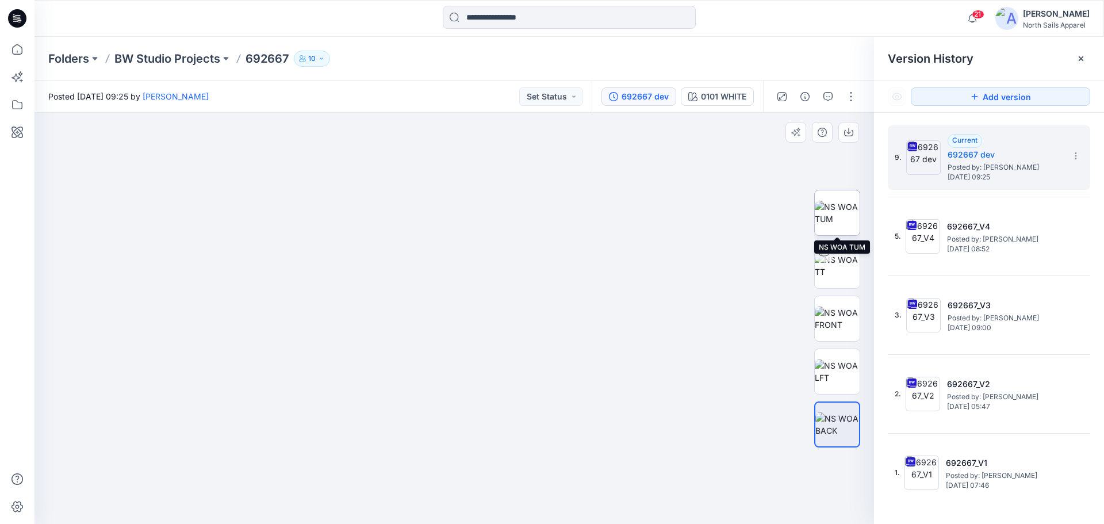
click at [833, 204] on img at bounding box center [837, 213] width 45 height 24
drag, startPoint x: 470, startPoint y: 317, endPoint x: 586, endPoint y: 528, distance: 241.1
drag, startPoint x: 433, startPoint y: 355, endPoint x: 447, endPoint y: 419, distance: 65.7
click at [1072, 156] on icon at bounding box center [1075, 155] width 9 height 9
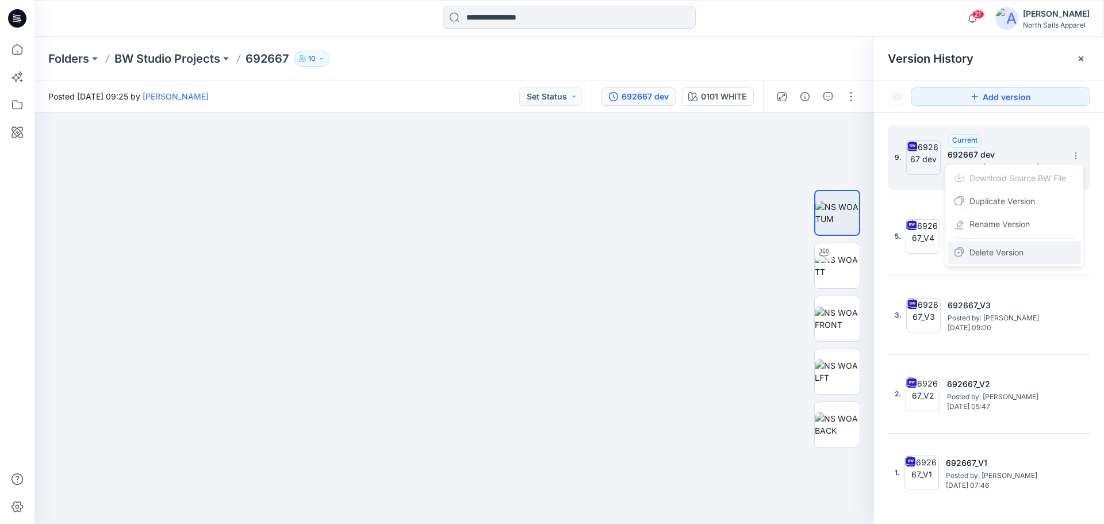
click at [1000, 258] on span "Delete Version" at bounding box center [996, 252] width 54 height 14
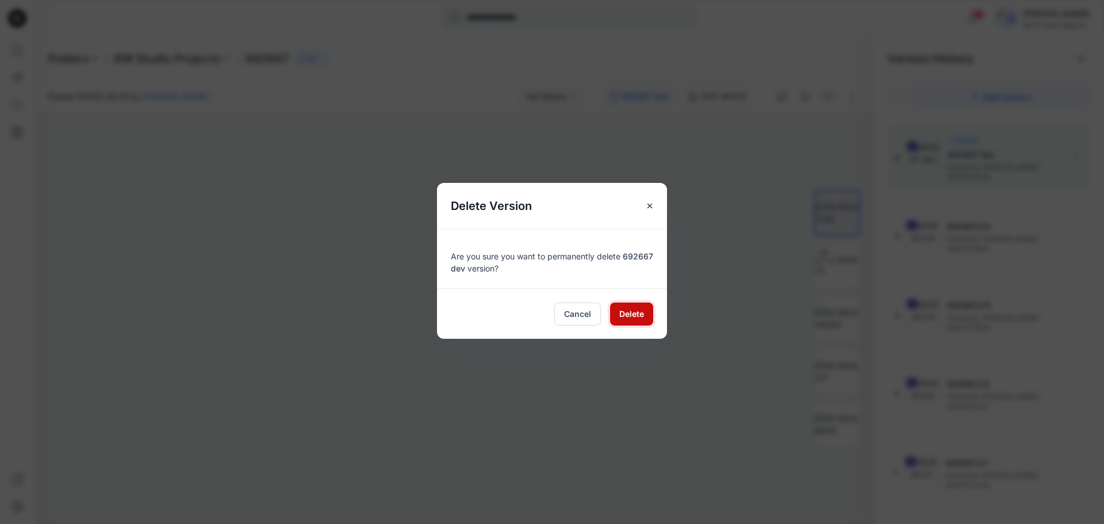
click at [631, 314] on span "Delete" at bounding box center [631, 314] width 25 height 12
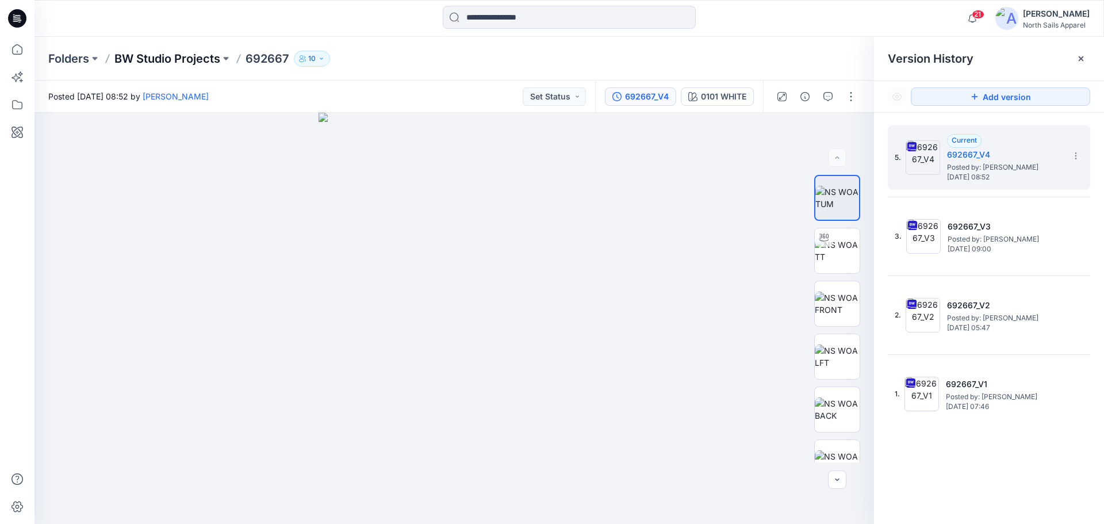
click at [152, 56] on p "BW Studio Projects" at bounding box center [167, 59] width 106 height 16
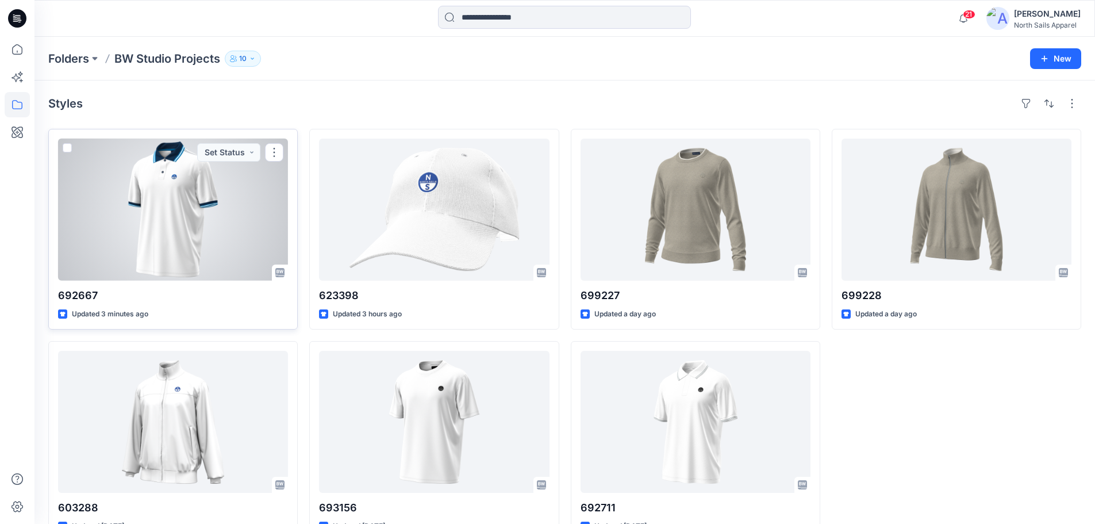
click at [196, 239] on div at bounding box center [173, 210] width 230 height 142
